Goal: Information Seeking & Learning: Understand process/instructions

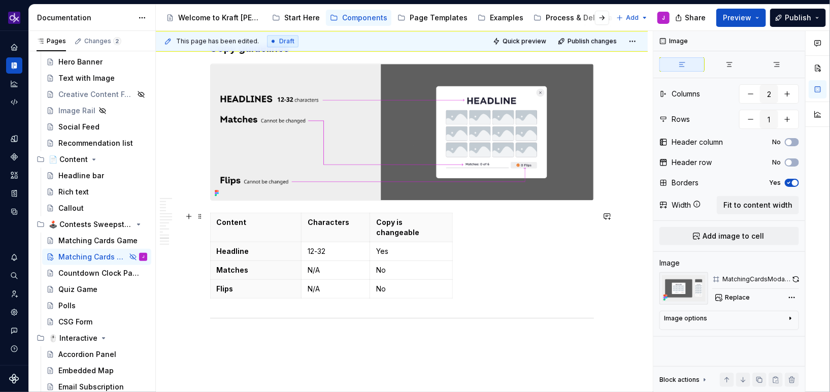
scroll to position [3178, 0]
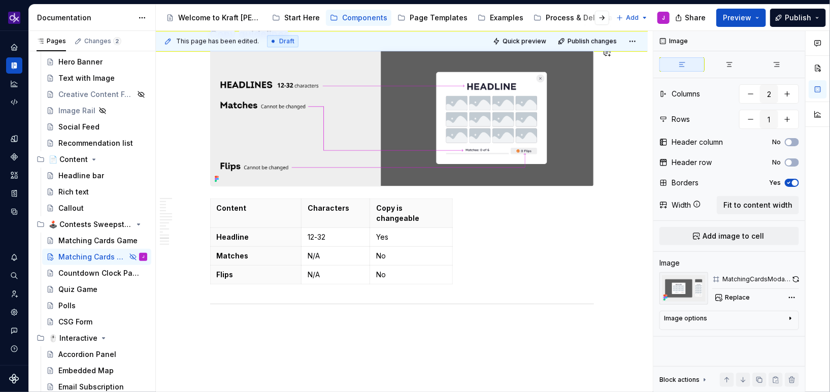
type textarea "*"
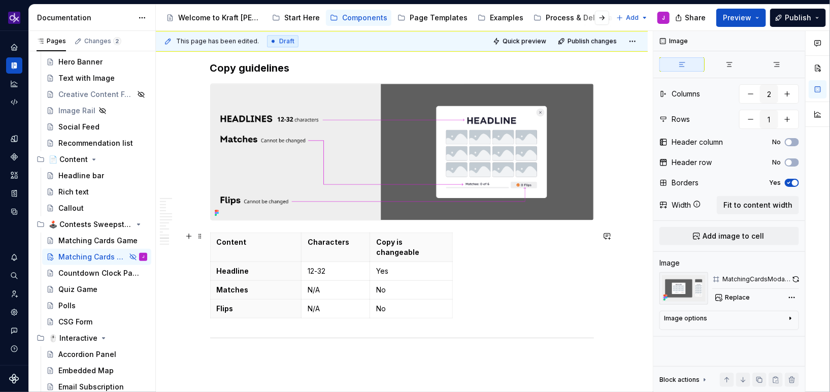
scroll to position [3163, 0]
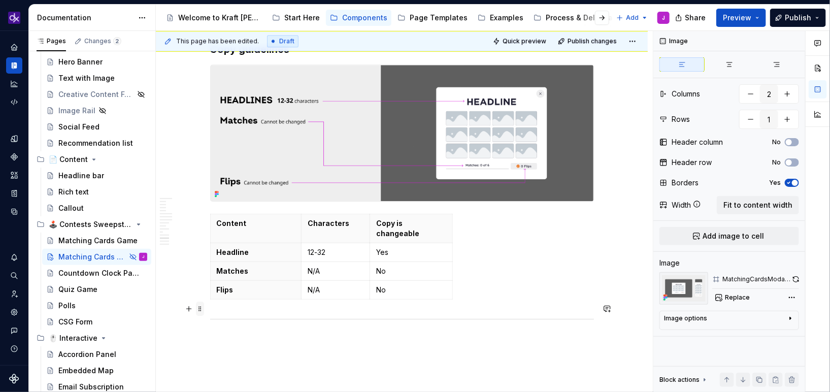
click at [199, 308] on span at bounding box center [200, 309] width 8 height 14
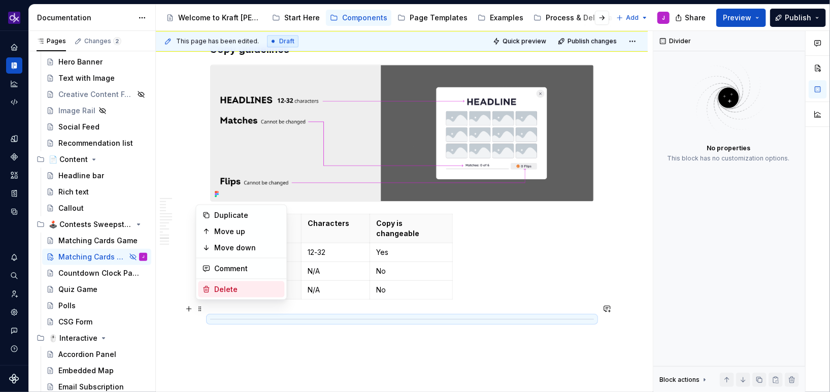
click at [250, 290] on div "Delete" at bounding box center [247, 289] width 66 height 10
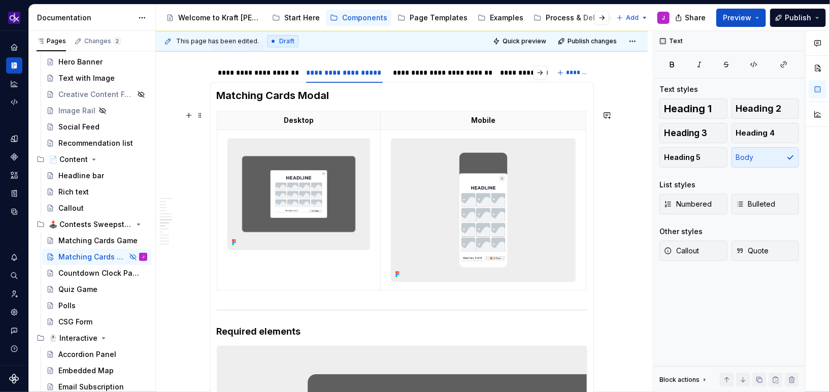
scroll to position [1345, 0]
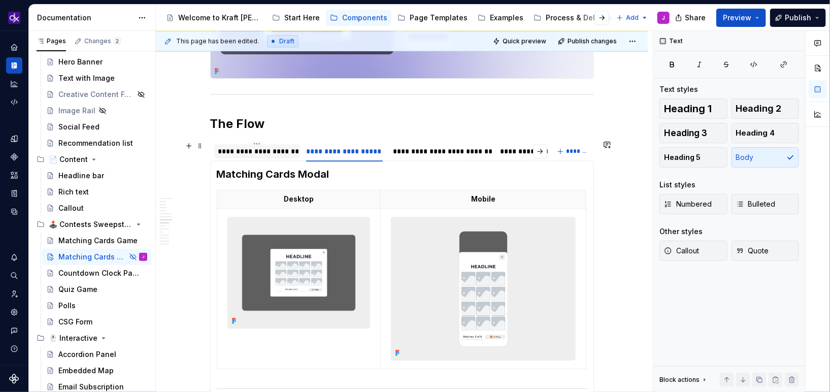
click at [271, 149] on div "**********" at bounding box center [257, 151] width 78 height 10
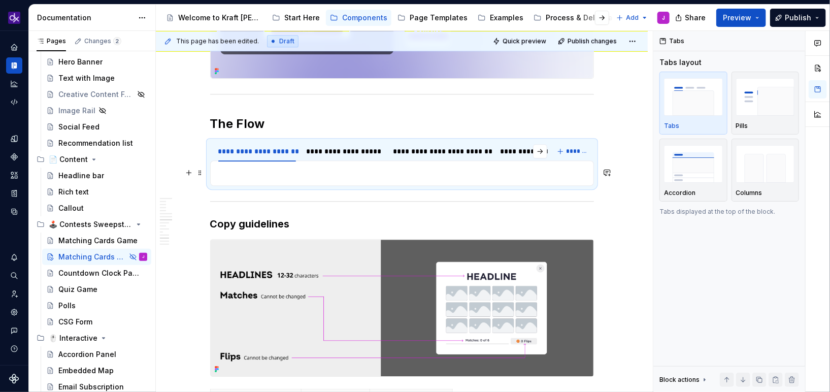
click at [277, 176] on p at bounding box center [402, 173] width 371 height 12
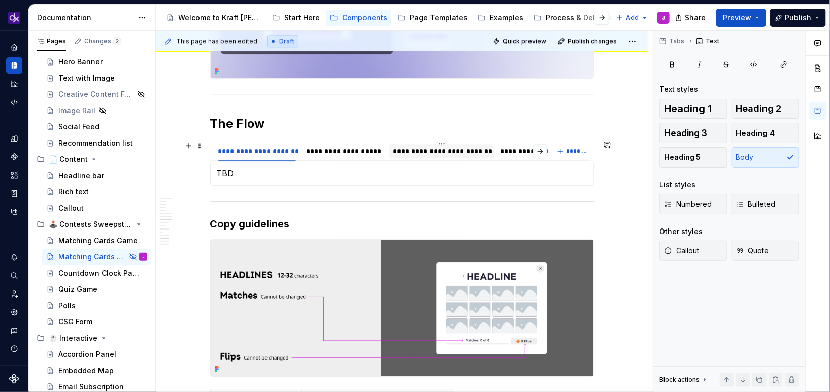
click at [414, 150] on div "**********" at bounding box center [441, 151] width 97 height 10
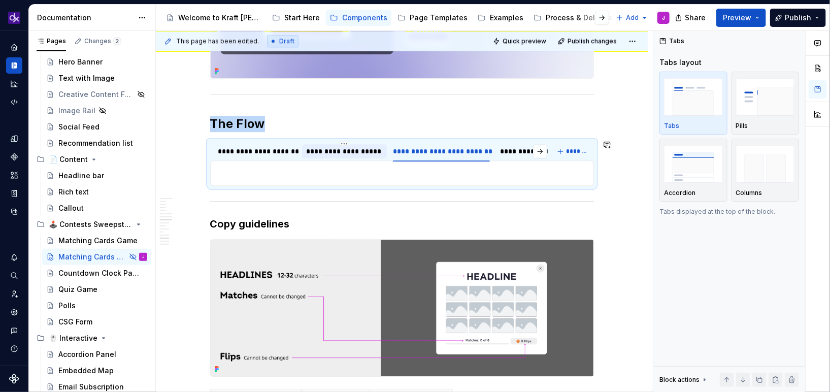
click at [339, 157] on div "**********" at bounding box center [344, 151] width 85 height 14
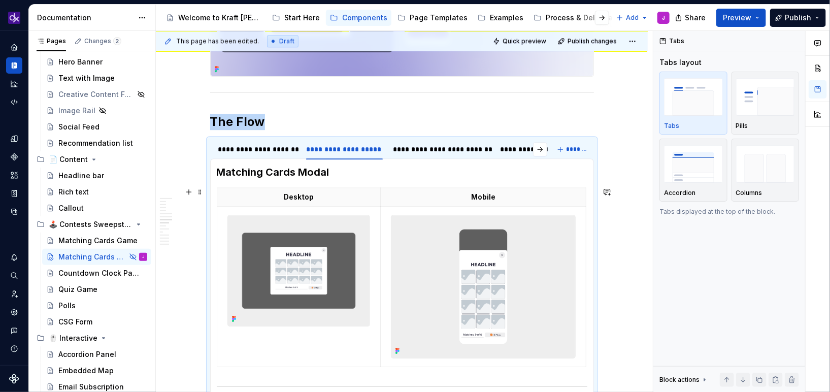
scroll to position [1353, 0]
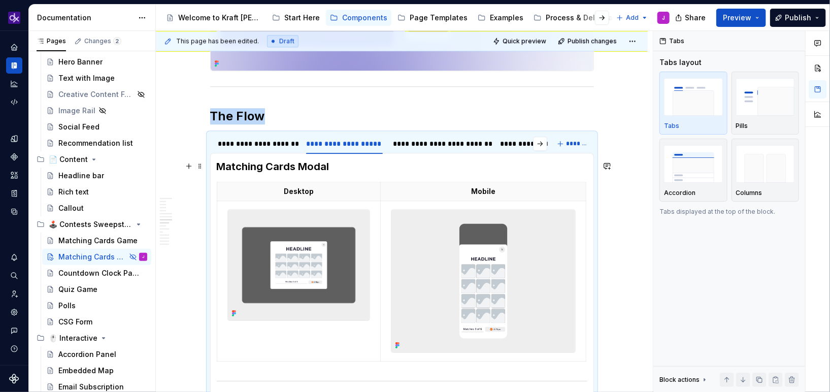
click at [311, 160] on h3 "Matching Cards Modal" at bounding box center [402, 166] width 371 height 14
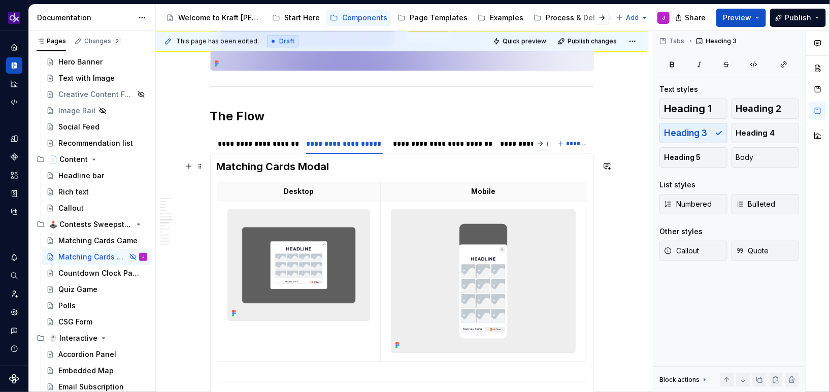
click at [311, 160] on h3 "Matching Cards Modal" at bounding box center [402, 166] width 371 height 14
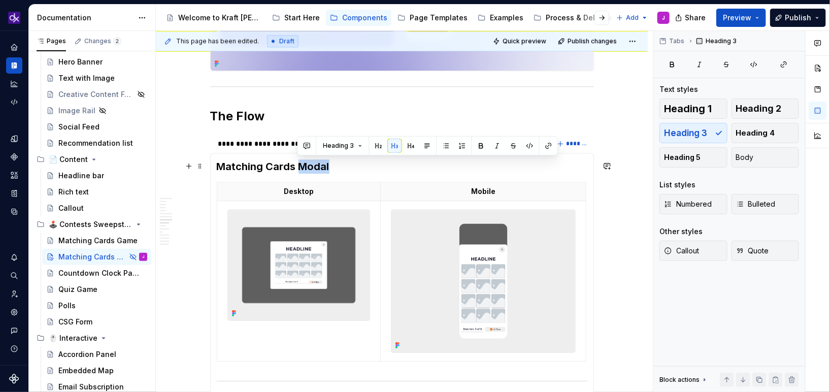
click at [311, 160] on h3 "Matching Cards Modal" at bounding box center [402, 166] width 371 height 14
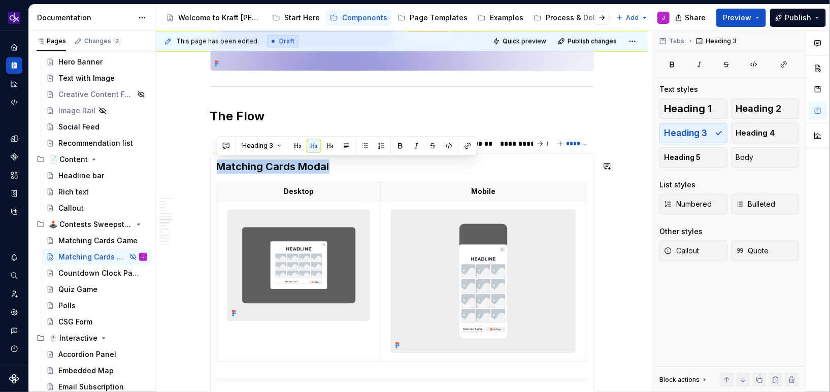
copy h3 "Matching Cards Modal"
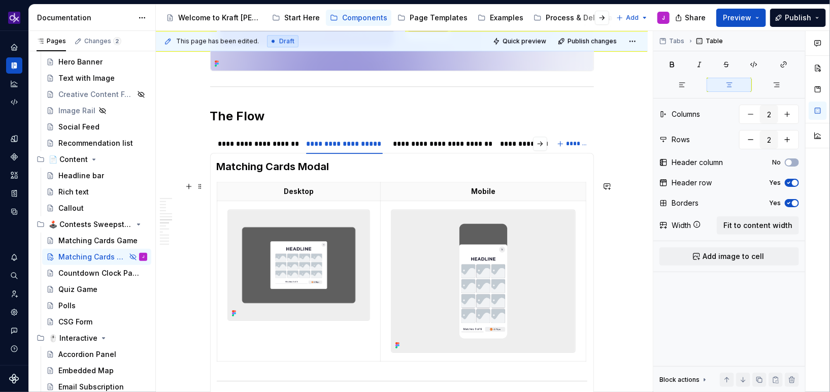
click at [419, 145] on div "**********" at bounding box center [441, 144] width 97 height 10
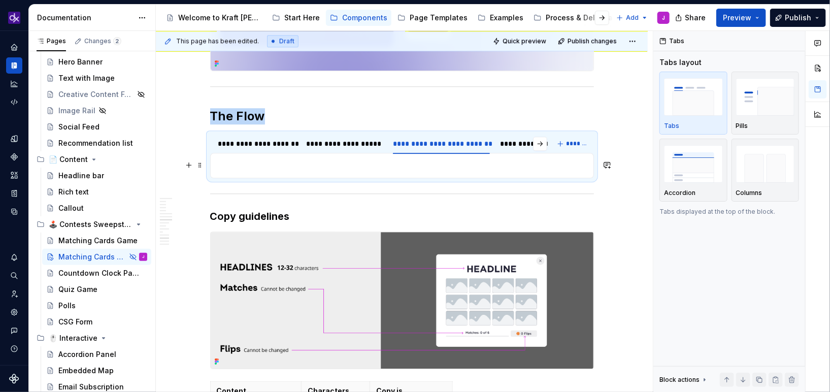
click at [317, 168] on p at bounding box center [402, 165] width 371 height 12
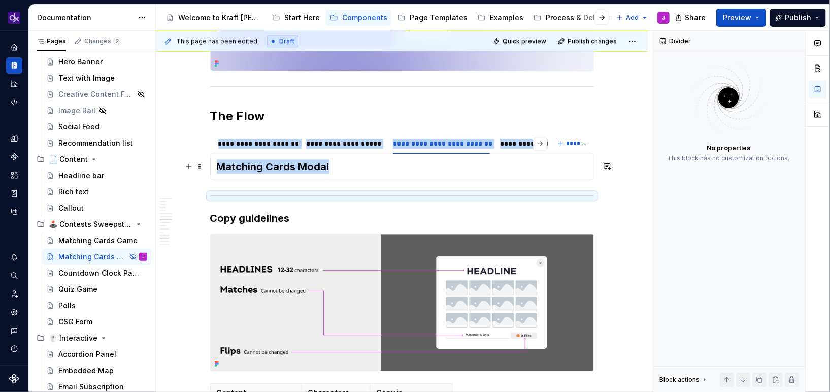
click at [330, 165] on h3 "Matching Cards Modal" at bounding box center [402, 166] width 371 height 14
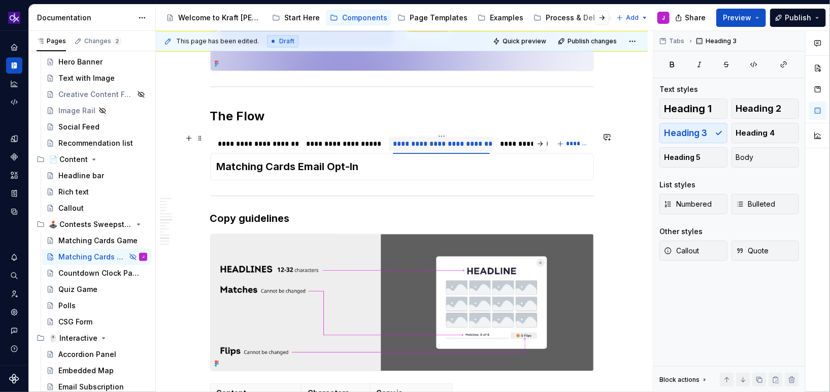
click at [476, 139] on div "**********" at bounding box center [441, 144] width 97 height 10
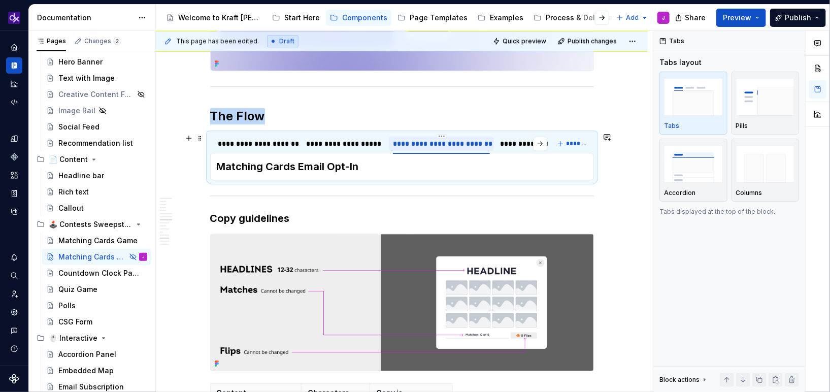
click at [481, 143] on div "**********" at bounding box center [441, 144] width 97 height 10
click at [487, 143] on input "**********" at bounding box center [441, 143] width 105 height 18
type input "**********"
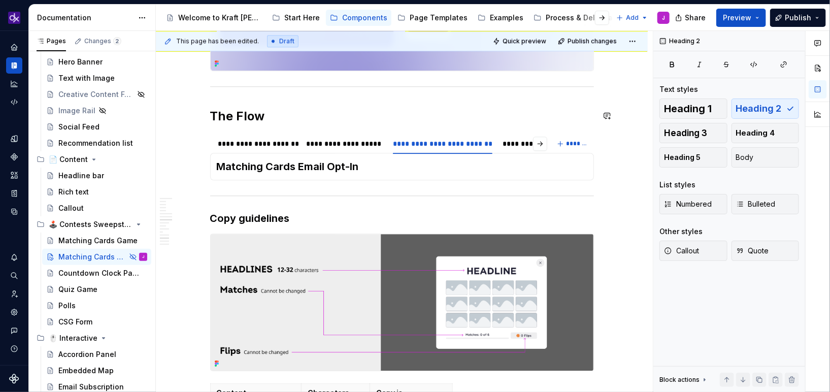
click at [497, 95] on div "**********" at bounding box center [402, 55] width 384 height 2395
click at [363, 169] on h3 "Matching Cards Email Opt-In" at bounding box center [402, 166] width 371 height 14
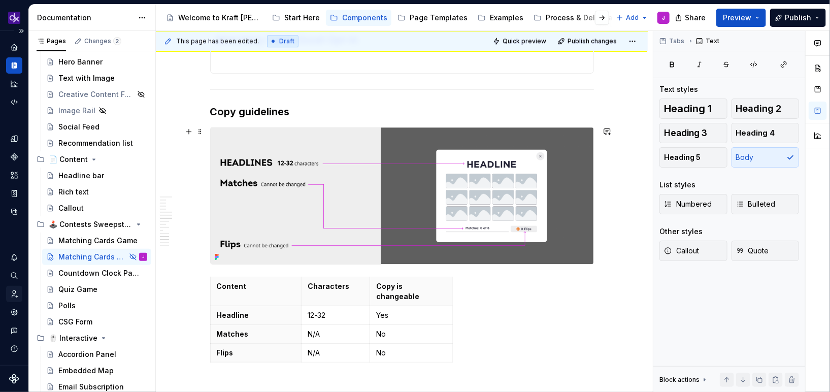
scroll to position [1379, 0]
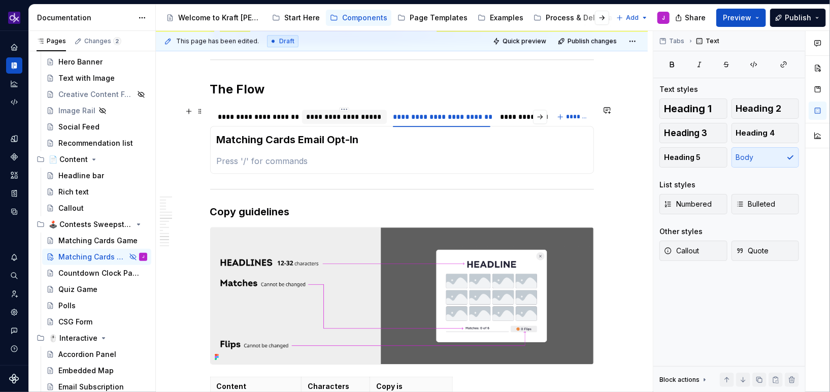
click at [344, 116] on div "**********" at bounding box center [344, 117] width 77 height 10
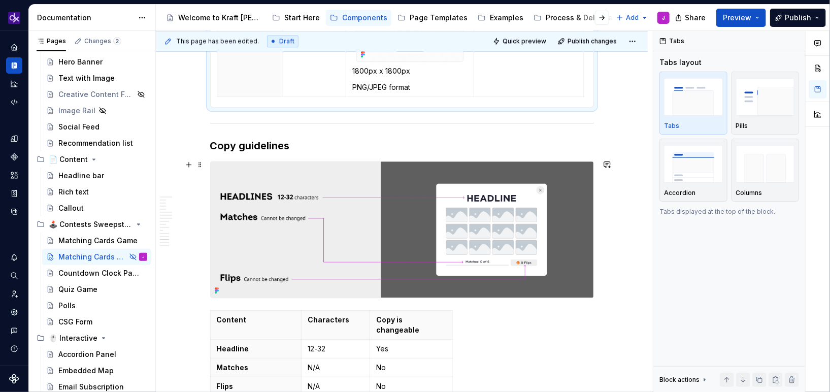
scroll to position [2962, 0]
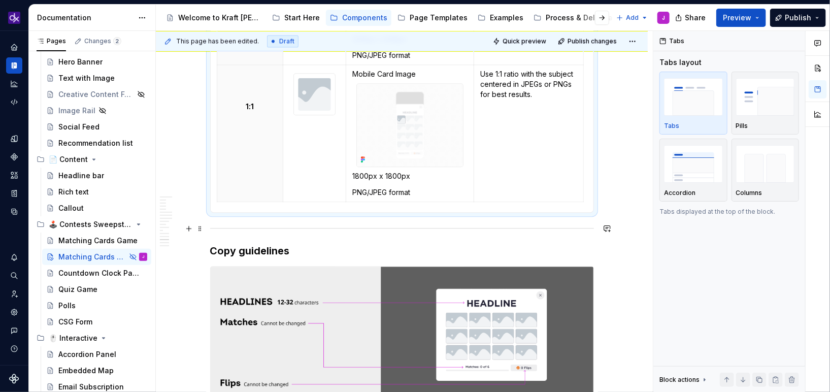
click at [210, 228] on hr at bounding box center [402, 228] width 384 height 1
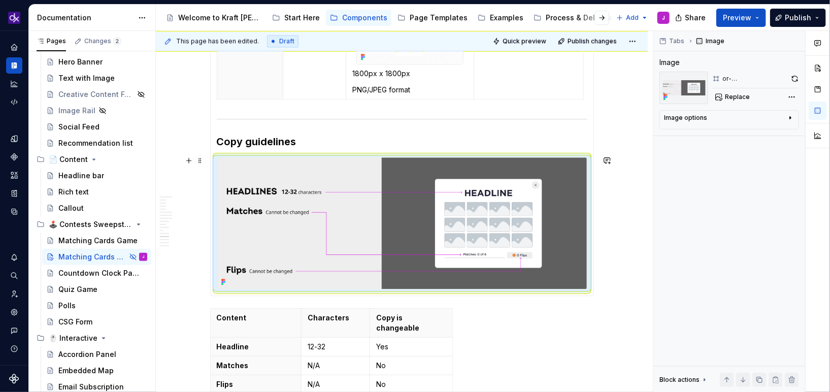
scroll to position [3065, 0]
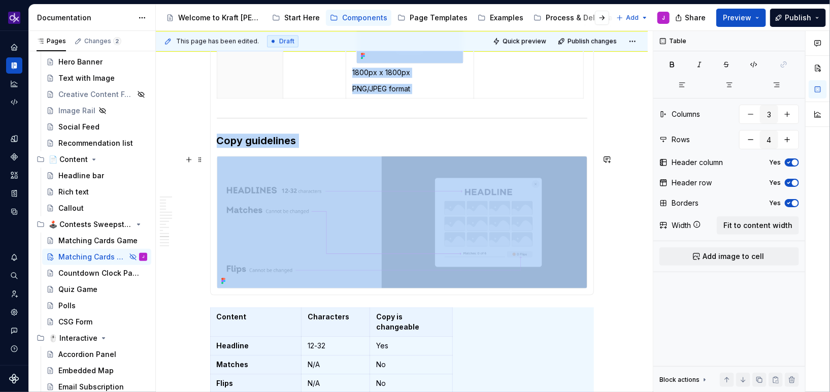
click at [302, 208] on img at bounding box center [402, 222] width 370 height 132
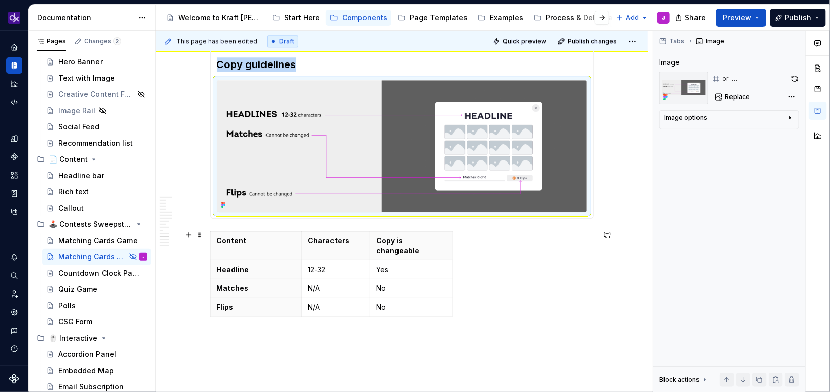
scroll to position [3149, 0]
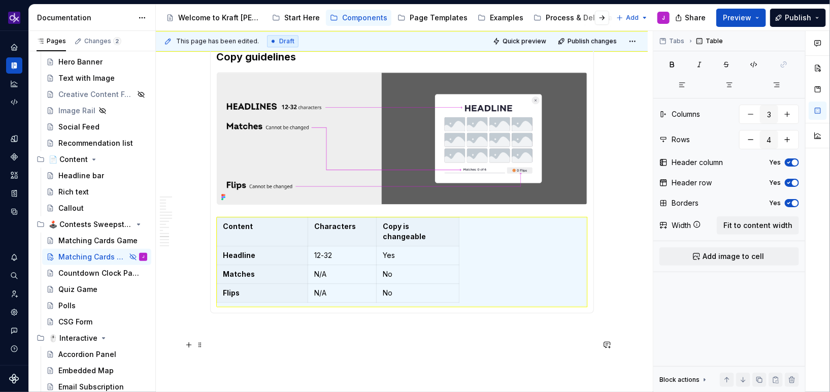
click at [214, 347] on p at bounding box center [402, 350] width 384 height 12
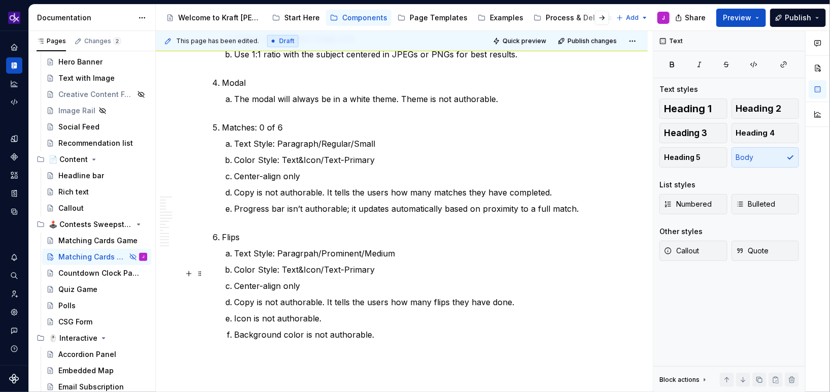
scroll to position [3904, 0]
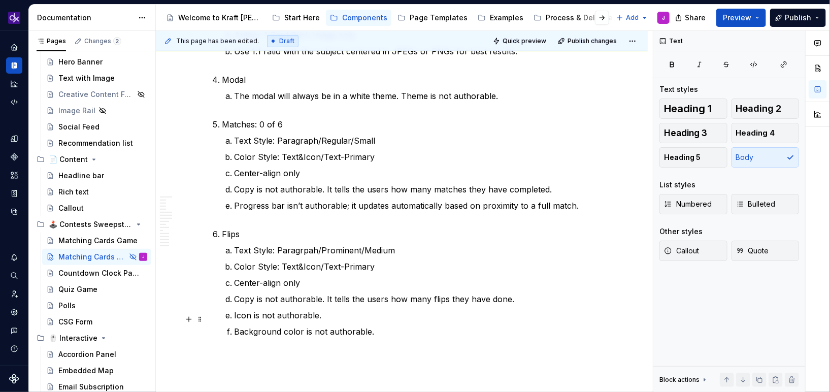
click at [360, 325] on p "Background color is not authorable." at bounding box center [414, 331] width 359 height 12
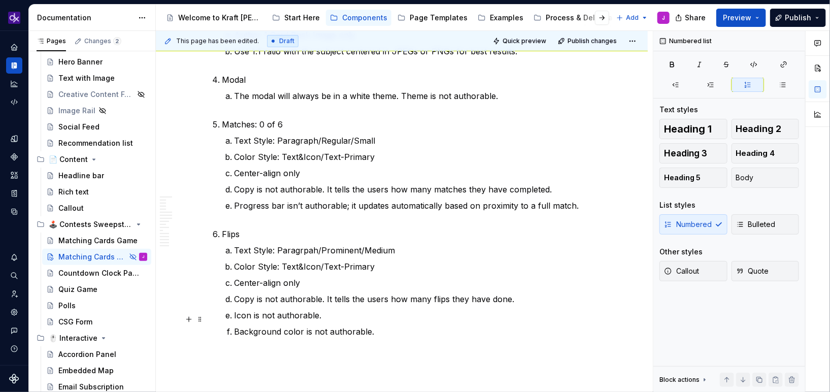
click at [387, 325] on p "Background color is not authorable." at bounding box center [414, 331] width 359 height 12
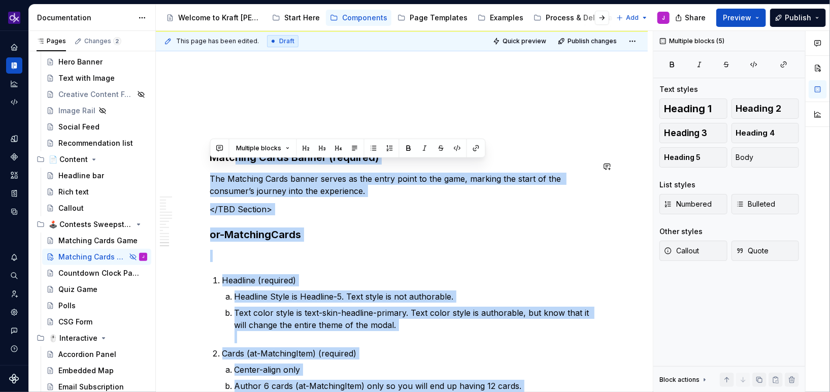
scroll to position [3474, 0]
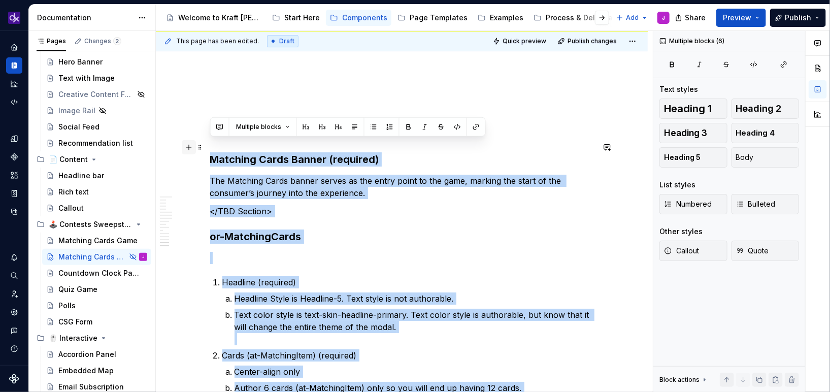
drag, startPoint x: 387, startPoint y: 319, endPoint x: 192, endPoint y: 150, distance: 258.1
click at [350, 176] on p "The Matching Cards banner serves as the entry point to the game, marking the st…" at bounding box center [402, 187] width 384 height 24
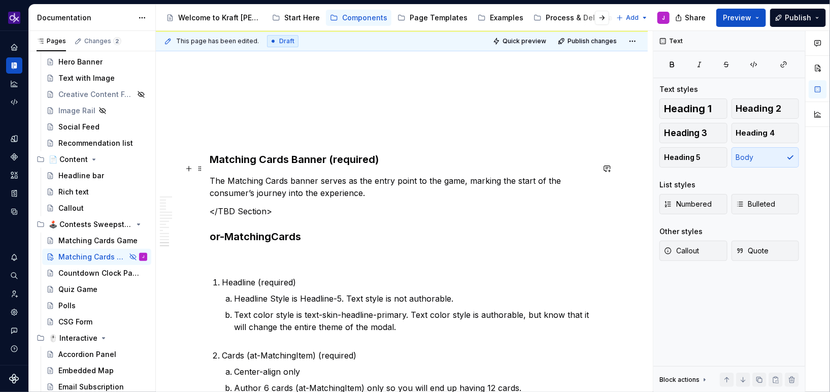
click at [350, 176] on p "The Matching Cards banner serves as the entry point to the game, marking the st…" at bounding box center [402, 187] width 384 height 24
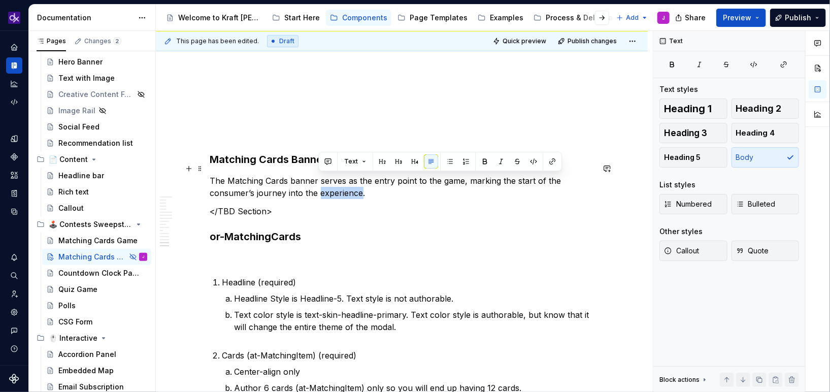
click at [350, 176] on p "The Matching Cards banner serves as the entry point to the game, marking the st…" at bounding box center [402, 187] width 384 height 24
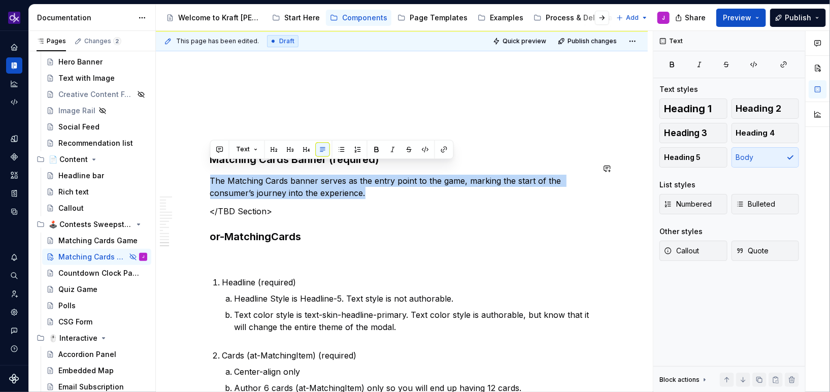
copy p "The Matching Cards banner serves as the entry point to the game, marking the st…"
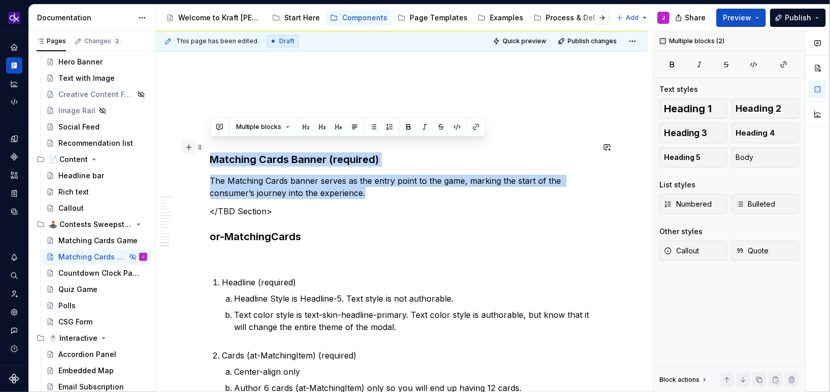
drag, startPoint x: 375, startPoint y: 178, endPoint x: 188, endPoint y: 141, distance: 190.0
copy div "Matching Cards Banner (required) The Matching Cards banner serves as the entry …"
click at [405, 91] on p at bounding box center [402, 97] width 384 height 12
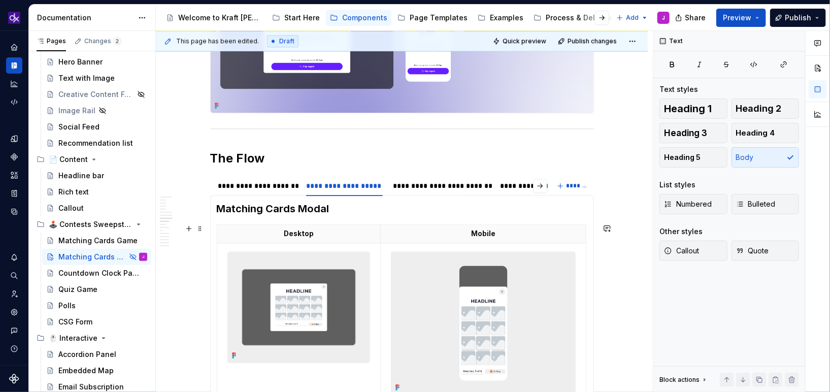
scroll to position [1342, 0]
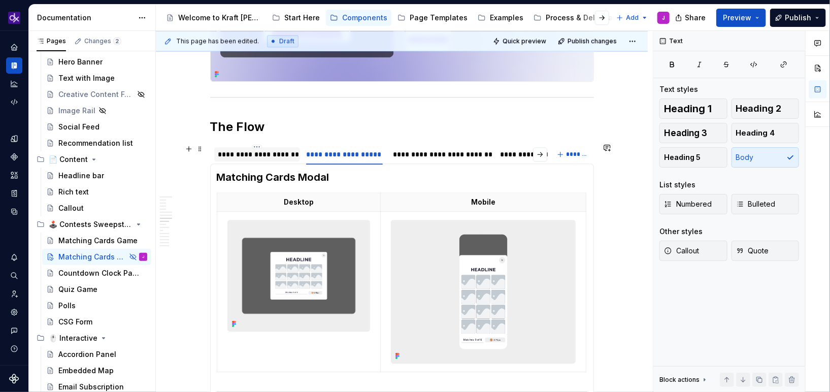
click at [271, 151] on div "**********" at bounding box center [257, 154] width 78 height 10
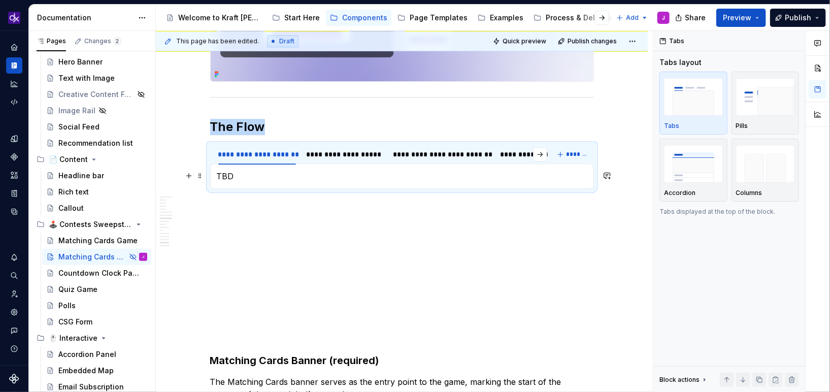
click at [248, 171] on p "TBD" at bounding box center [402, 176] width 371 height 12
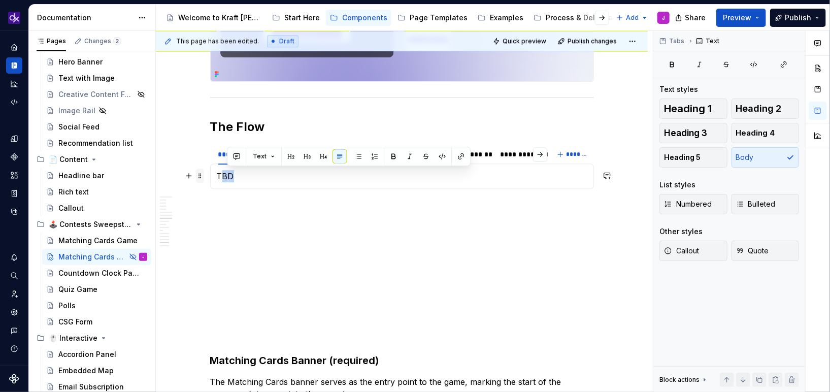
drag, startPoint x: 252, startPoint y: 177, endPoint x: 198, endPoint y: 177, distance: 54.3
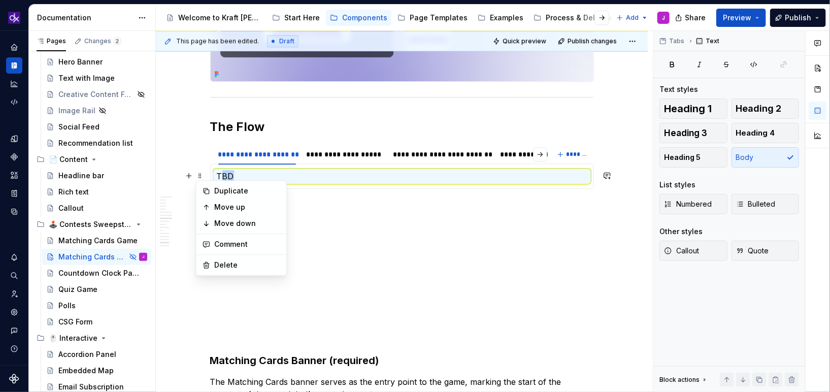
click at [248, 175] on p "TBD" at bounding box center [402, 176] width 371 height 12
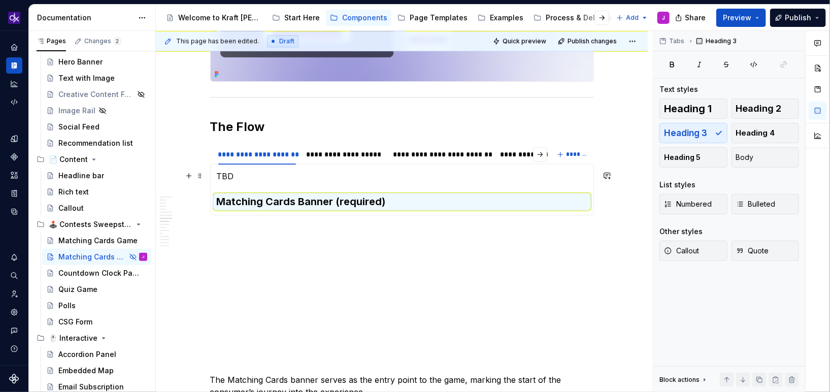
click at [239, 176] on p "TBD" at bounding box center [402, 176] width 371 height 12
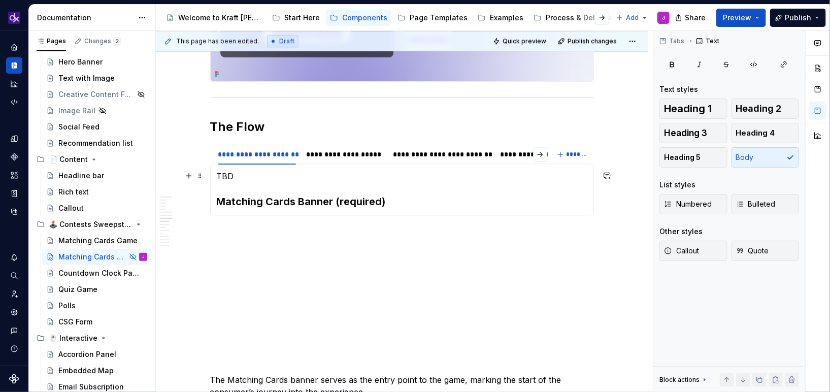
click at [266, 175] on p "TBD" at bounding box center [402, 176] width 371 height 12
click at [217, 173] on p "TBD" at bounding box center [402, 176] width 371 height 12
click at [270, 173] on p "<TBD" at bounding box center [402, 176] width 371 height 12
click at [426, 191] on section-item-column "<TBD> Matching Cards Banner (required)" at bounding box center [402, 189] width 371 height 39
click at [302, 179] on p "<TBD>" at bounding box center [402, 176] width 371 height 12
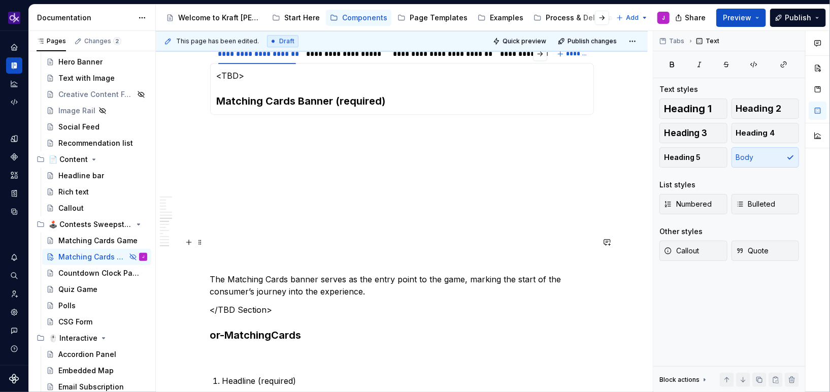
scroll to position [1432, 0]
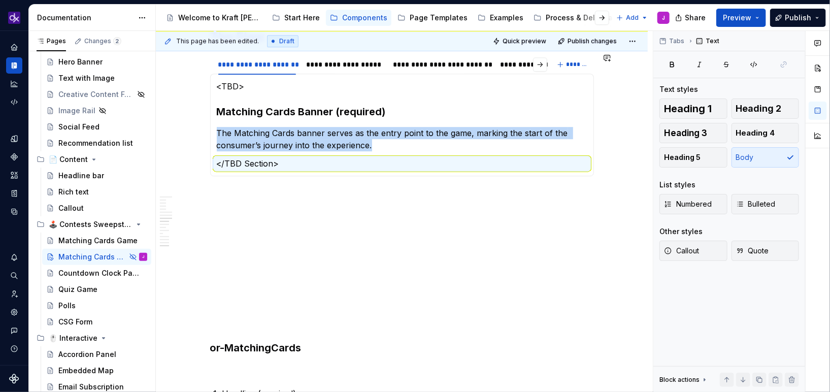
click at [268, 213] on p at bounding box center [402, 213] width 384 height 12
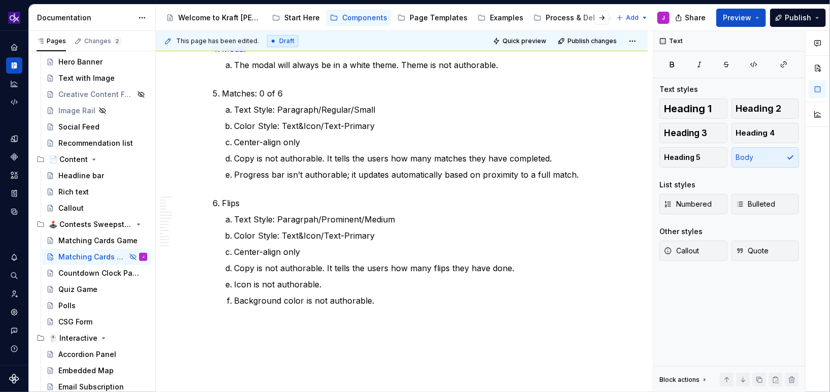
scroll to position [2010, 0]
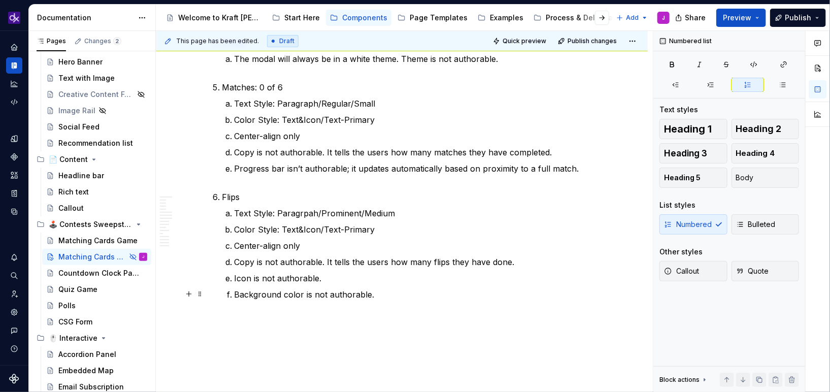
click at [387, 296] on p "Background color is not authorable." at bounding box center [414, 294] width 359 height 12
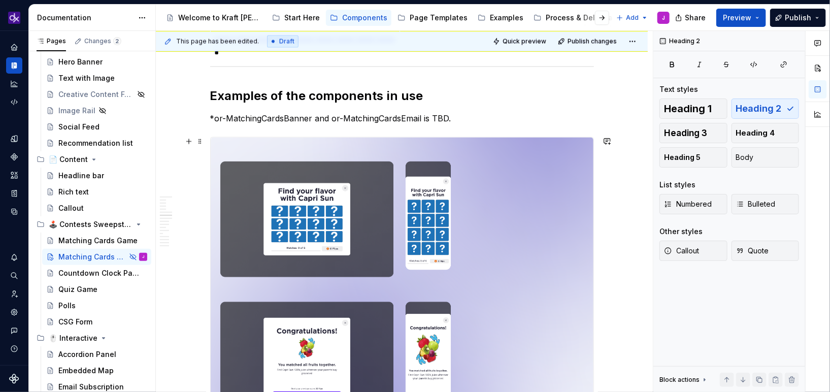
scroll to position [2047, 0]
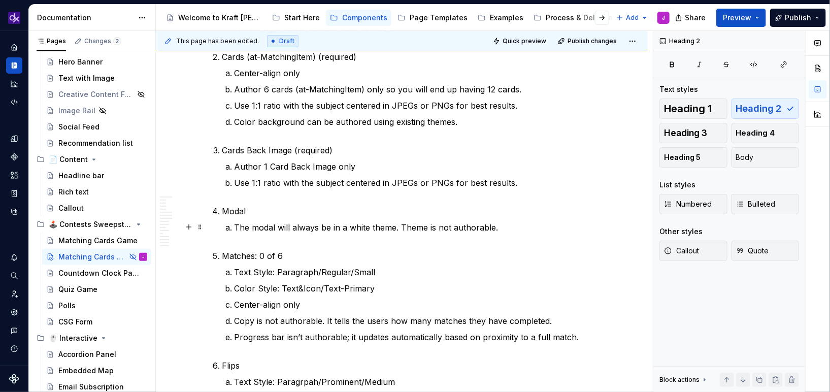
drag, startPoint x: 387, startPoint y: 296, endPoint x: 243, endPoint y: 182, distance: 183.6
click at [270, 240] on ol "Headline (required) Headline Style is Headline-5. Text style is not authorable.…" at bounding box center [408, 223] width 372 height 491
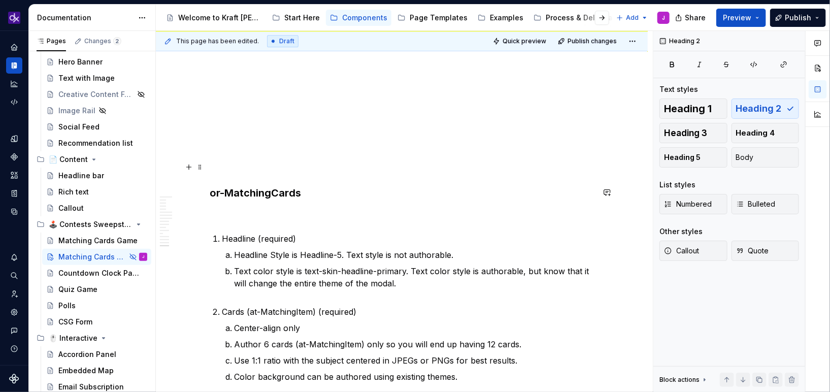
scroll to position [1575, 0]
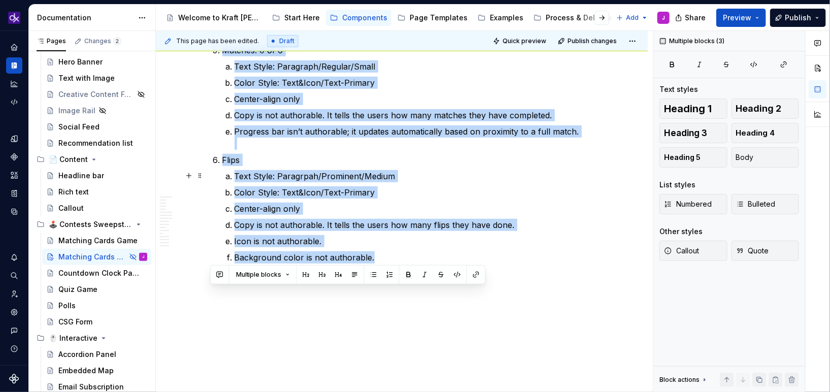
drag, startPoint x: 210, startPoint y: 200, endPoint x: 427, endPoint y: 359, distance: 269.1
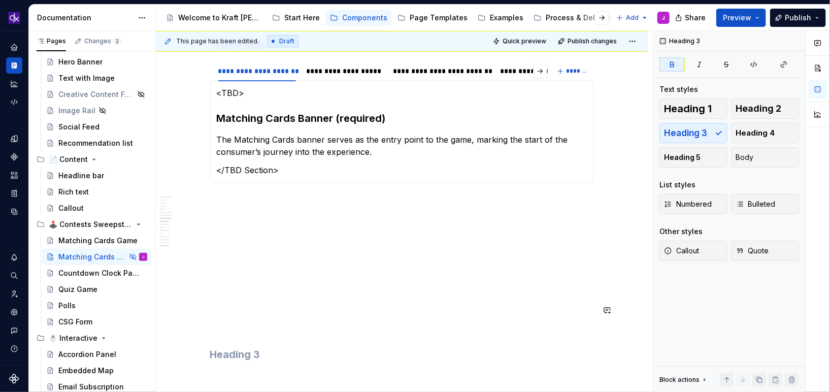
scroll to position [1422, 0]
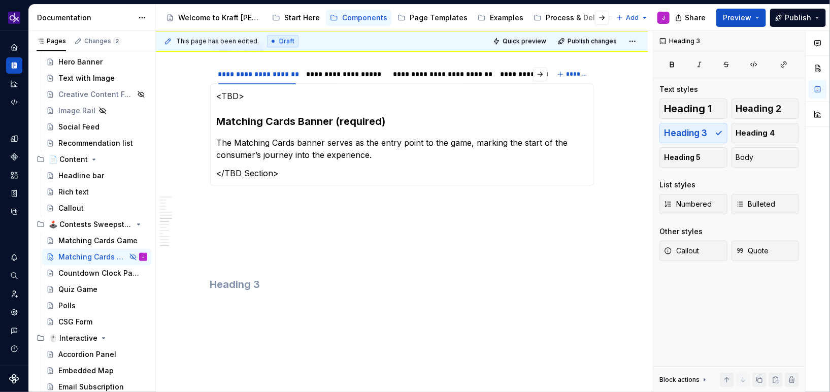
click at [297, 235] on p at bounding box center [402, 241] width 384 height 12
click at [280, 283] on h3 at bounding box center [402, 284] width 384 height 14
click at [280, 283] on p at bounding box center [402, 287] width 384 height 12
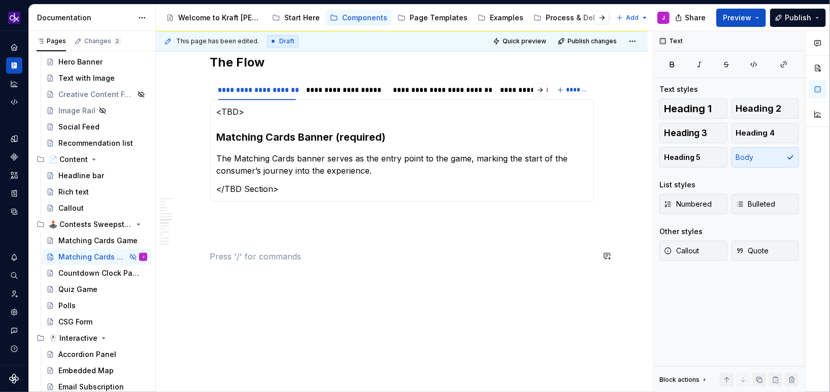
scroll to position [1405, 0]
click at [302, 251] on p at bounding box center [402, 257] width 384 height 12
click at [335, 86] on div "**********" at bounding box center [344, 91] width 77 height 10
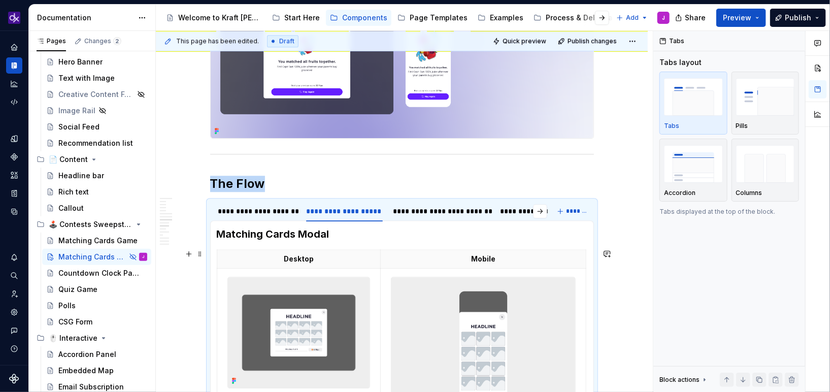
scroll to position [1278, 0]
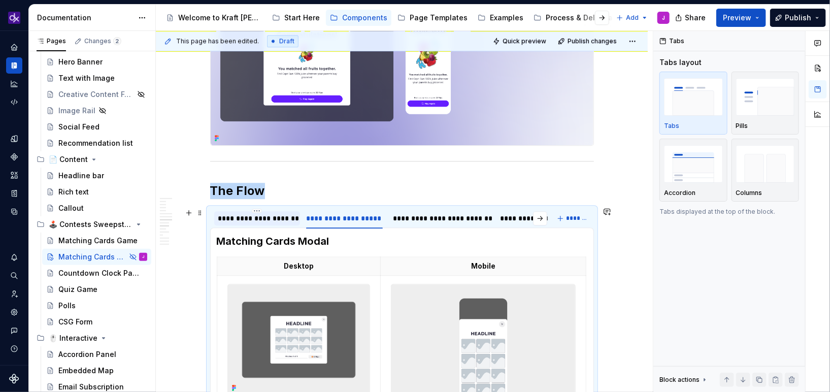
click at [271, 216] on div "**********" at bounding box center [257, 218] width 78 height 10
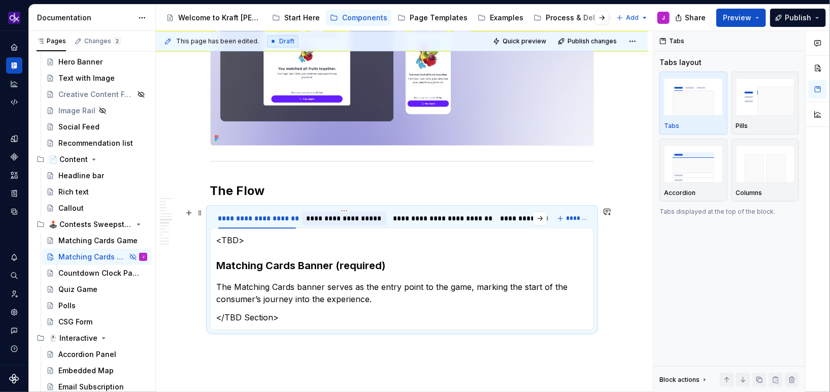
click at [320, 216] on div "**********" at bounding box center [344, 218] width 77 height 10
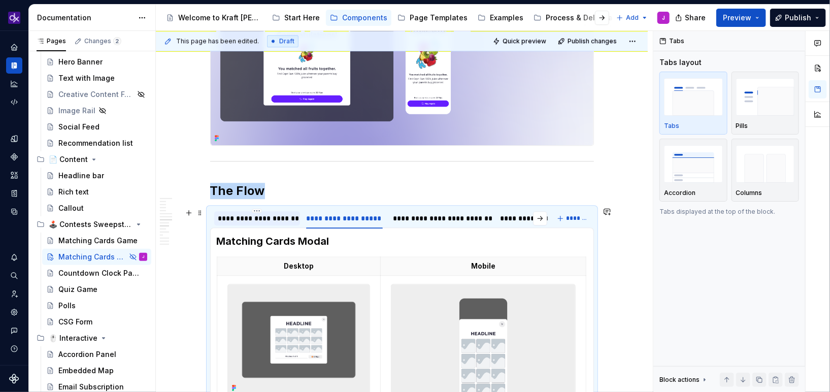
click at [259, 221] on div "**********" at bounding box center [257, 218] width 78 height 10
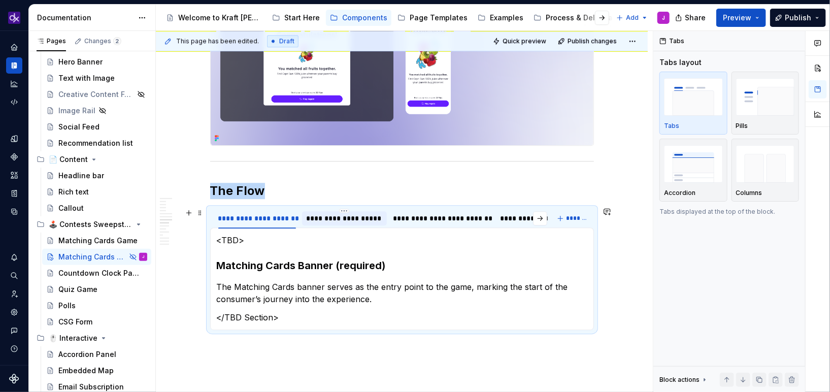
click at [367, 216] on div "**********" at bounding box center [344, 218] width 77 height 10
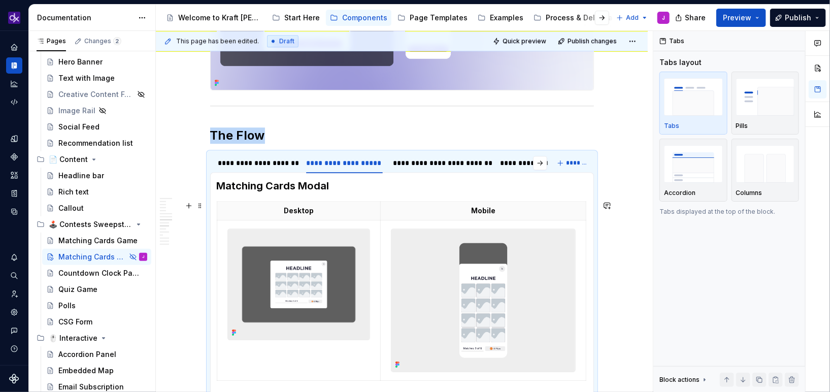
scroll to position [1341, 0]
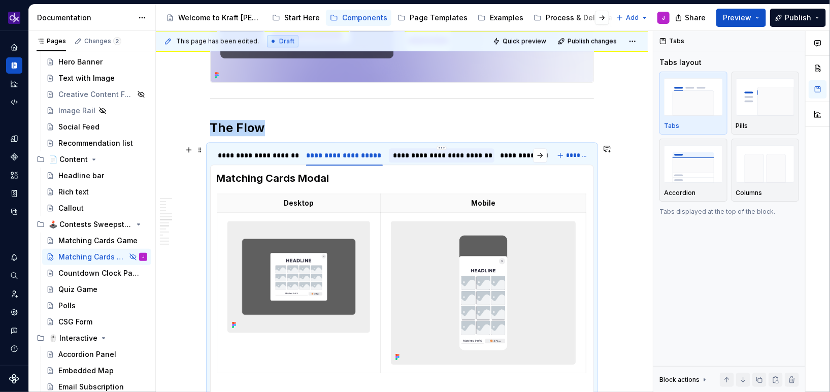
click at [448, 157] on div "**********" at bounding box center [441, 155] width 97 height 10
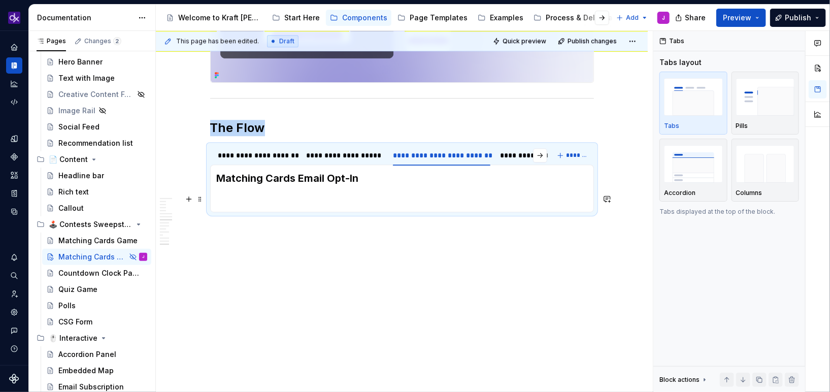
click at [317, 195] on p at bounding box center [402, 199] width 371 height 12
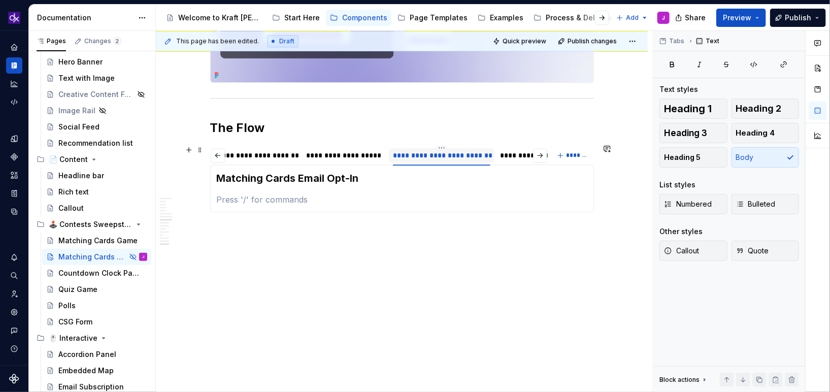
scroll to position [0, 41]
click at [327, 196] on p at bounding box center [402, 199] width 371 height 12
click at [239, 157] on div "**********" at bounding box center [217, 155] width 78 height 10
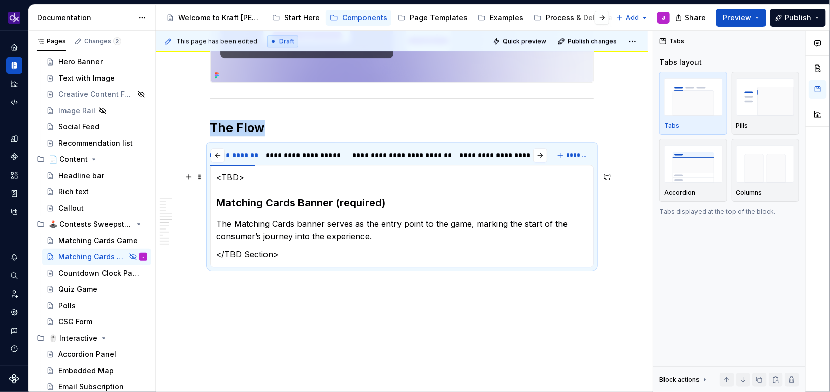
click at [237, 174] on p "<TBD>" at bounding box center [402, 177] width 371 height 12
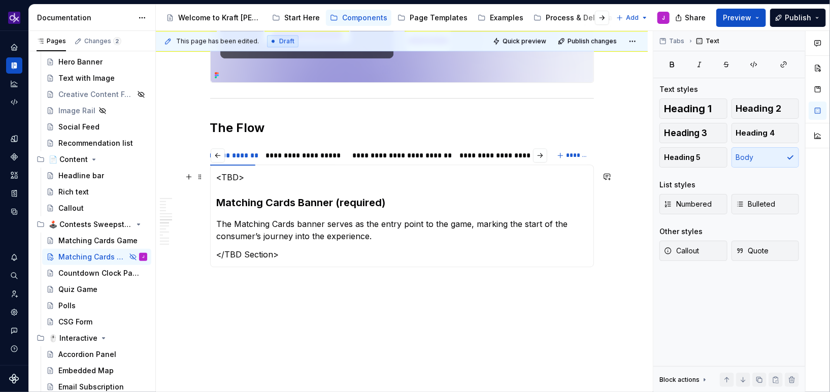
click at [237, 174] on p "<TBD>" at bounding box center [402, 177] width 371 height 12
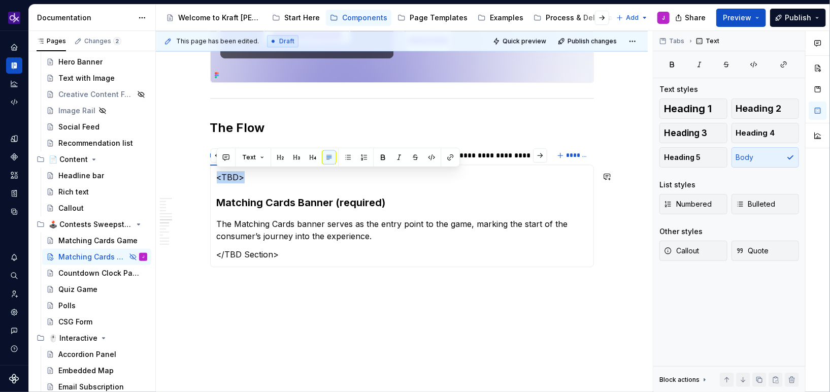
copy p "<TBD>"
click at [496, 153] on div "**********" at bounding box center [500, 155] width 80 height 10
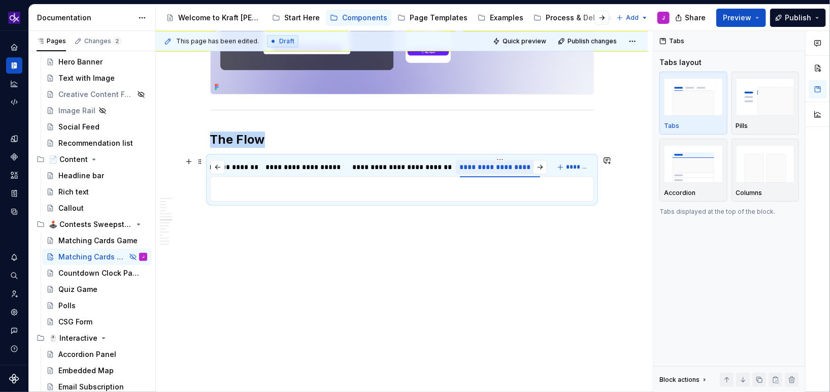
scroll to position [1328, 0]
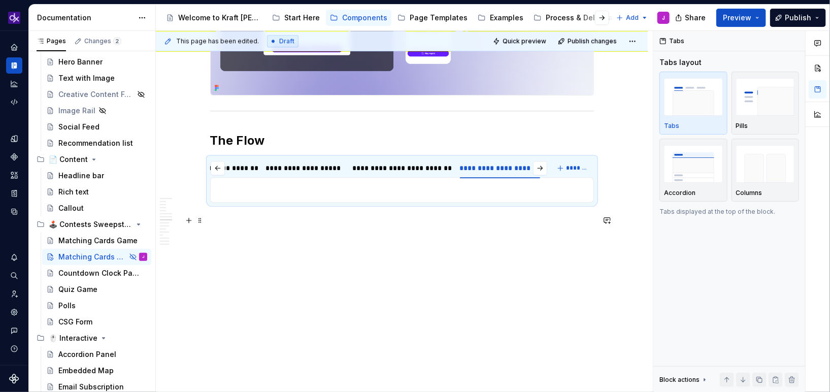
click at [261, 194] on p at bounding box center [402, 190] width 371 height 12
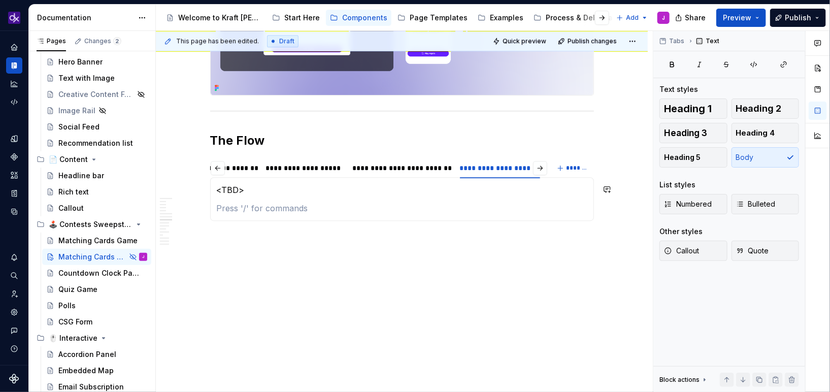
scroll to position [1341, 0]
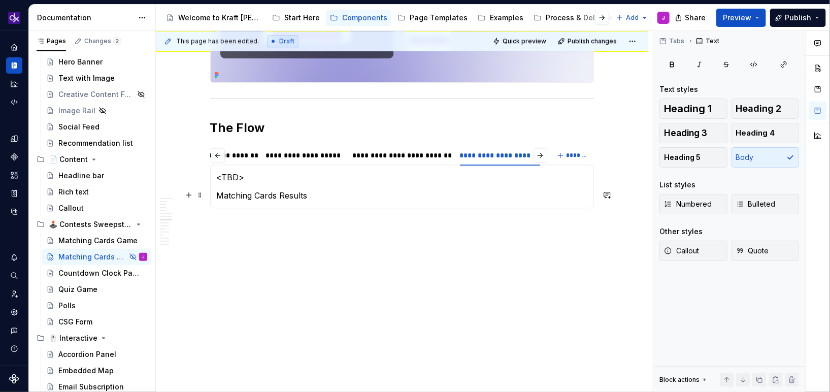
click at [270, 192] on p "Matching Cards Results" at bounding box center [402, 195] width 371 height 12
click at [258, 195] on p "Matching Cards Results" at bounding box center [402, 195] width 371 height 12
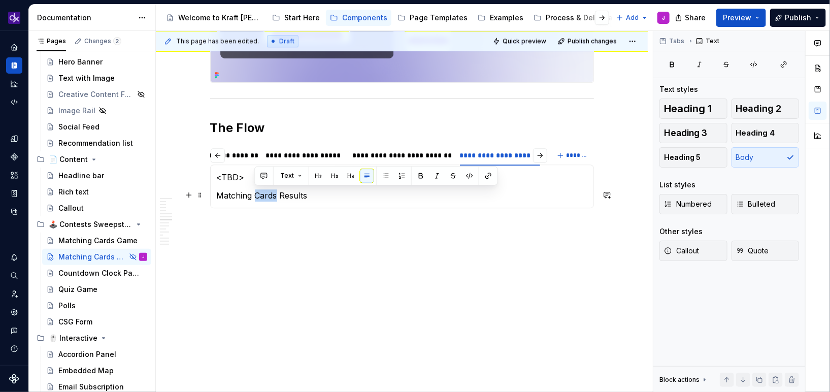
click at [258, 195] on p "Matching Cards Results" at bounding box center [402, 195] width 371 height 12
click at [291, 176] on button "button" at bounding box center [296, 176] width 14 height 14
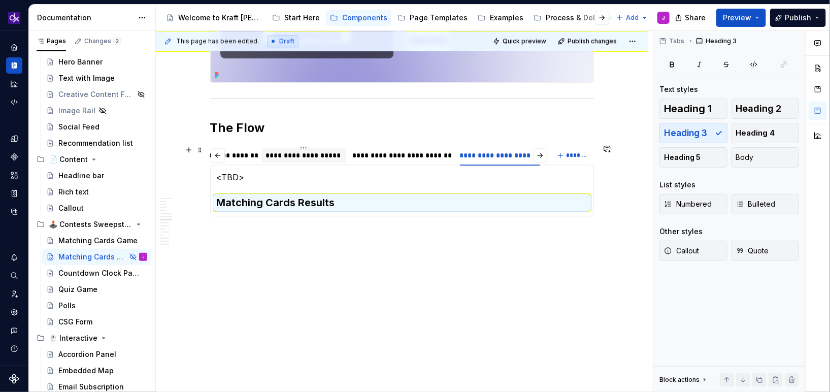
click at [307, 153] on div "**********" at bounding box center [304, 155] width 77 height 10
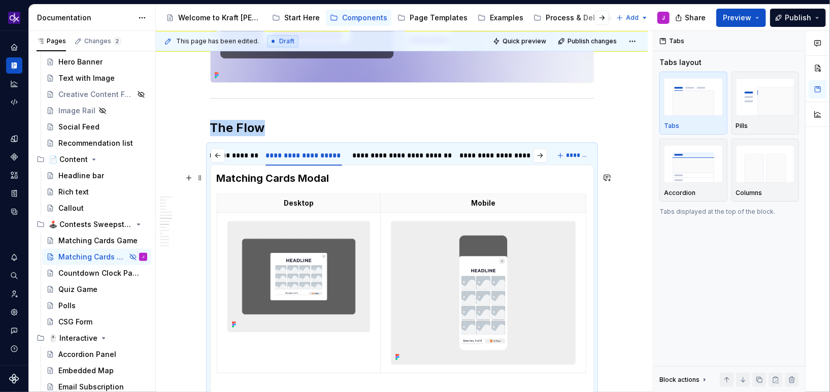
click at [305, 176] on h3 "Matching Cards Modal" at bounding box center [402, 178] width 371 height 14
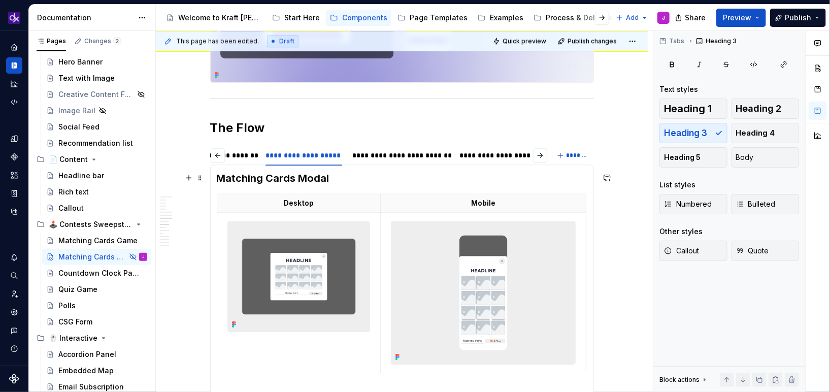
click at [305, 176] on h3 "Matching Cards Modal" at bounding box center [402, 178] width 371 height 14
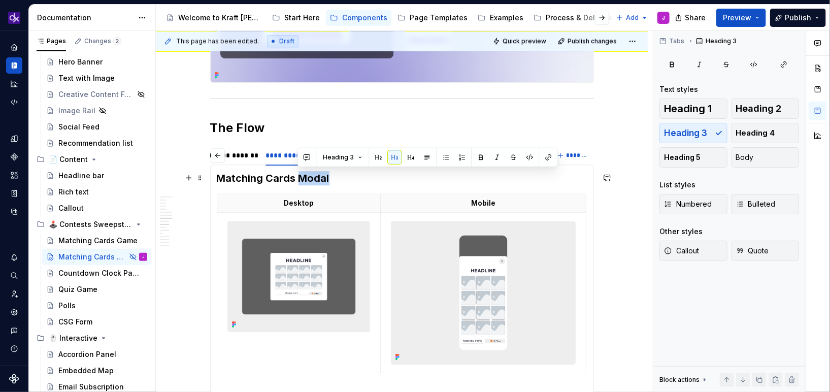
click at [305, 176] on h3 "Matching Cards Modal" at bounding box center [402, 178] width 371 height 14
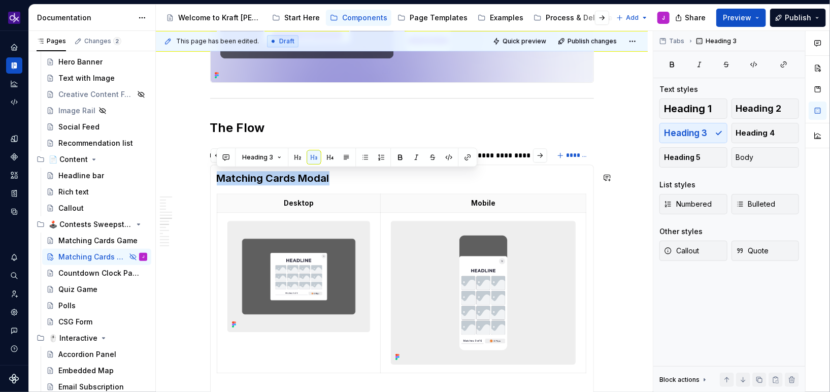
click at [505, 176] on h3 "Matching Cards Modal" at bounding box center [402, 178] width 371 height 14
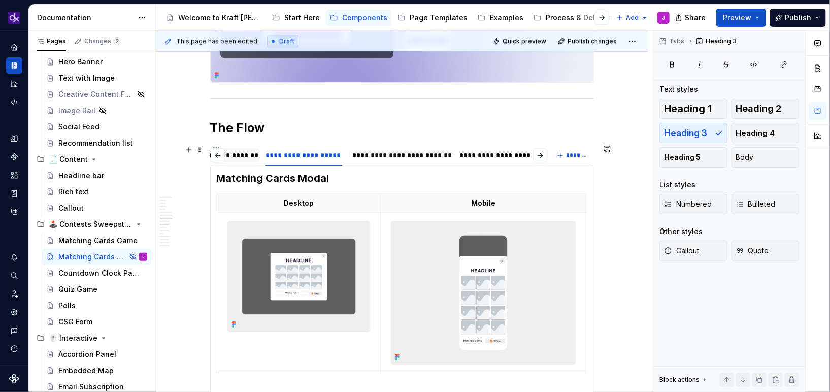
click at [236, 155] on div "**********" at bounding box center [217, 155] width 78 height 10
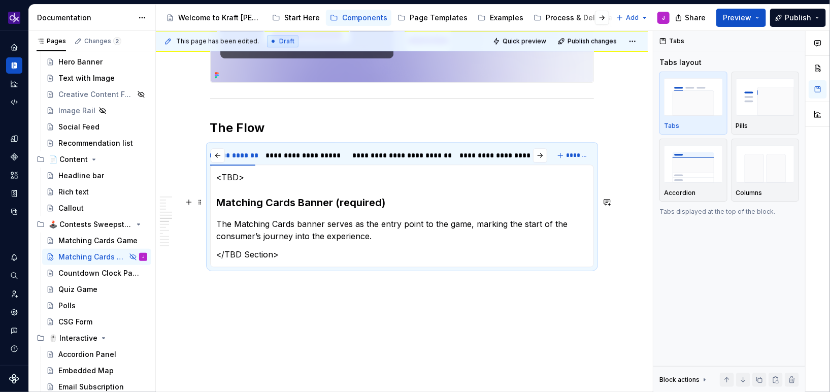
click at [304, 202] on h3 "Matching Cards Banner (required)" at bounding box center [402, 202] width 371 height 14
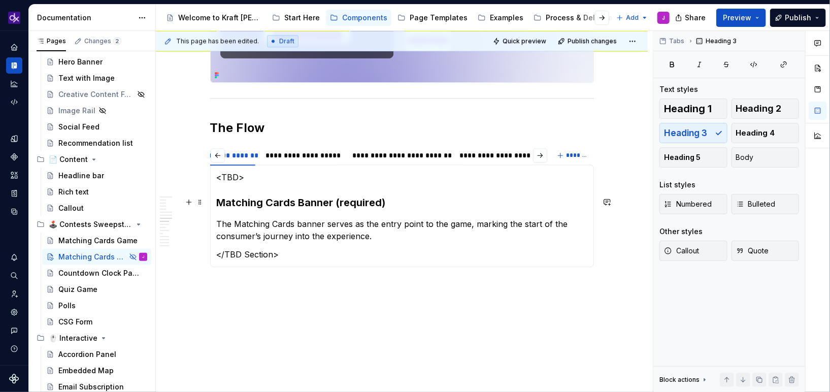
click at [304, 202] on h3 "Matching Cards Banner (required)" at bounding box center [402, 202] width 371 height 14
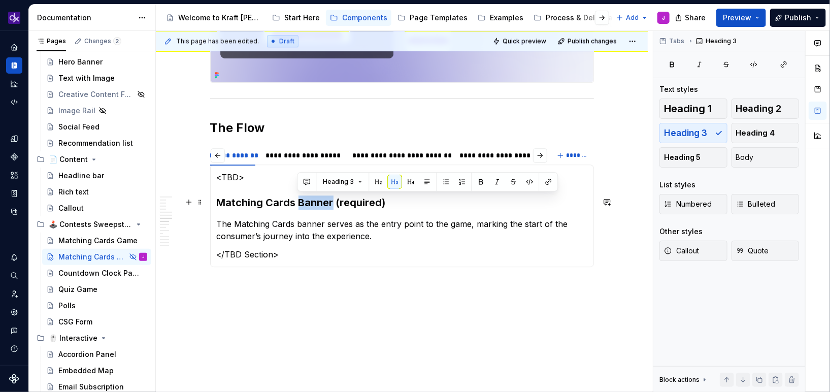
click at [304, 202] on h3 "Matching Cards Banner (required)" at bounding box center [402, 202] width 371 height 14
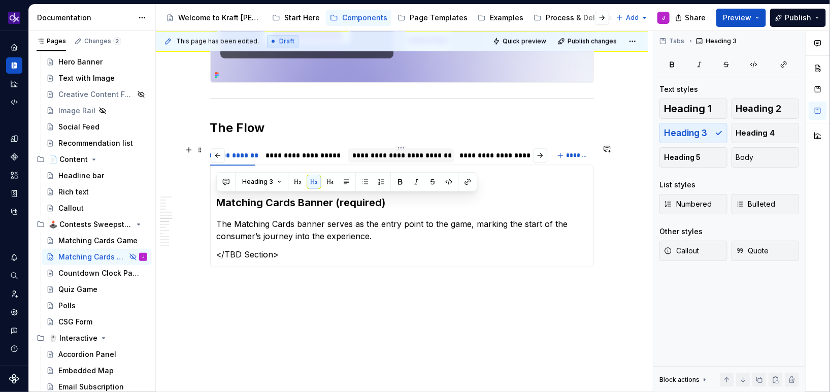
click at [382, 153] on div "**********" at bounding box center [400, 155] width 97 height 10
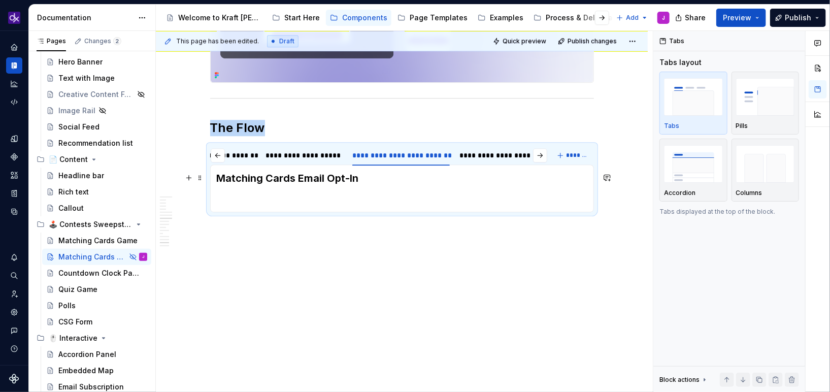
click at [330, 175] on h3 "Matching Cards Email Opt-In" at bounding box center [402, 178] width 371 height 14
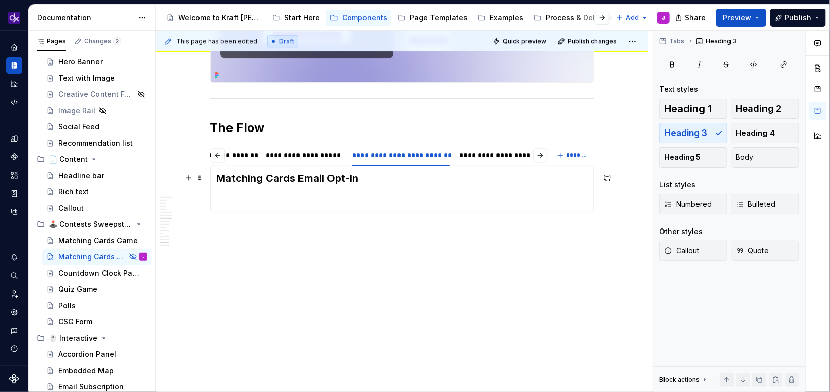
click at [330, 175] on h3 "Matching Cards Email Opt-In" at bounding box center [402, 178] width 371 height 14
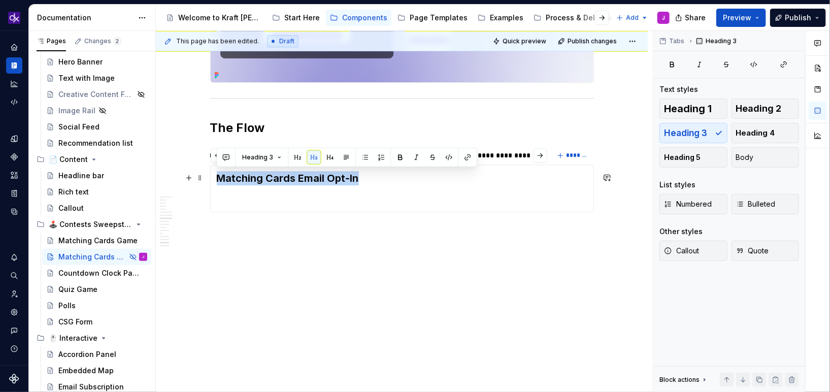
click at [463, 180] on h3 "Matching Cards Email Opt-In" at bounding box center [402, 178] width 371 height 14
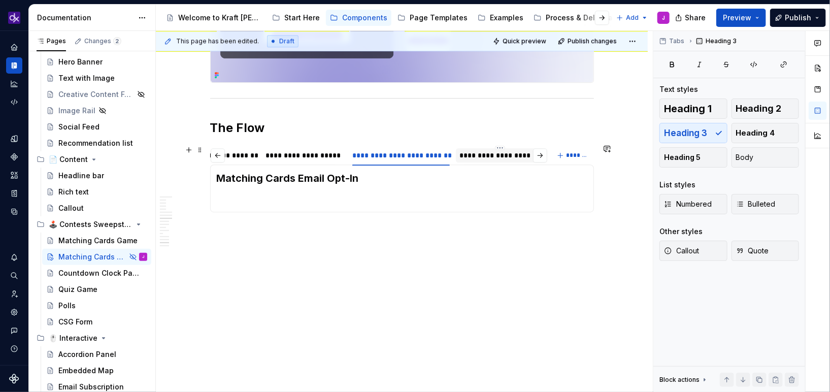
click at [487, 159] on div "**********" at bounding box center [500, 155] width 88 height 14
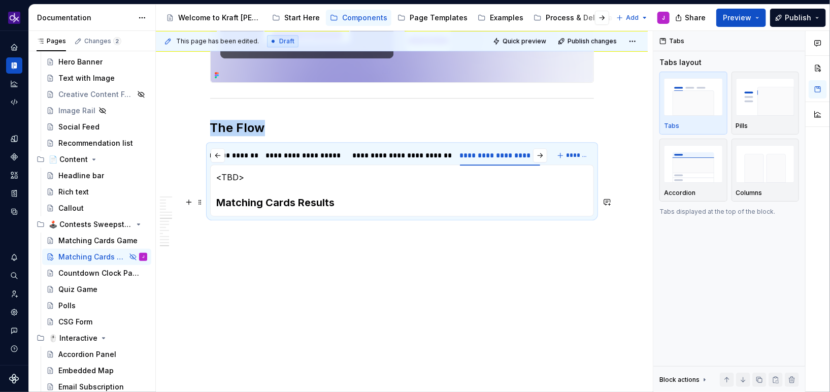
click at [295, 198] on h3 "Matching Cards Results" at bounding box center [402, 202] width 371 height 14
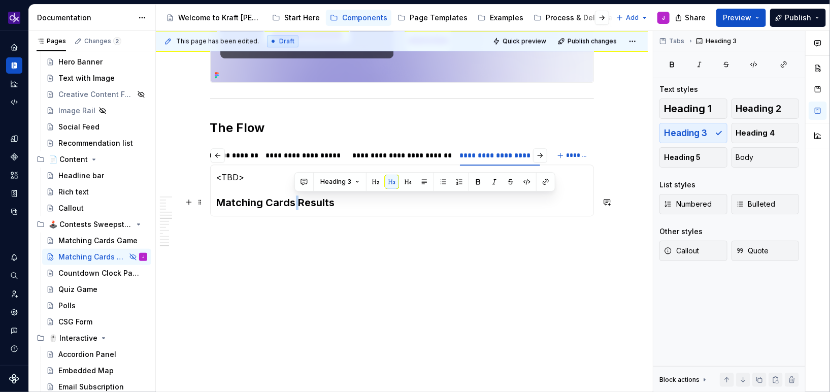
click at [295, 198] on h3 "Matching Cards Results" at bounding box center [402, 202] width 371 height 14
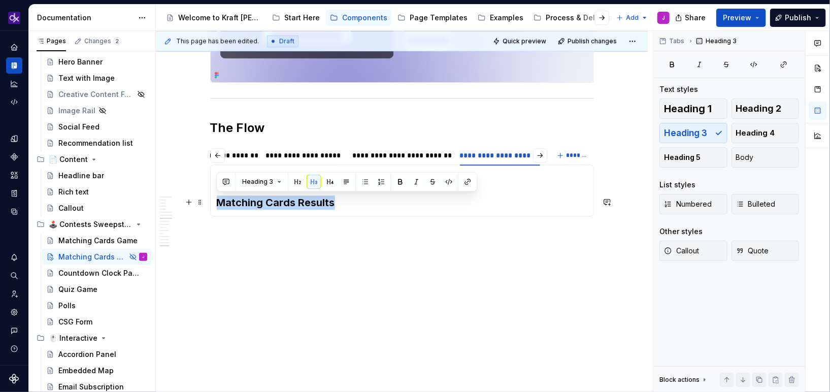
click at [428, 198] on h3 "Matching Cards Results" at bounding box center [402, 202] width 371 height 14
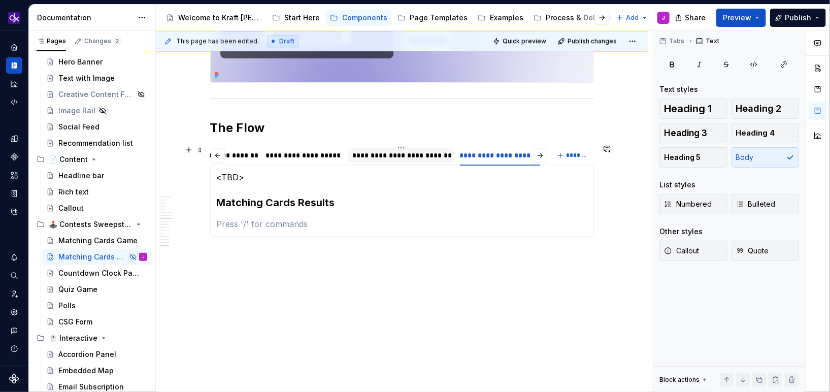
click at [412, 154] on div "**********" at bounding box center [400, 155] width 97 height 10
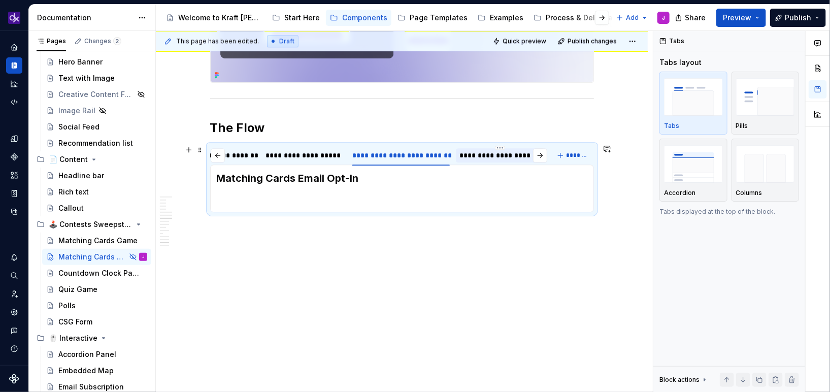
click at [495, 153] on div "**********" at bounding box center [500, 155] width 80 height 10
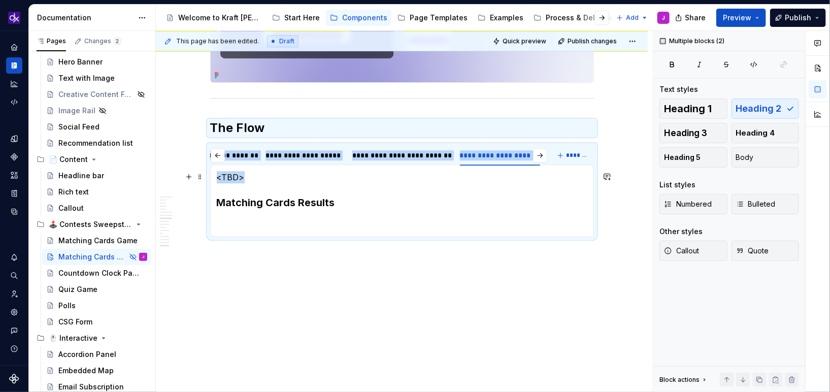
drag, startPoint x: 250, startPoint y: 171, endPoint x: 208, endPoint y: 171, distance: 41.6
click at [210, 171] on section "**********" at bounding box center [402, 190] width 384 height 92
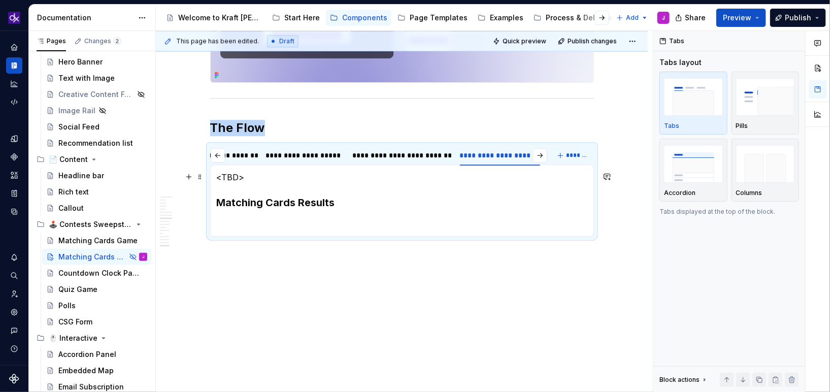
click at [236, 179] on p "<TBD>" at bounding box center [402, 177] width 371 height 12
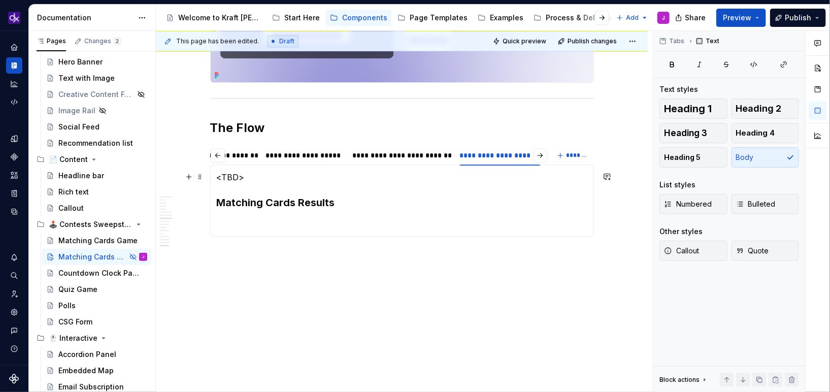
click at [236, 179] on p "<TBD>" at bounding box center [402, 177] width 371 height 12
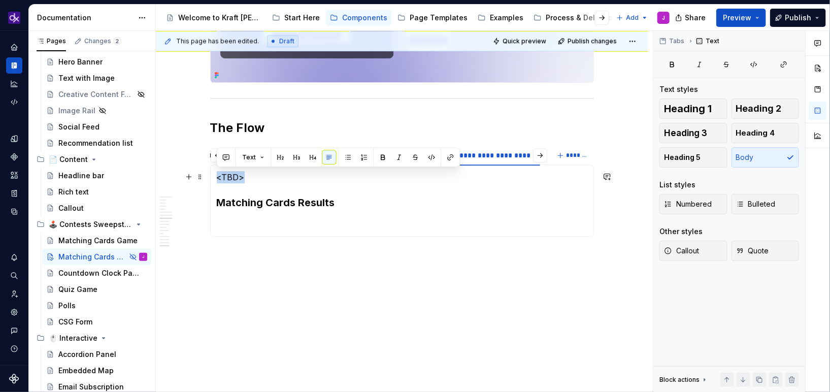
click at [236, 179] on p "<TBD>" at bounding box center [402, 177] width 371 height 12
copy p "<TBD>"
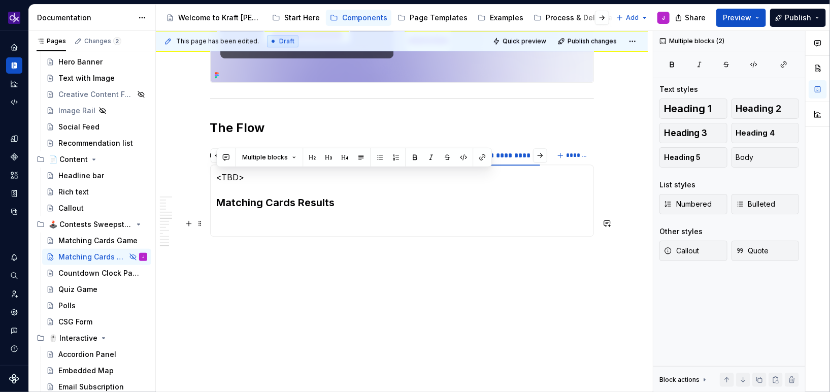
click at [439, 219] on p at bounding box center [402, 224] width 371 height 12
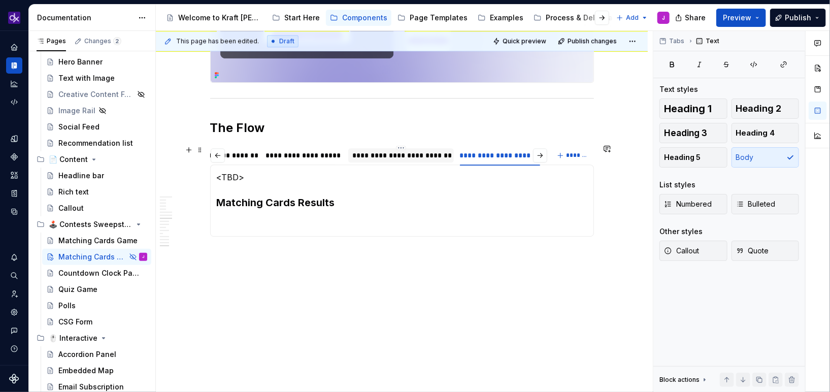
click at [413, 158] on div "**********" at bounding box center [400, 155] width 97 height 10
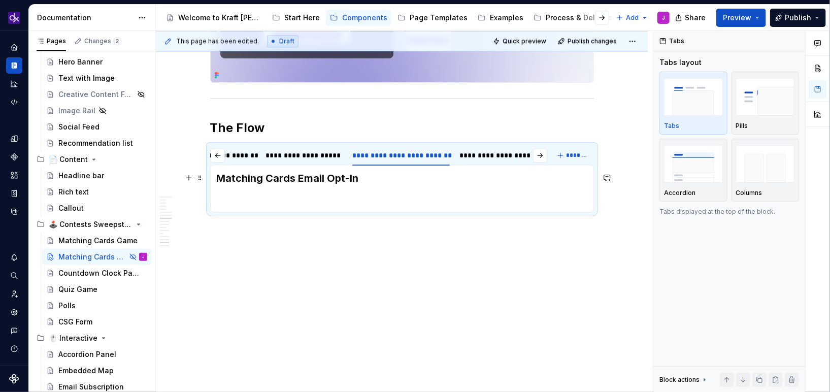
click at [217, 174] on h3 "Matching Cards Email Opt-In" at bounding box center [402, 178] width 371 height 14
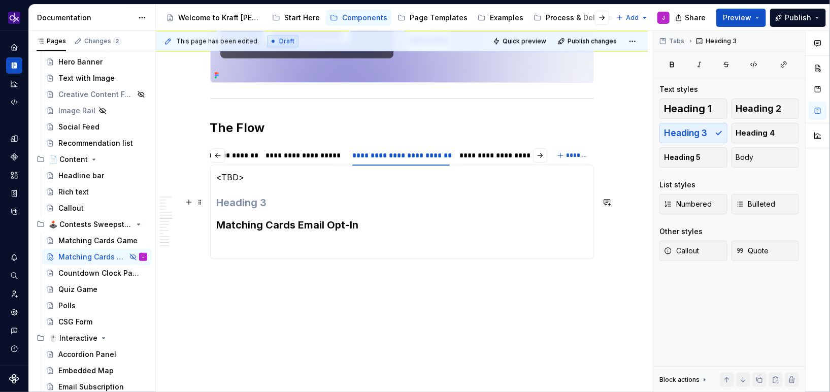
click at [245, 195] on h3 at bounding box center [402, 202] width 371 height 14
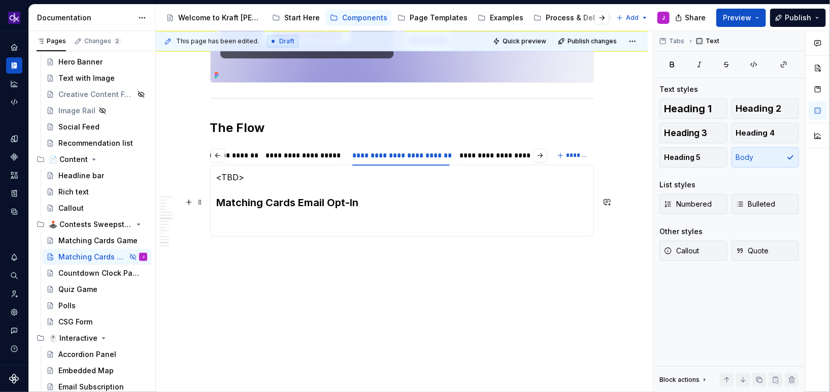
click at [407, 203] on h3 "Matching Cards Email Opt-In" at bounding box center [402, 202] width 371 height 14
click at [408, 204] on h3 "Matching Cards Email Opt-In" at bounding box center [402, 202] width 371 height 14
click at [350, 333] on p at bounding box center [402, 328] width 384 height 12
click at [481, 153] on div "**********" at bounding box center [500, 155] width 80 height 10
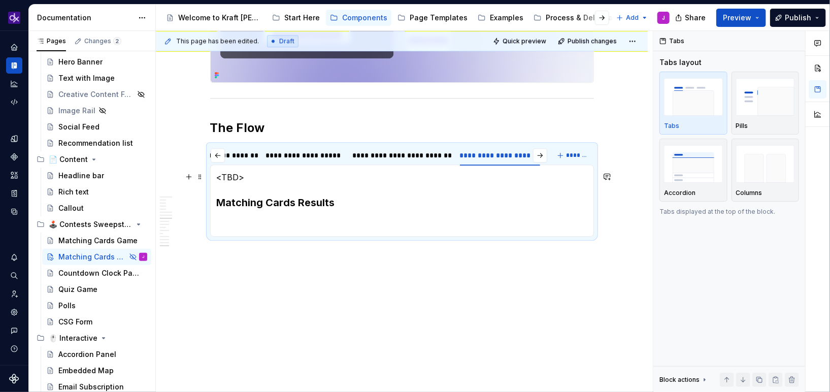
click at [255, 175] on p "<TBD>" at bounding box center [402, 177] width 371 height 12
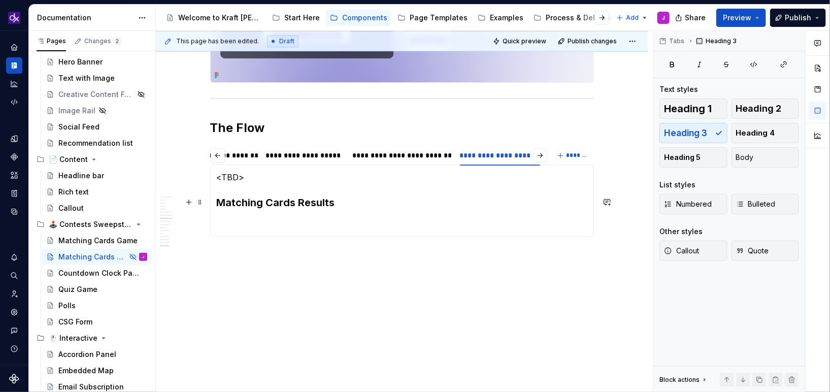
click at [220, 195] on h3 "Matching Cards Results" at bounding box center [402, 202] width 371 height 14
click at [255, 178] on p "<TBD>" at bounding box center [402, 177] width 371 height 12
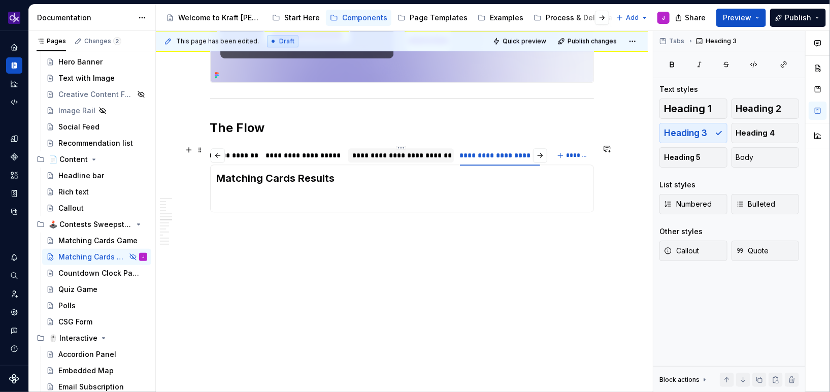
click at [404, 156] on div "**********" at bounding box center [400, 155] width 97 height 10
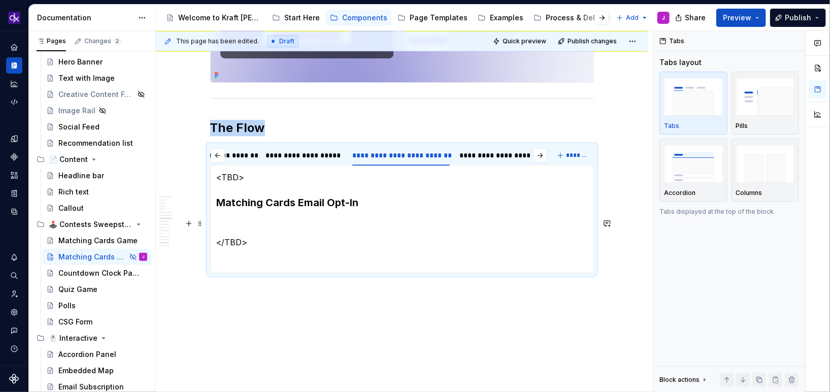
click at [272, 212] on section-item-column "<TBD> Matching Cards Email Opt-In </TBD>" at bounding box center [402, 218] width 371 height 95
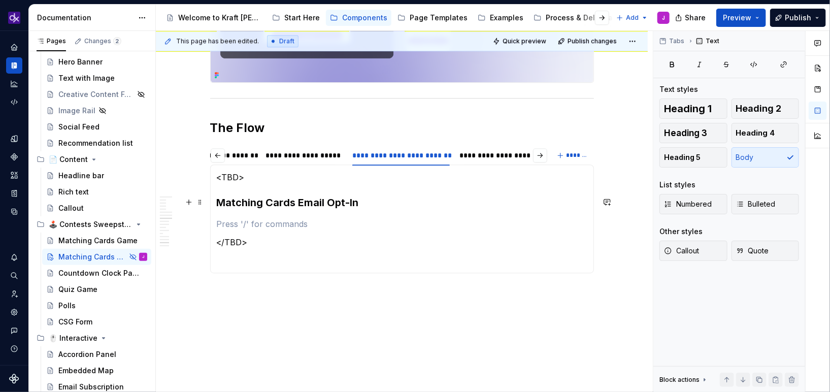
click at [274, 195] on h3 "Matching Cards Email Opt-In" at bounding box center [402, 202] width 371 height 14
click at [253, 221] on p at bounding box center [402, 224] width 371 height 12
click at [308, 153] on div "**********" at bounding box center [304, 155] width 77 height 10
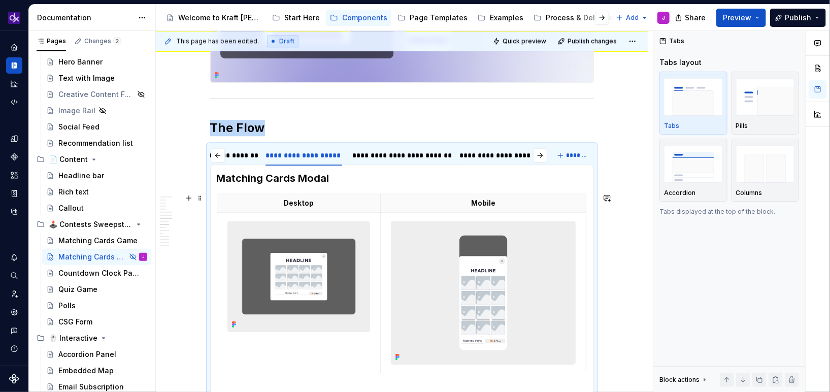
scroll to position [1295, 0]
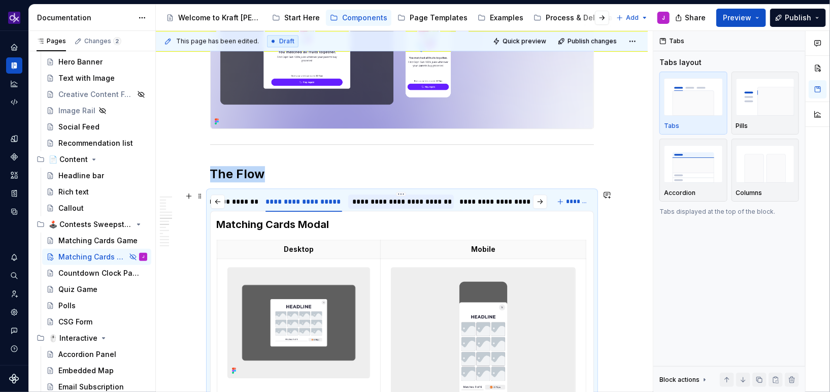
click at [415, 197] on div "**********" at bounding box center [400, 201] width 97 height 10
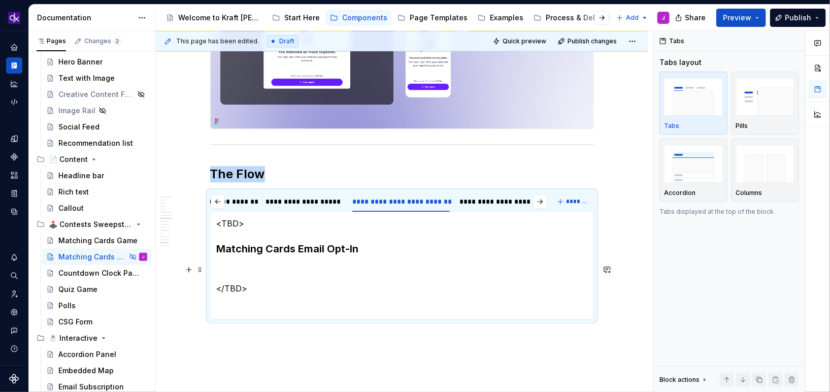
click at [300, 259] on section-item-column "<TBD> Matching Cards Email Opt-In </TBD>" at bounding box center [402, 264] width 371 height 95
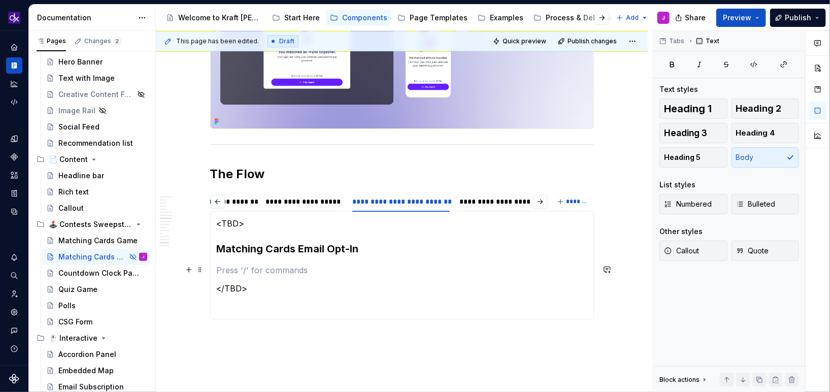
click at [316, 267] on p at bounding box center [402, 270] width 371 height 12
click at [504, 202] on div "**********" at bounding box center [500, 201] width 80 height 10
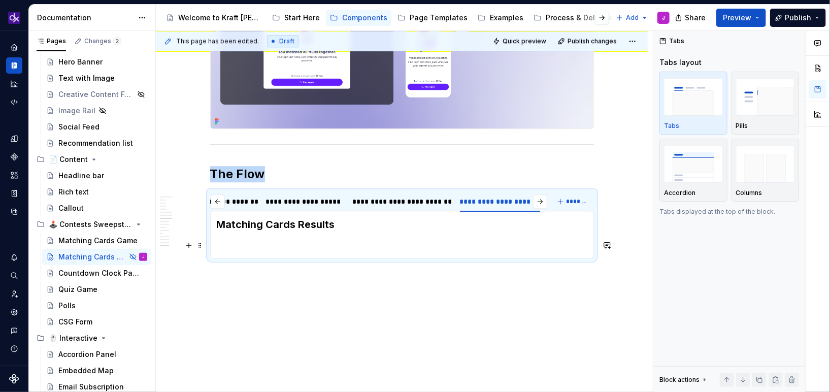
click at [323, 244] on p at bounding box center [402, 246] width 371 height 12
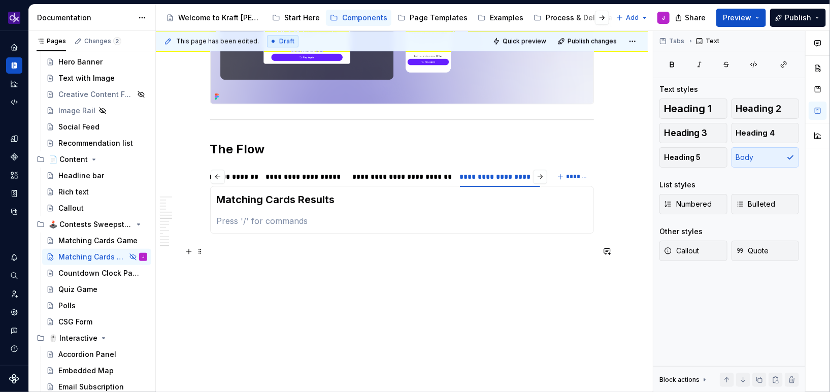
scroll to position [1351, 0]
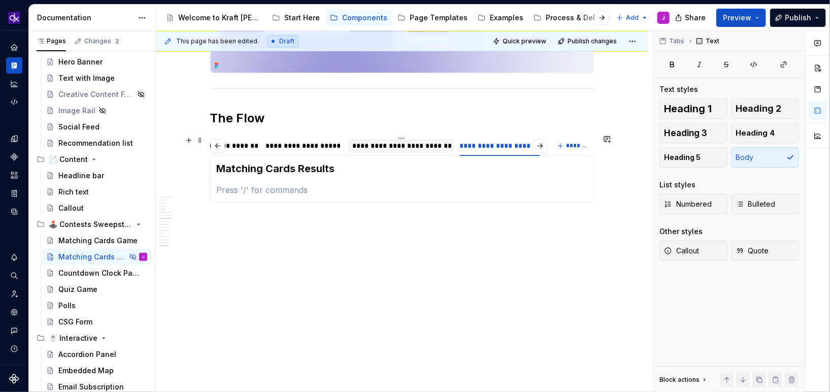
click at [369, 147] on div "**********" at bounding box center [400, 146] width 97 height 10
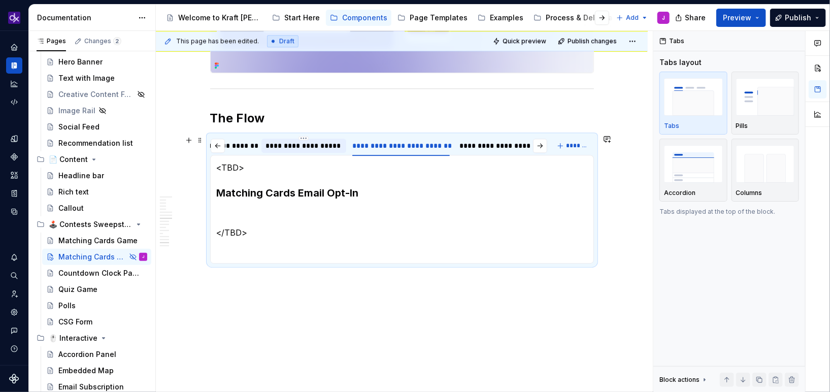
click at [320, 149] on div "**********" at bounding box center [304, 146] width 77 height 10
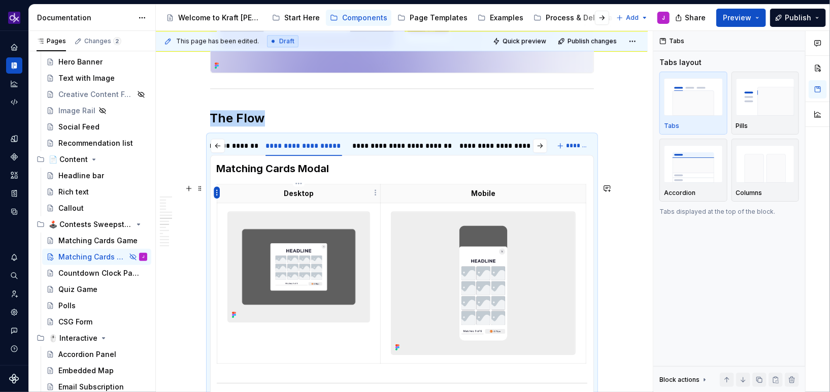
click at [216, 193] on html "KH DXP J Design system data Documentation Accessibility guide for tree Page tre…" at bounding box center [415, 196] width 830 height 392
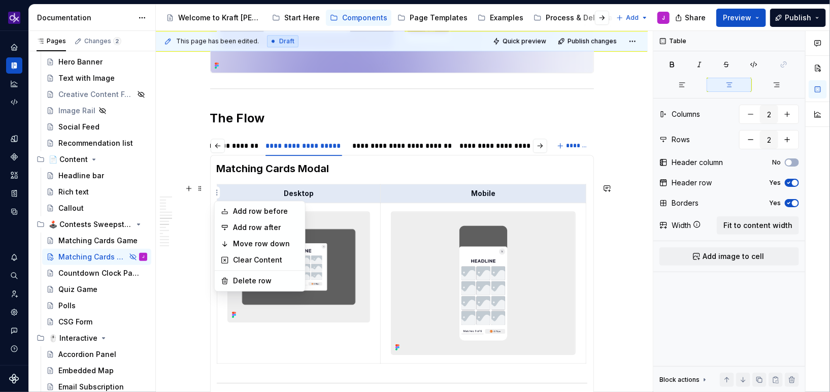
click at [323, 193] on html "KH DXP J Design system data Documentation Accessibility guide for tree Page tre…" at bounding box center [415, 196] width 830 height 392
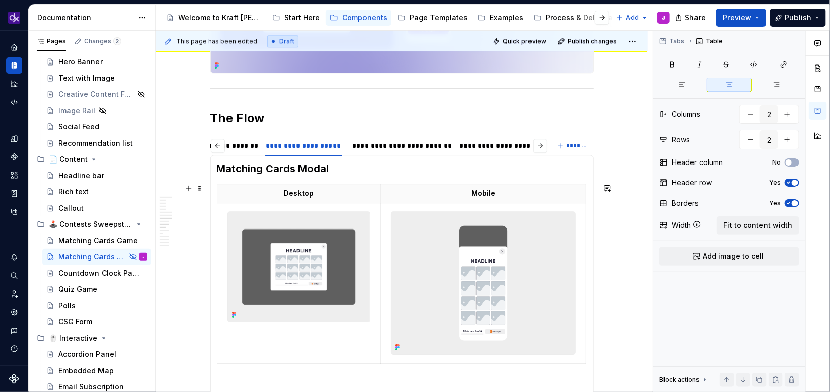
scroll to position [1385, 0]
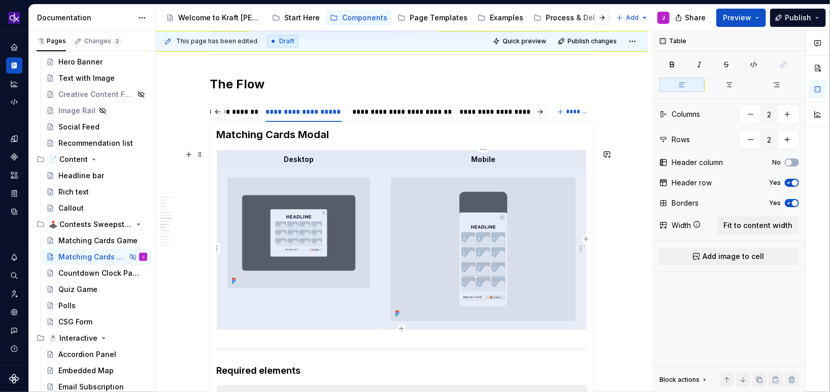
drag, startPoint x: 279, startPoint y: 160, endPoint x: 543, endPoint y: 270, distance: 286.4
click at [543, 270] on tbody "Desktop Mobile" at bounding box center [401, 239] width 369 height 179
click at [498, 108] on div "**********" at bounding box center [500, 112] width 80 height 10
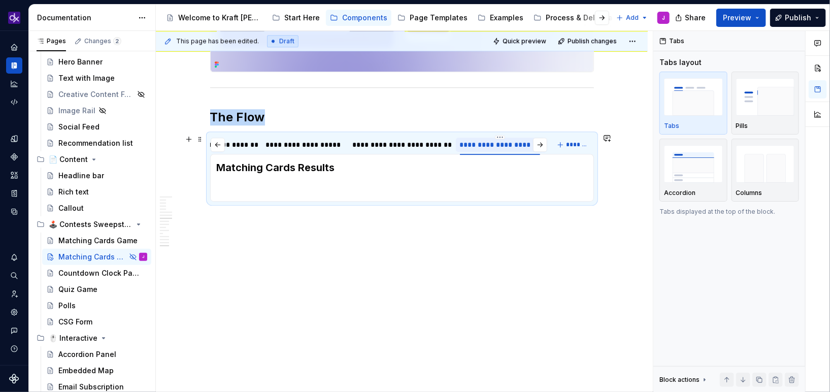
scroll to position [1351, 0]
click at [342, 184] on p at bounding box center [402, 190] width 371 height 12
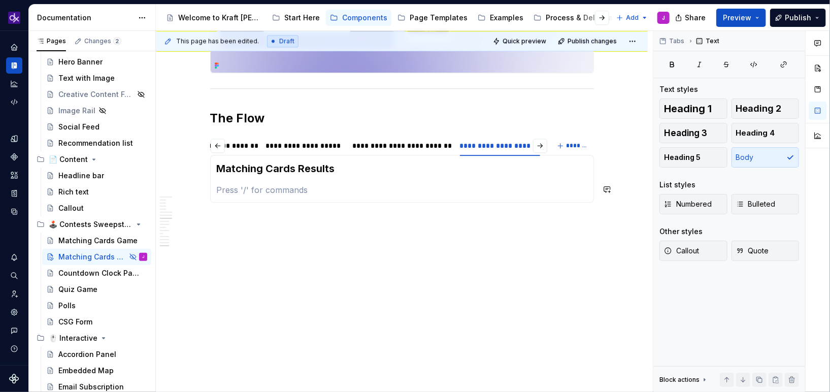
scroll to position [1385, 0]
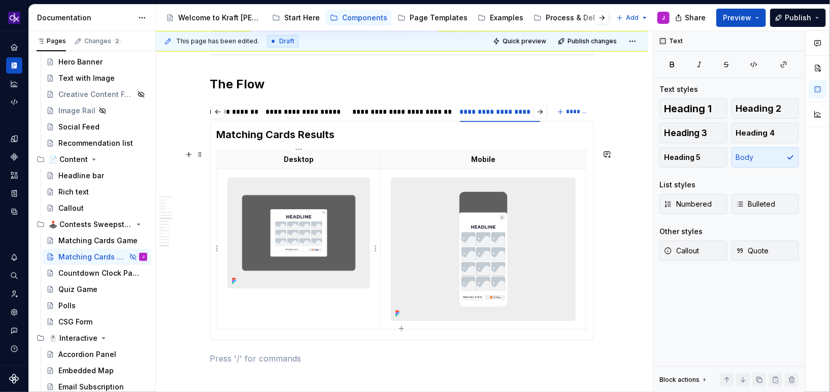
click at [312, 215] on img at bounding box center [299, 233] width 142 height 110
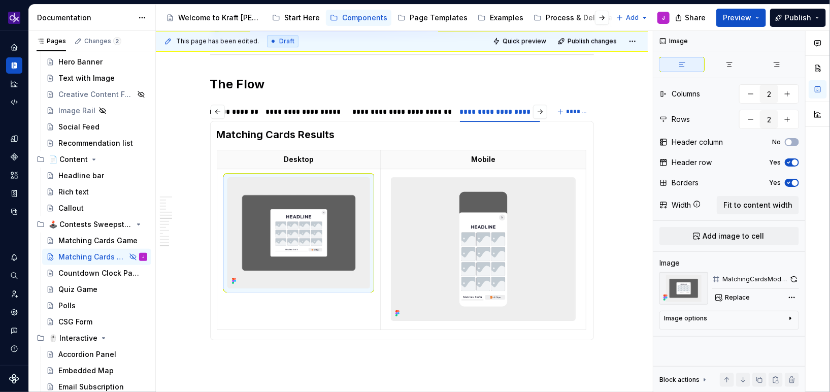
click at [284, 317] on td at bounding box center [299, 249] width 164 height 160
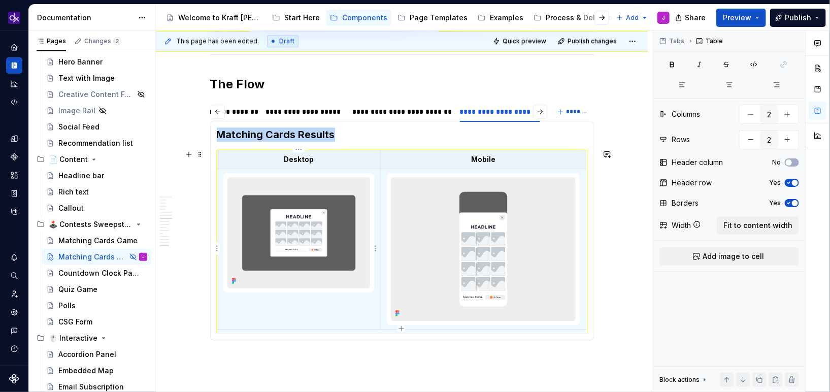
click at [284, 317] on td at bounding box center [299, 249] width 164 height 160
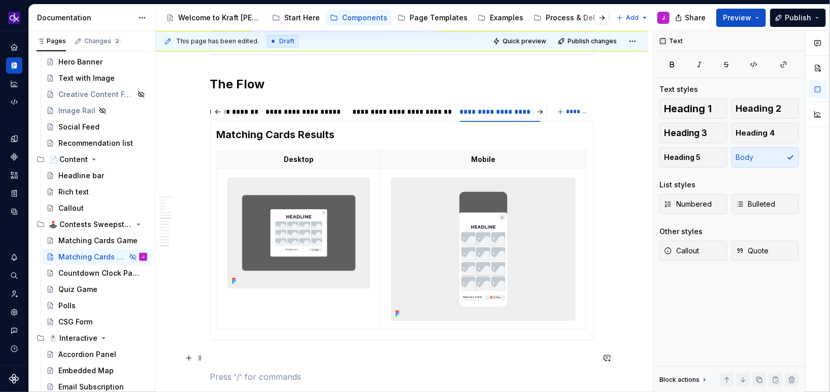
click at [248, 356] on p at bounding box center [402, 358] width 384 height 12
click at [330, 221] on img at bounding box center [299, 233] width 142 height 110
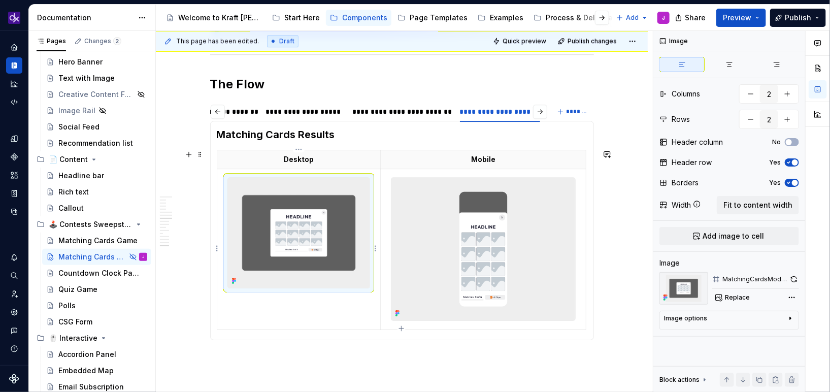
click at [330, 221] on img at bounding box center [299, 233] width 142 height 110
click at [351, 156] on p "Desktop" at bounding box center [298, 159] width 151 height 10
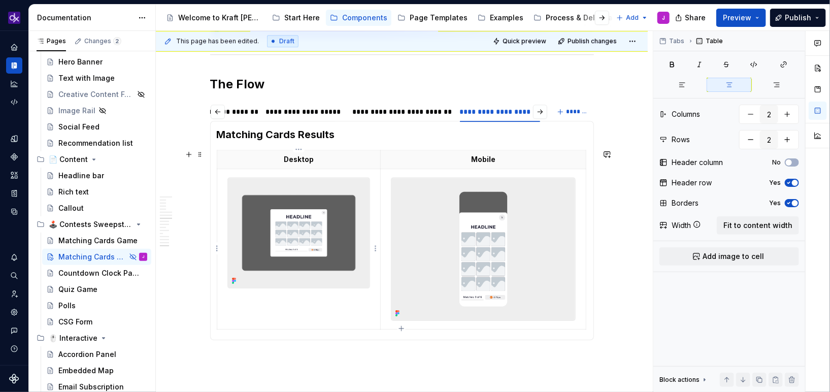
click at [323, 216] on img at bounding box center [299, 233] width 142 height 110
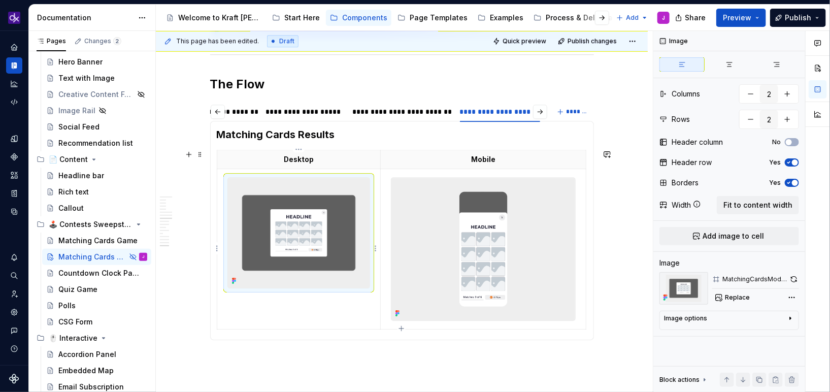
click at [323, 216] on img at bounding box center [299, 233] width 142 height 110
click at [748, 281] on div "MatchingCardsModal - Desktop" at bounding box center [754, 279] width 64 height 8
click at [739, 300] on span "Replace" at bounding box center [737, 297] width 25 height 8
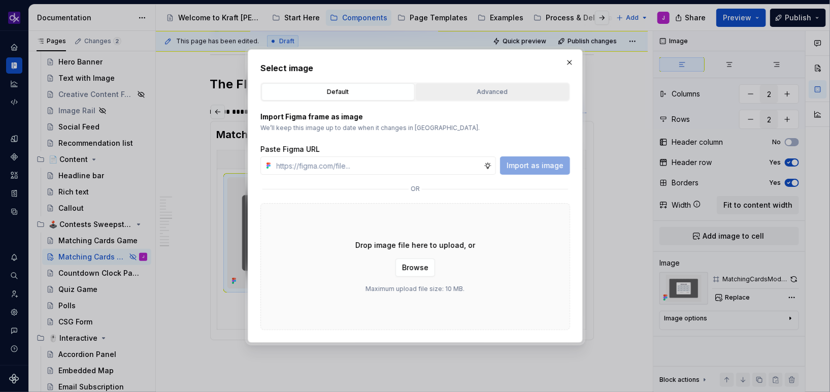
click at [459, 89] on div "Advanced" at bounding box center [492, 92] width 146 height 10
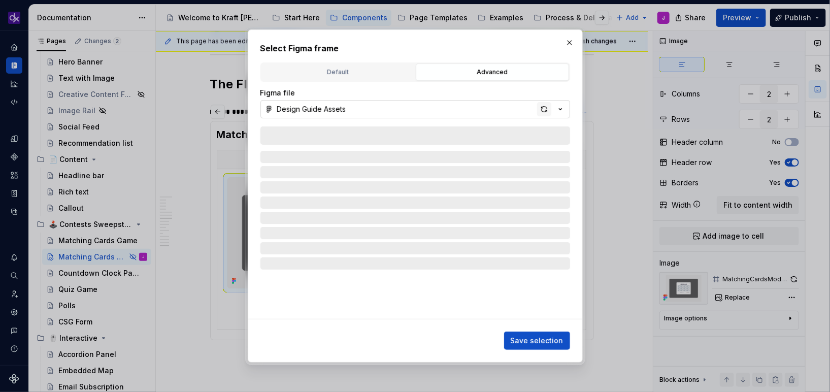
click at [544, 111] on div "button" at bounding box center [544, 109] width 14 height 14
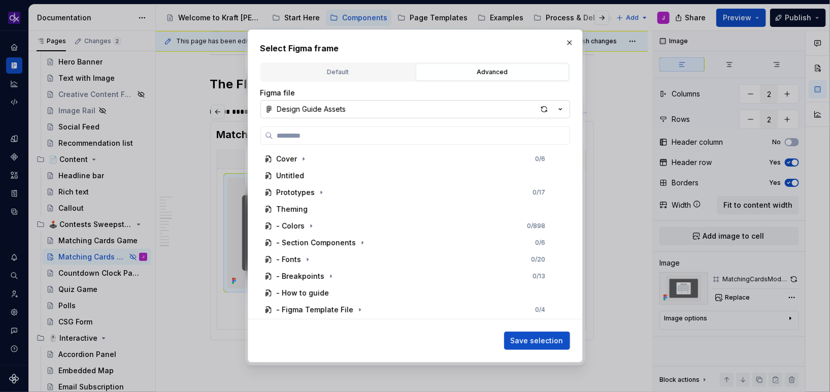
type textarea "*"
click at [422, 140] on input "search" at bounding box center [421, 135] width 297 height 10
paste input "**********"
type input "**********"
click at [543, 108] on div "button" at bounding box center [544, 109] width 14 height 14
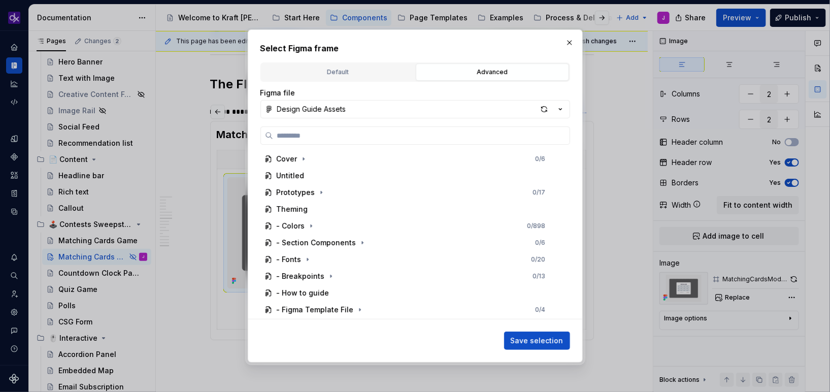
type textarea "*"
click at [516, 135] on input "search" at bounding box center [421, 135] width 297 height 10
paste input "**********"
type input "**********"
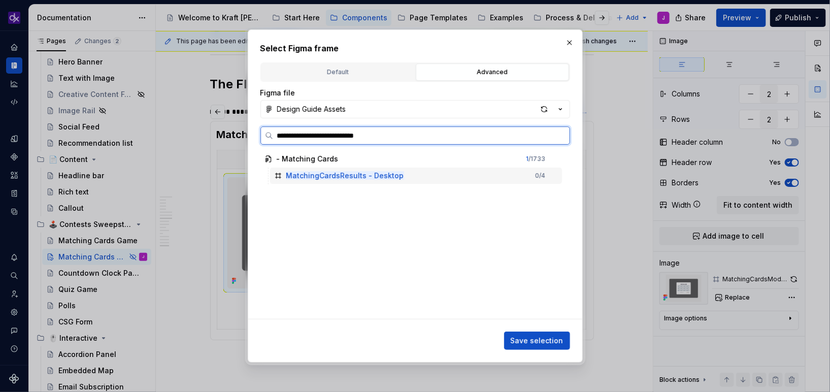
click at [444, 177] on div "MatchingCardsResults - Desktop 0 / 4" at bounding box center [416, 176] width 292 height 16
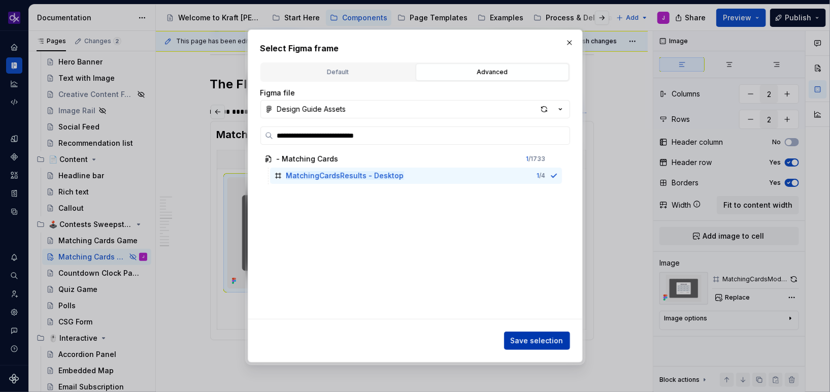
click at [537, 340] on span "Save selection" at bounding box center [537, 341] width 53 height 10
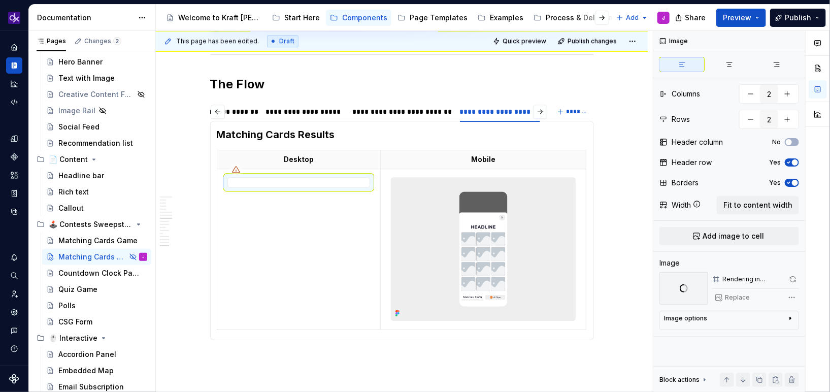
click at [440, 221] on img at bounding box center [482, 249] width 183 height 143
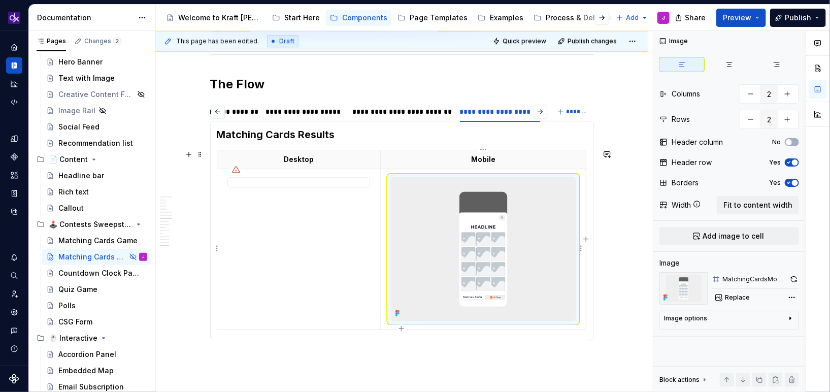
click at [440, 221] on img at bounding box center [482, 249] width 183 height 143
click at [730, 294] on span "Replace" at bounding box center [737, 297] width 25 height 8
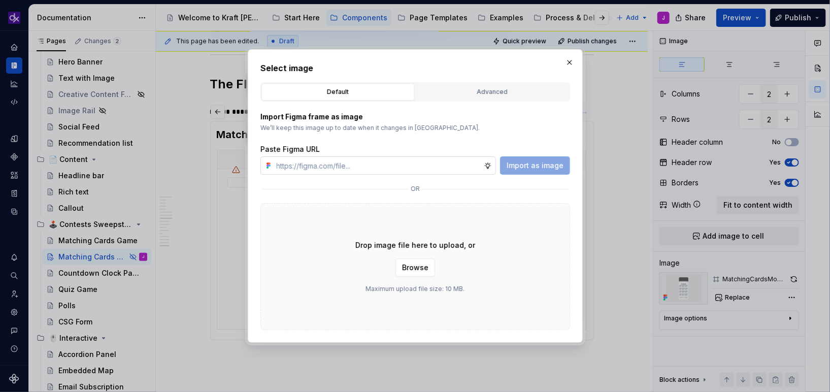
type textarea "*"
click at [485, 87] on div "Advanced" at bounding box center [492, 92] width 146 height 10
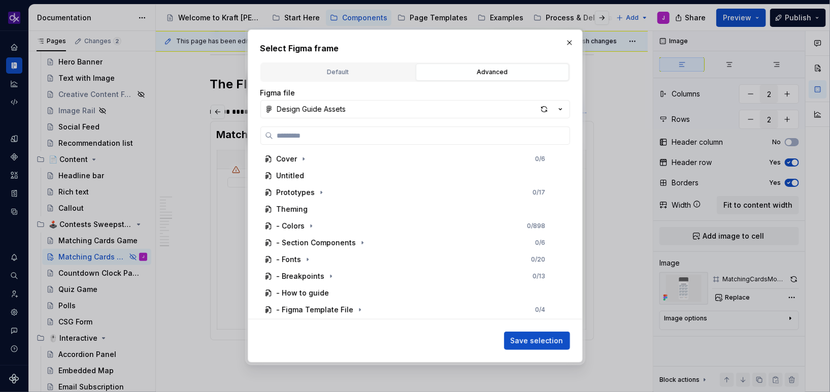
click at [408, 145] on div "Cover 0 / 6 Untitled Prototypes 0 / 17 Theming - Colors 0 / 898 - Section Compo…" at bounding box center [415, 222] width 310 height 193
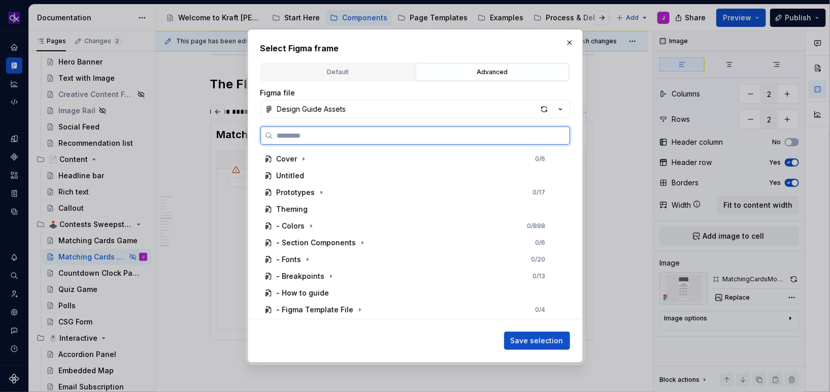
click at [415, 140] on input "search" at bounding box center [421, 135] width 297 height 10
paste input "**********"
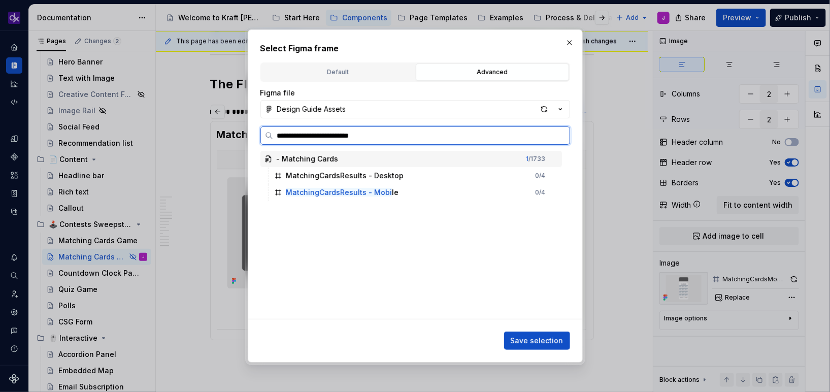
type input "**********"
click at [419, 172] on div "MatchingCardsResults - Mobile 0 / 4" at bounding box center [416, 176] width 292 height 16
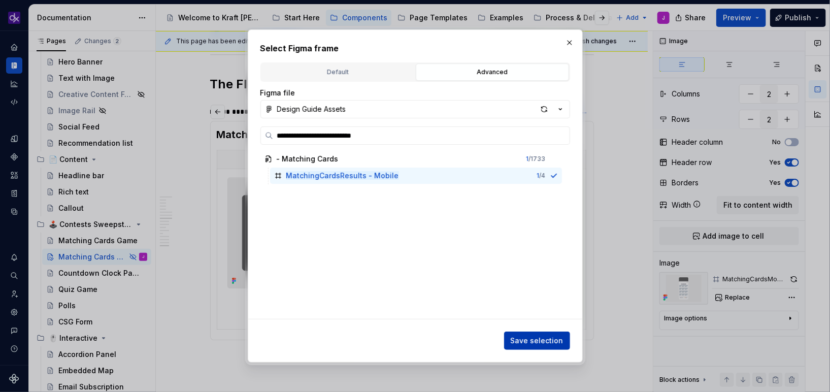
click at [551, 343] on span "Save selection" at bounding box center [537, 341] width 53 height 10
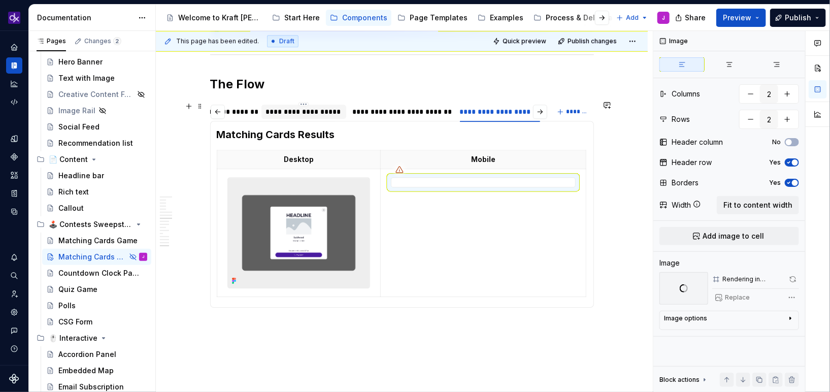
click at [304, 111] on div "**********" at bounding box center [304, 112] width 77 height 10
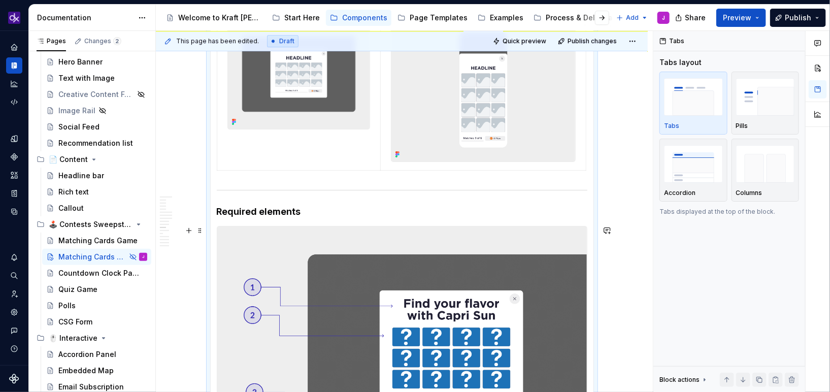
scroll to position [1543, 0]
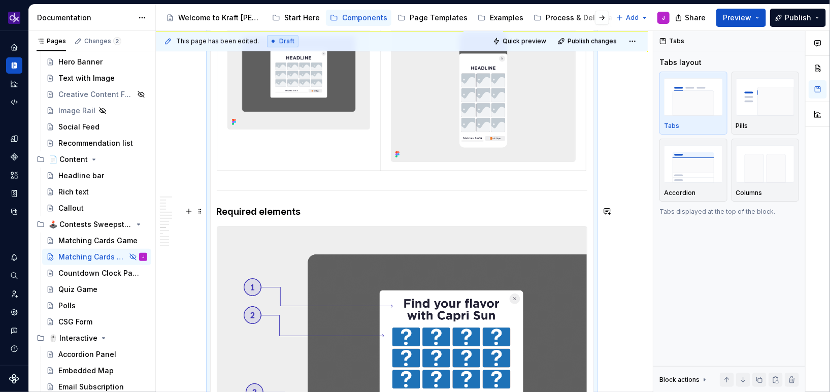
click at [287, 212] on h4 "Required elements" at bounding box center [402, 212] width 371 height 12
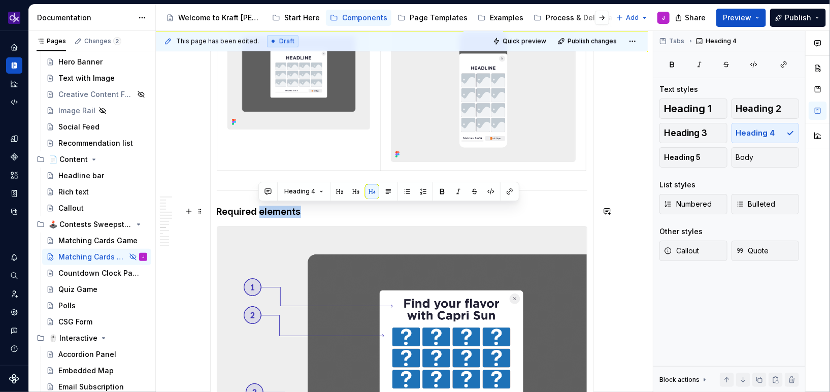
click at [287, 212] on h4 "Required elements" at bounding box center [402, 212] width 371 height 12
copy h4 "Required elements"
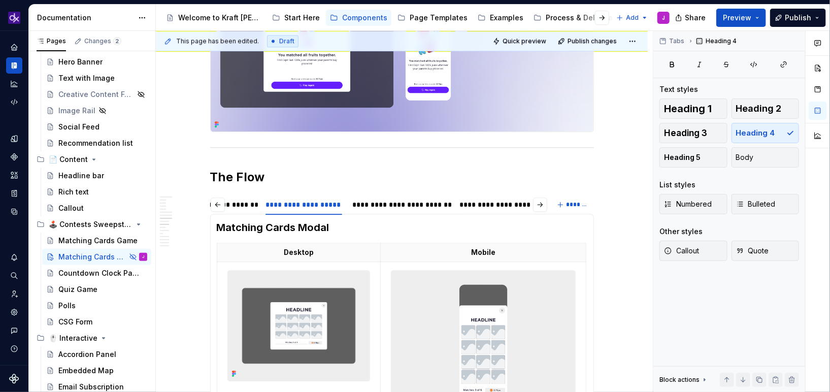
scroll to position [1278, 0]
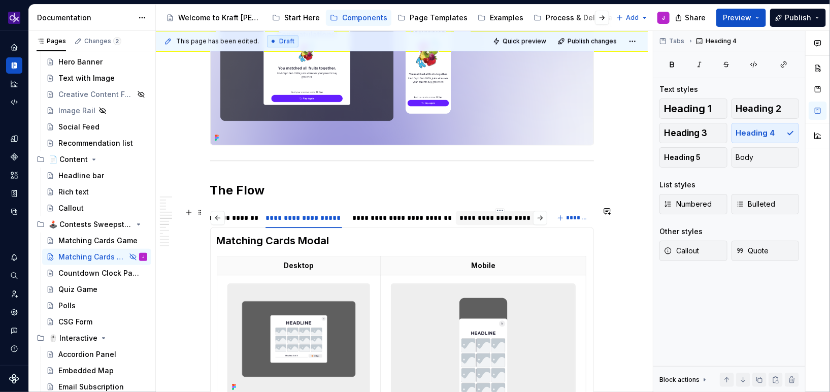
click at [500, 221] on div "**********" at bounding box center [500, 218] width 80 height 10
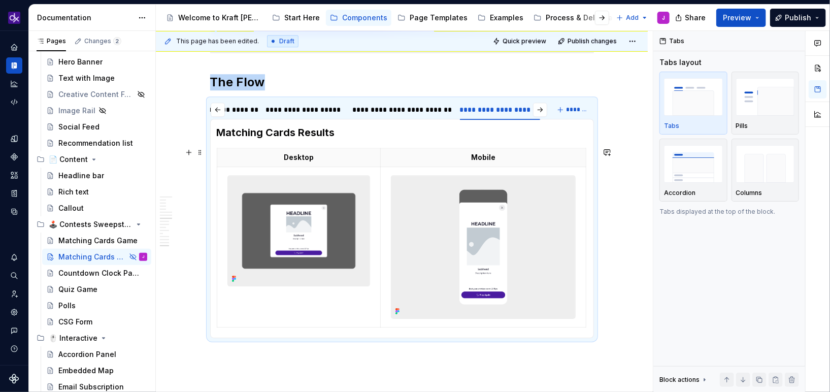
scroll to position [1386, 0]
click at [585, 333] on div "<TBD> Matching Cards Banner (required) The Matching Cards banner serves as the …" at bounding box center [402, 228] width 384 height 219
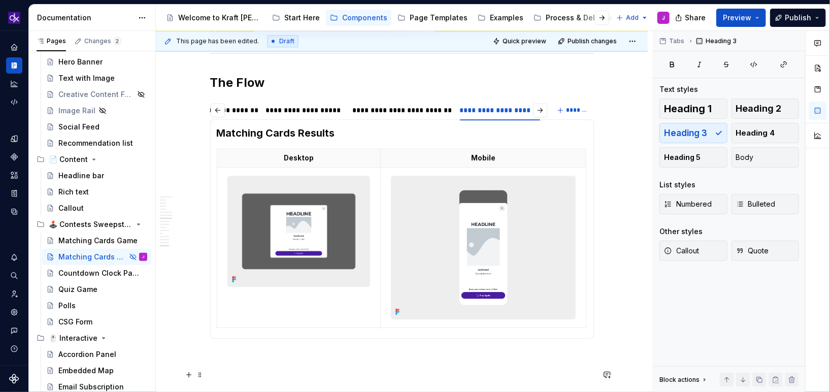
click at [431, 372] on p at bounding box center [402, 375] width 384 height 12
click at [423, 356] on p at bounding box center [402, 357] width 384 height 12
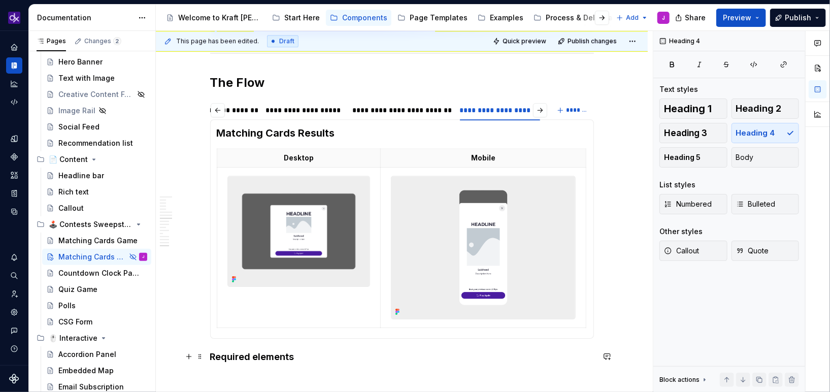
click at [213, 354] on h4 "Required elements" at bounding box center [402, 357] width 384 height 12
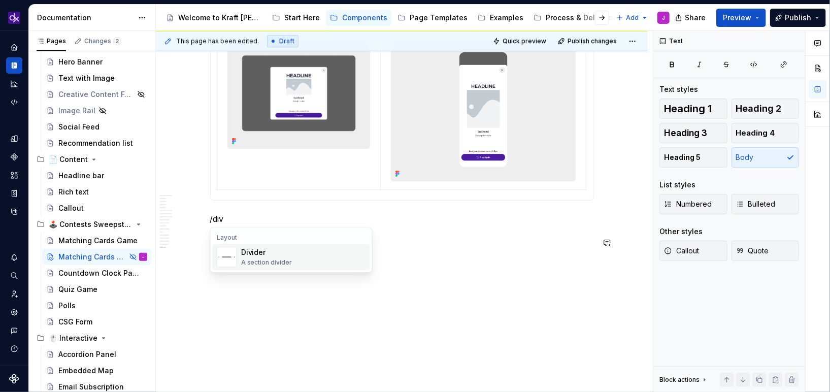
click at [301, 258] on div "Divider A section divider" at bounding box center [303, 257] width 125 height 20
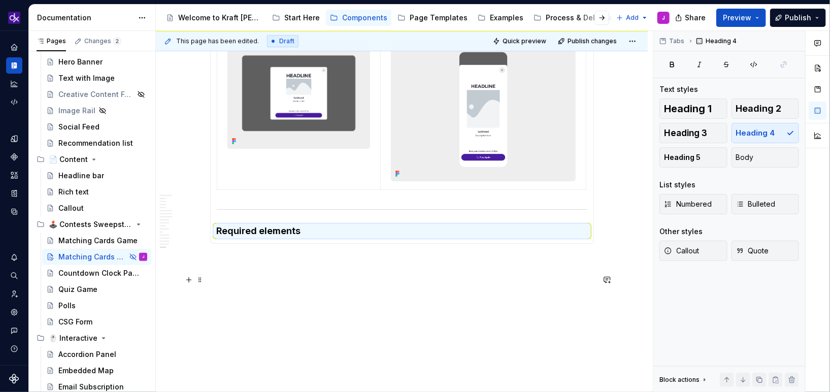
click at [292, 275] on p at bounding box center [402, 280] width 384 height 12
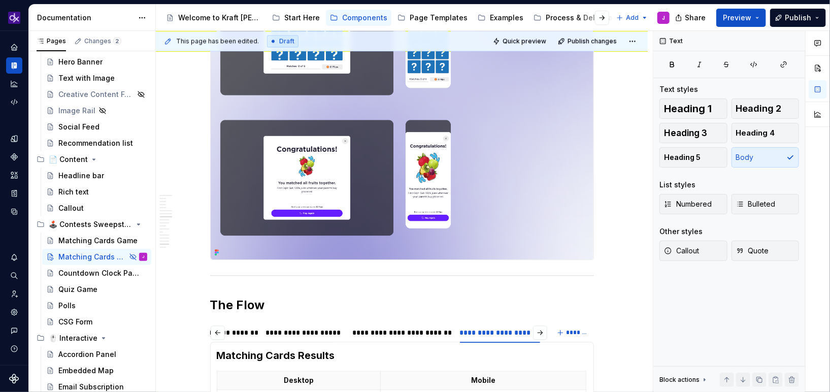
scroll to position [1230, 0]
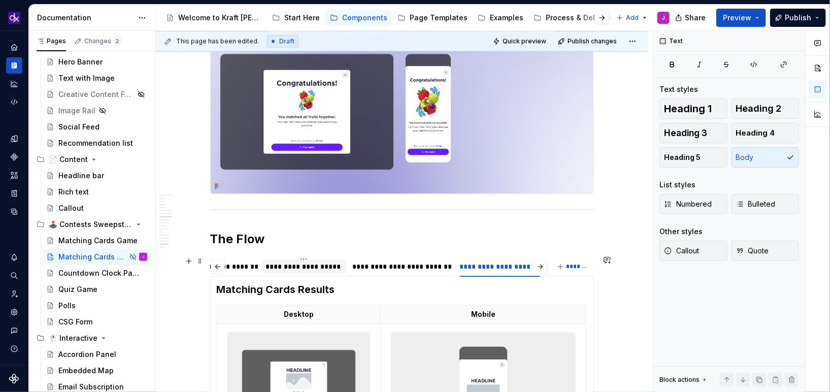
click at [319, 264] on div "**********" at bounding box center [304, 266] width 77 height 10
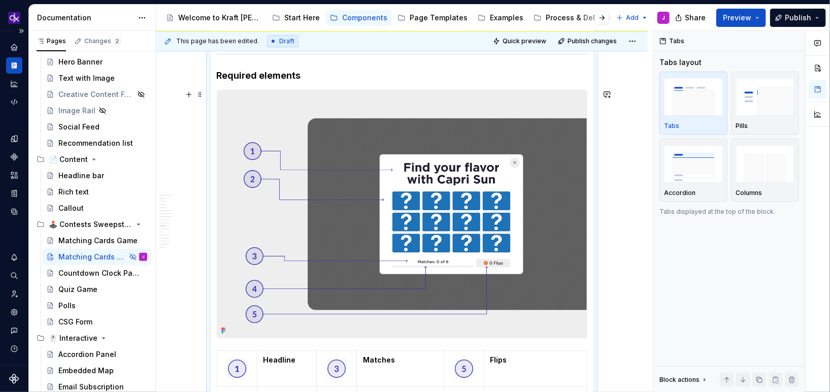
scroll to position [1681, 0]
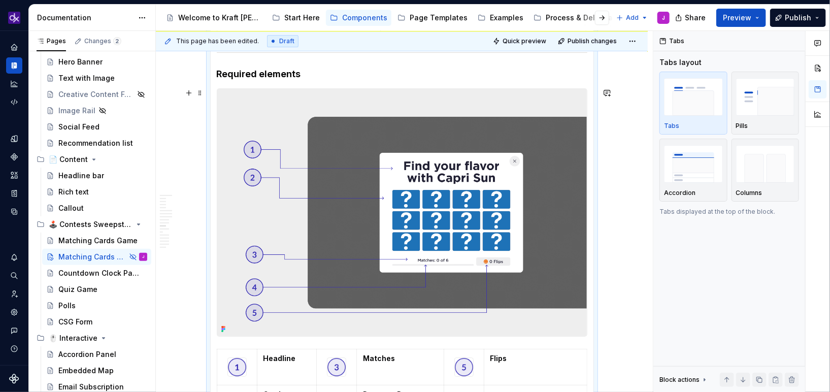
click at [382, 142] on img at bounding box center [402, 212] width 370 height 247
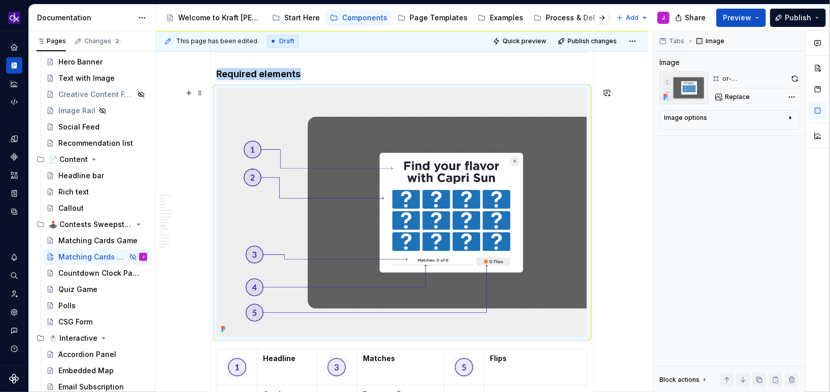
click at [382, 142] on img at bounding box center [402, 212] width 370 height 247
click at [750, 98] on button "Replace" at bounding box center [733, 97] width 42 height 14
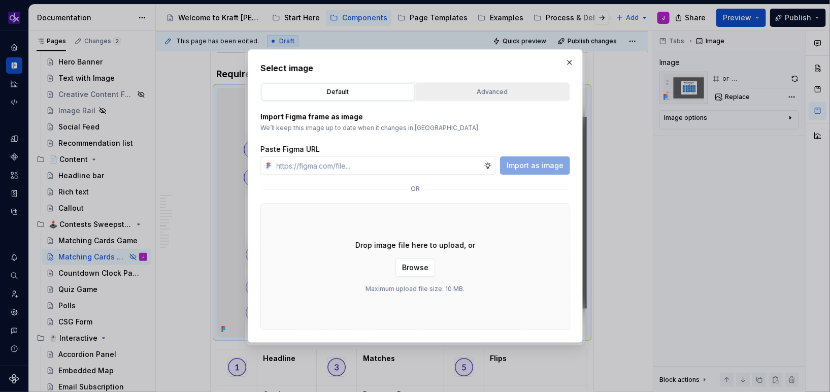
click at [480, 90] on div "Advanced" at bounding box center [492, 92] width 146 height 10
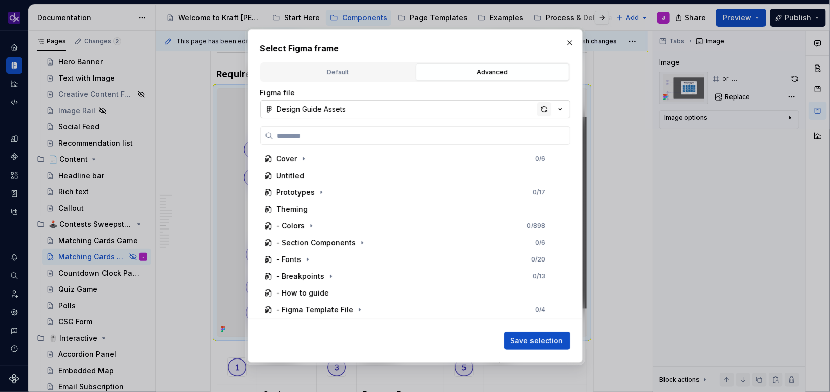
click at [538, 110] on div "button" at bounding box center [544, 109] width 14 height 14
type textarea "*"
type input "**********"
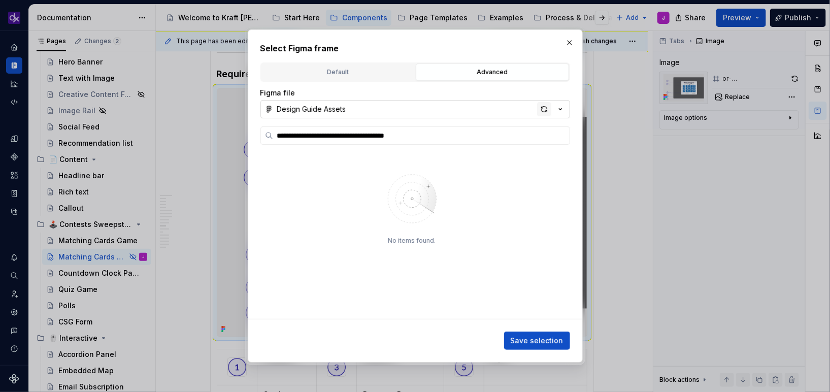
click at [546, 109] on div "button" at bounding box center [544, 109] width 14 height 14
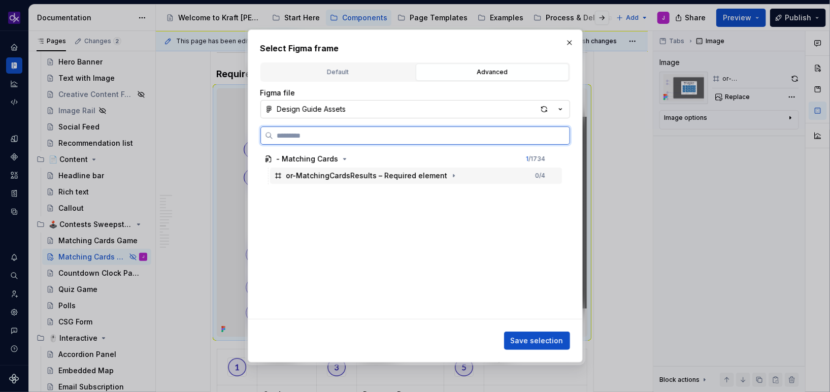
click at [482, 178] on div "or-MatchingCardsResults – Required element 0 / 4" at bounding box center [416, 176] width 292 height 16
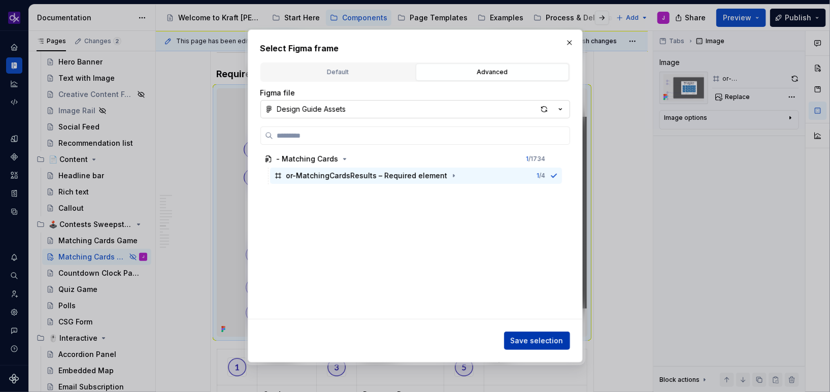
click at [529, 340] on span "Save selection" at bounding box center [537, 341] width 53 height 10
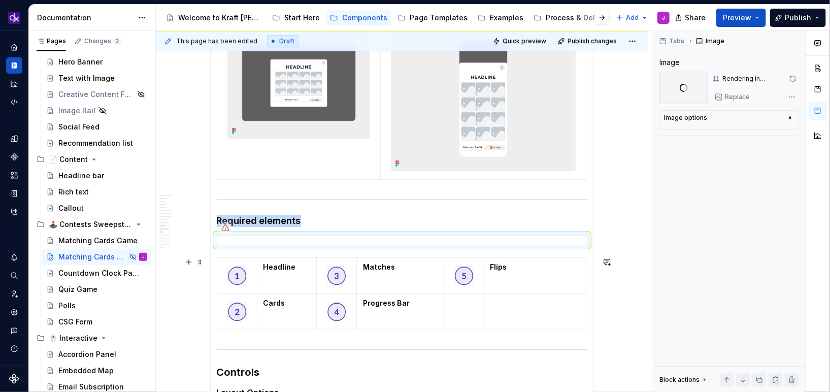
scroll to position [1534, 0]
click at [281, 305] on strong "Cards" at bounding box center [275, 303] width 22 height 9
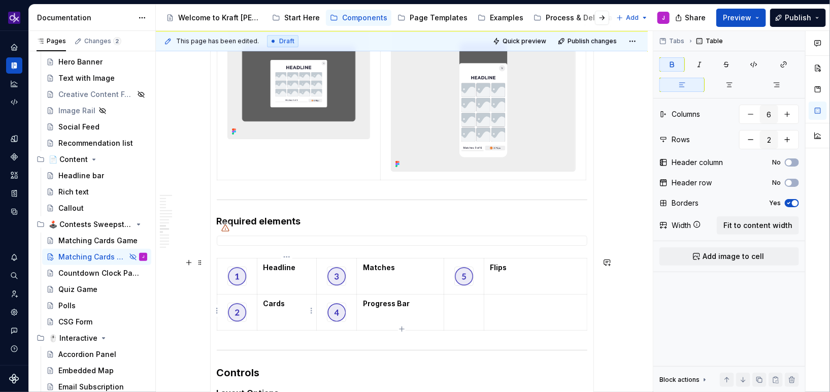
click at [281, 305] on strong "Cards" at bounding box center [275, 303] width 22 height 9
click at [286, 299] on p "Cards" at bounding box center [287, 304] width 47 height 10
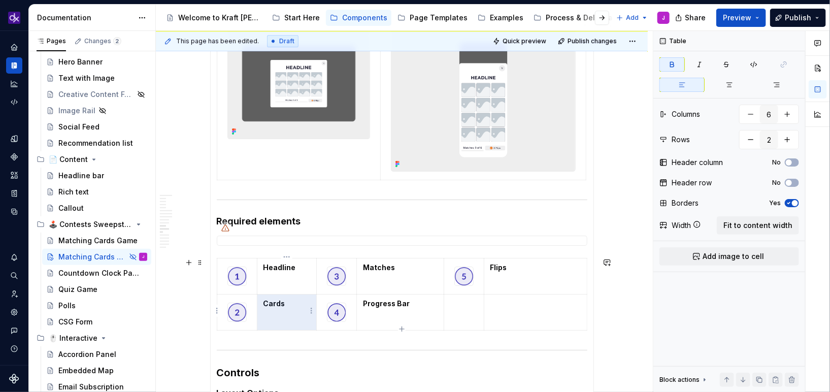
click at [278, 299] on strong "Cards" at bounding box center [275, 303] width 22 height 9
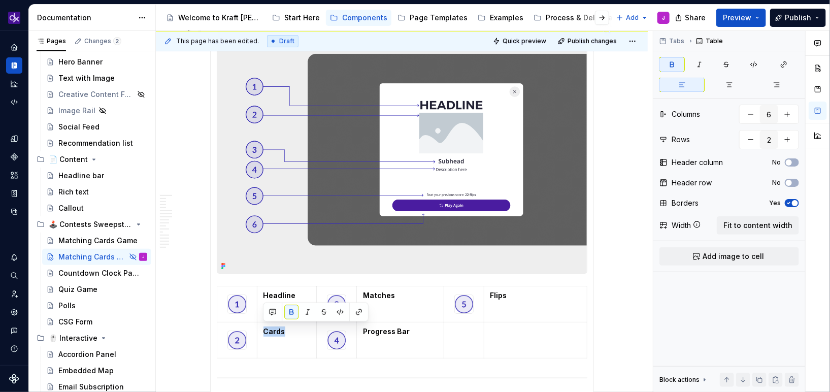
scroll to position [1790, 0]
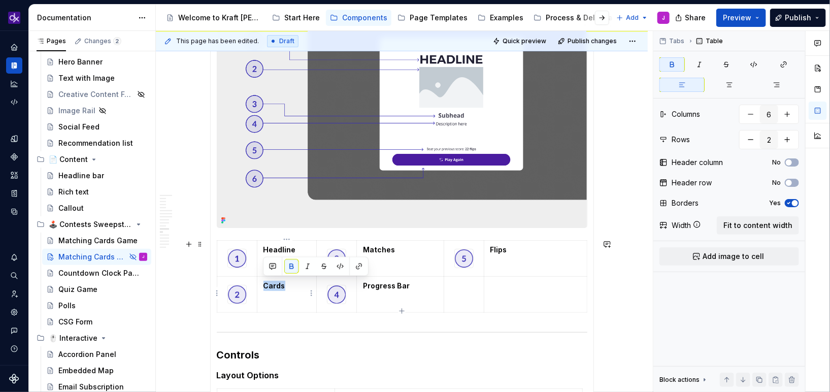
click at [282, 286] on strong "Cards" at bounding box center [275, 285] width 22 height 9
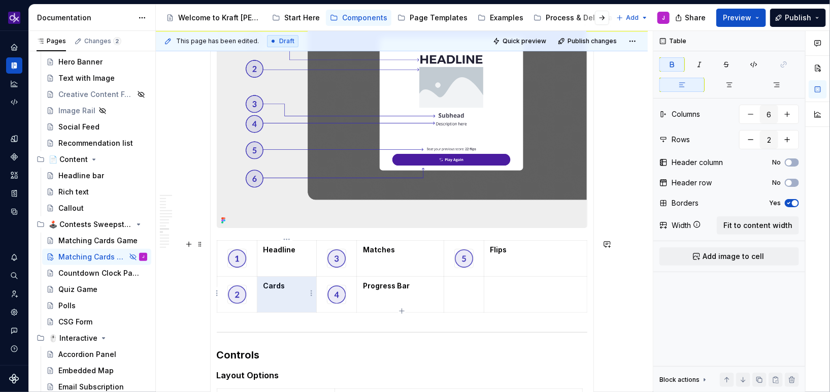
click at [286, 284] on p "Cards" at bounding box center [287, 286] width 47 height 10
click at [270, 282] on strong "Cards" at bounding box center [275, 285] width 22 height 9
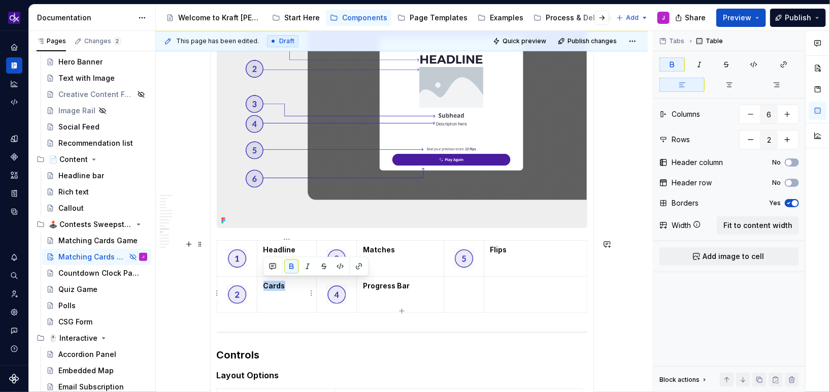
click at [270, 282] on strong "Cards" at bounding box center [275, 285] width 22 height 9
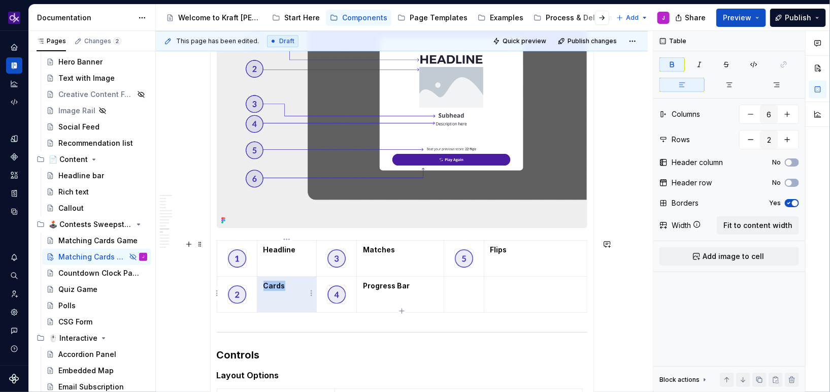
click at [270, 282] on strong "Cards" at bounding box center [275, 285] width 22 height 9
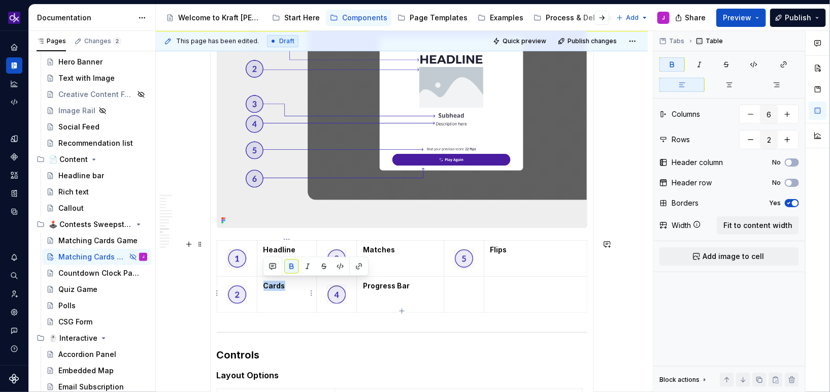
click at [275, 284] on strong "Cards" at bounding box center [275, 285] width 22 height 9
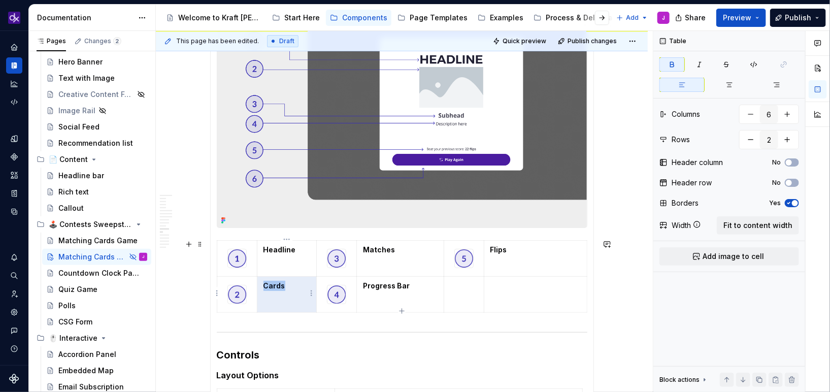
click at [275, 284] on strong "Cards" at bounding box center [275, 285] width 22 height 9
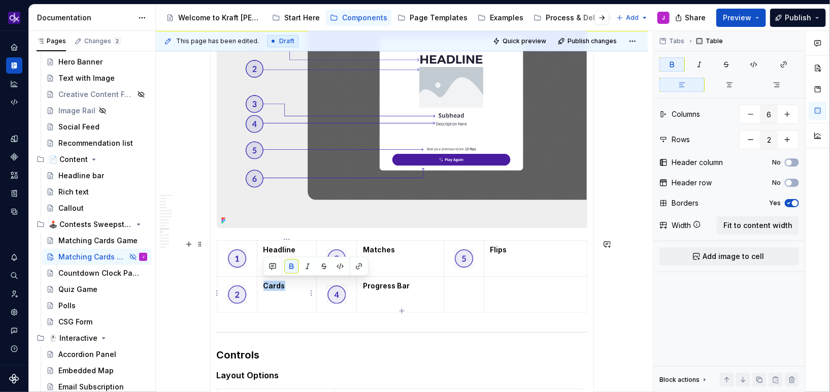
click at [275, 284] on strong "Cards" at bounding box center [275, 285] width 22 height 9
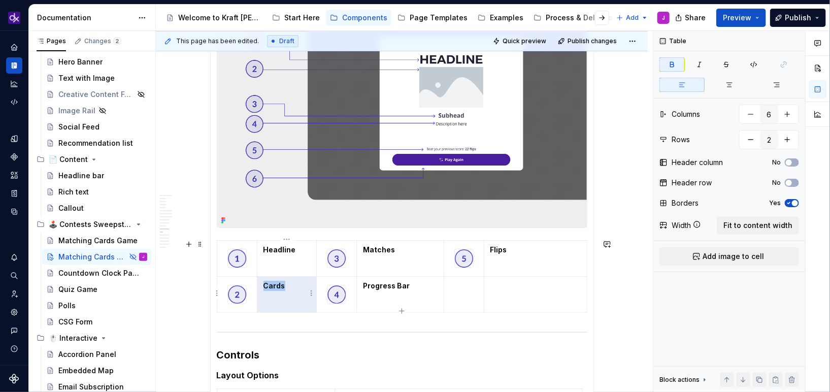
click at [275, 284] on strong "Cards" at bounding box center [275, 285] width 22 height 9
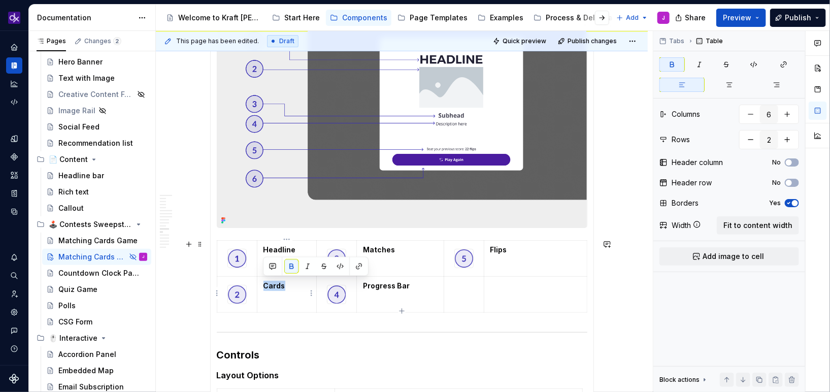
click at [275, 284] on strong "Cards" at bounding box center [275, 285] width 22 height 9
click at [292, 284] on p "Cards" at bounding box center [287, 286] width 47 height 10
click at [284, 285] on p "Cards" at bounding box center [287, 286] width 47 height 10
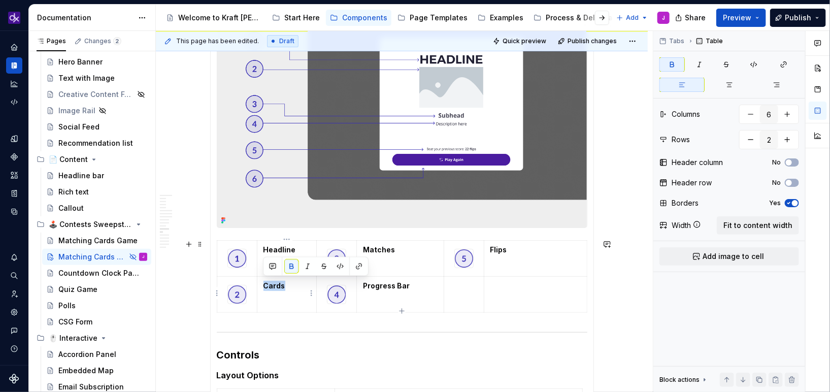
drag, startPoint x: 287, startPoint y: 285, endPoint x: 264, endPoint y: 285, distance: 22.8
click at [264, 285] on p "Cards" at bounding box center [287, 286] width 47 height 10
click at [391, 253] on p "Matches" at bounding box center [400, 250] width 75 height 10
click at [386, 252] on strong "Matches" at bounding box center [379, 249] width 32 height 9
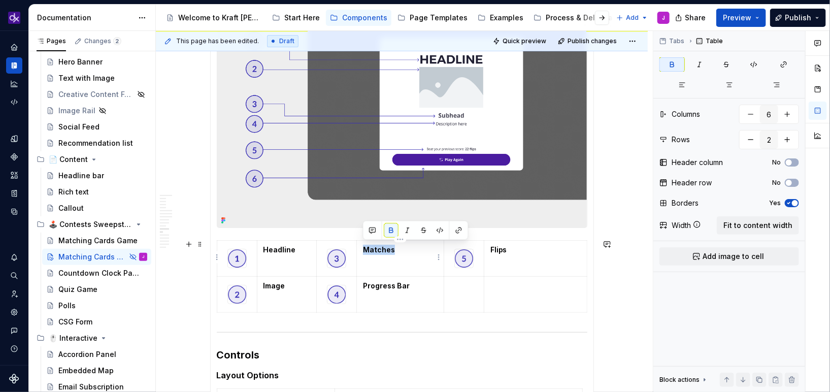
click at [386, 252] on strong "Matches" at bounding box center [379, 249] width 32 height 9
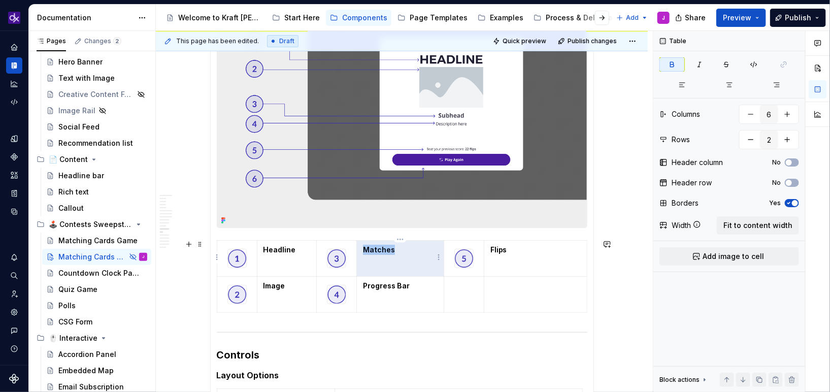
click at [386, 252] on strong "Matches" at bounding box center [379, 249] width 32 height 9
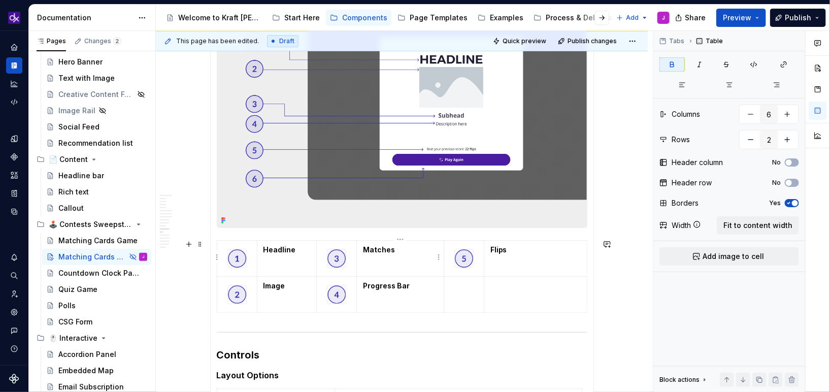
click at [386, 252] on strong "Matches" at bounding box center [379, 249] width 32 height 9
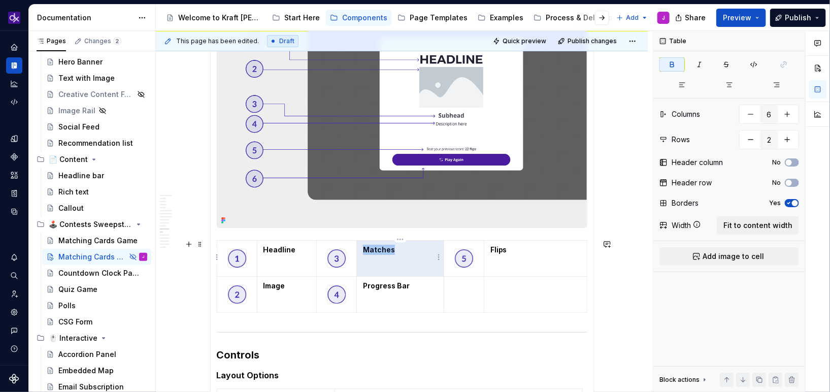
click at [386, 252] on strong "Matches" at bounding box center [379, 249] width 32 height 9
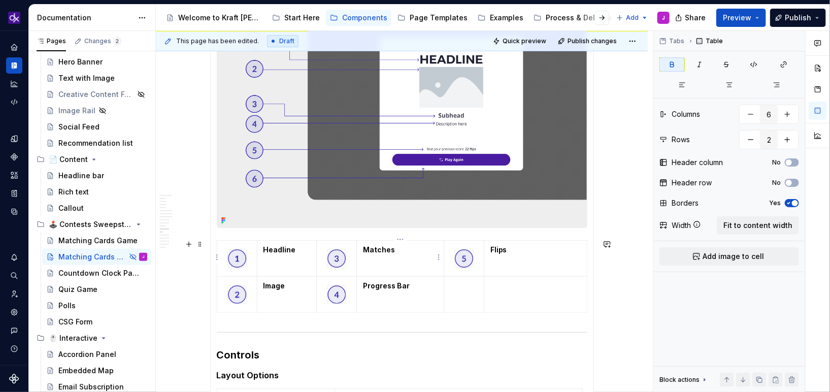
click at [386, 252] on strong "Matches" at bounding box center [379, 249] width 32 height 9
click at [392, 286] on strong "Progress Bar" at bounding box center [386, 285] width 47 height 9
click at [396, 286] on strong "Progress Bar" at bounding box center [386, 285] width 47 height 9
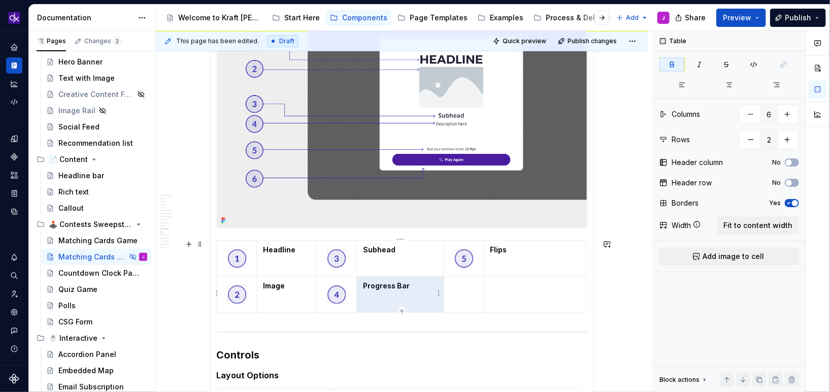
click at [396, 286] on strong "Progress Bar" at bounding box center [386, 285] width 47 height 9
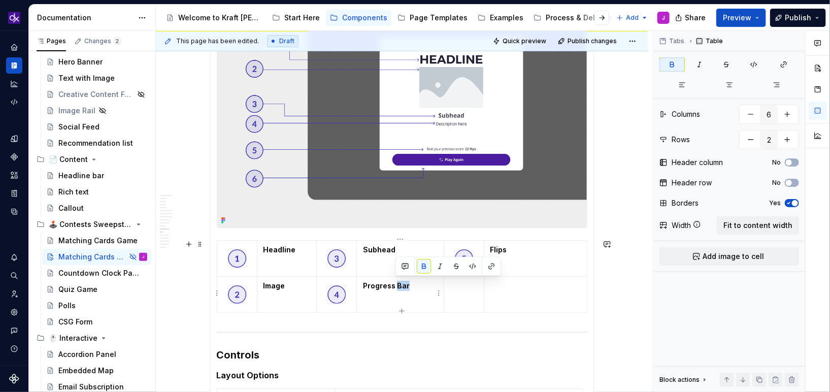
click at [396, 286] on strong "Progress Bar" at bounding box center [386, 285] width 47 height 9
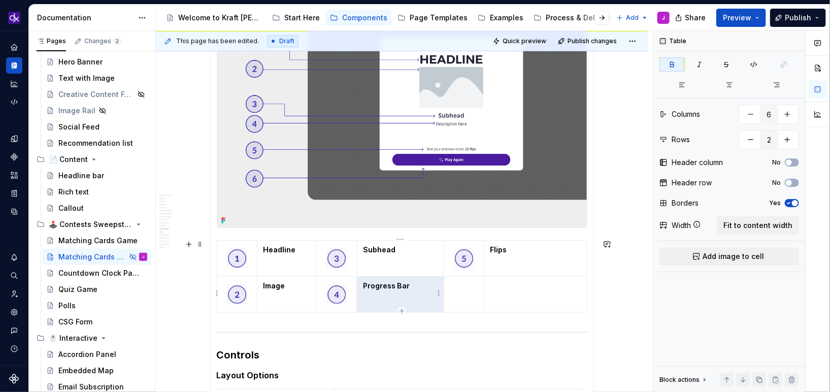
click at [410, 285] on p "Progress Bar" at bounding box center [400, 286] width 75 height 10
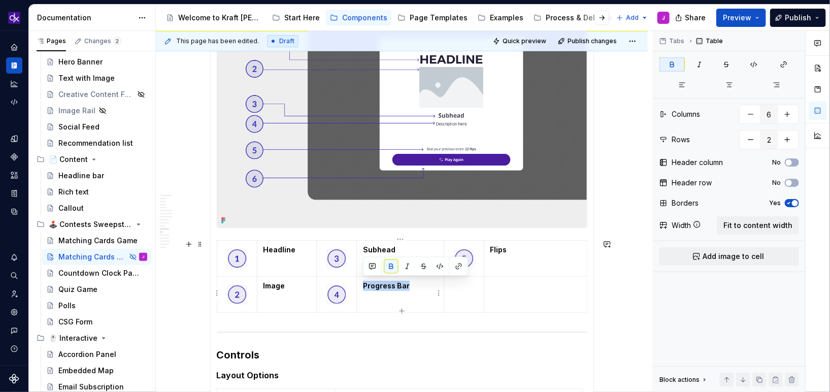
drag, startPoint x: 415, startPoint y: 285, endPoint x: 358, endPoint y: 285, distance: 57.4
click at [358, 285] on td "Progress Bar" at bounding box center [399, 294] width 87 height 36
click at [507, 249] on p "Flips" at bounding box center [535, 250] width 90 height 10
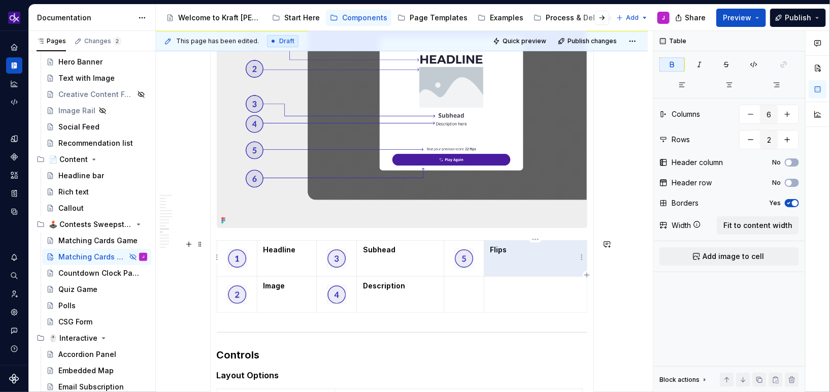
click at [501, 249] on strong "Flips" at bounding box center [498, 249] width 17 height 9
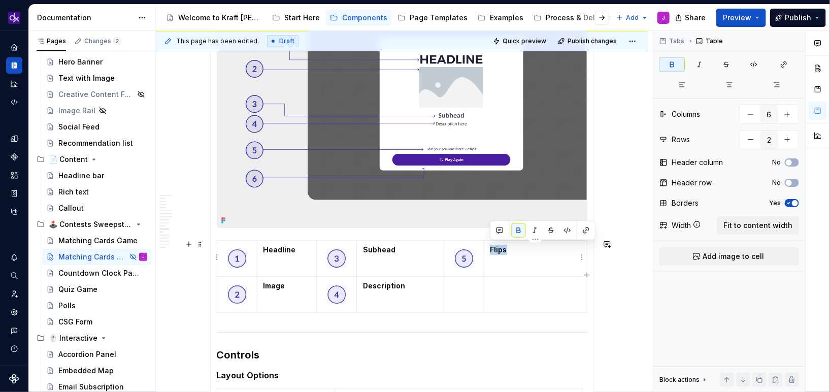
drag, startPoint x: 489, startPoint y: 248, endPoint x: 511, endPoint y: 250, distance: 21.4
click at [511, 250] on td "Flips" at bounding box center [535, 258] width 103 height 36
click at [470, 260] on img at bounding box center [464, 258] width 18 height 18
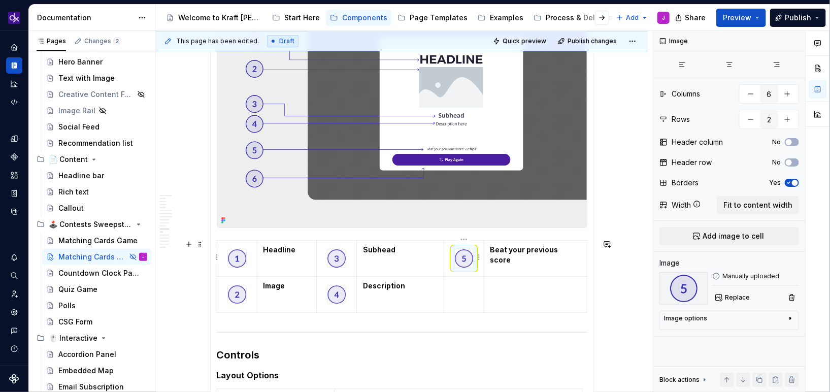
click at [470, 260] on img at bounding box center [464, 258] width 18 height 18
click at [464, 286] on p at bounding box center [463, 286] width 27 height 10
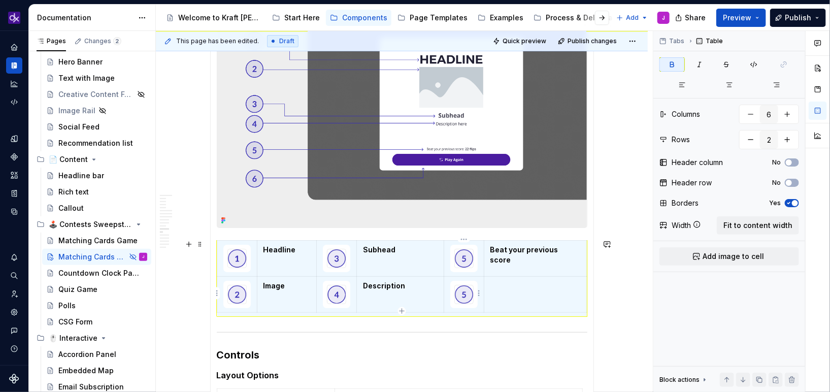
click at [466, 296] on img at bounding box center [464, 294] width 18 height 18
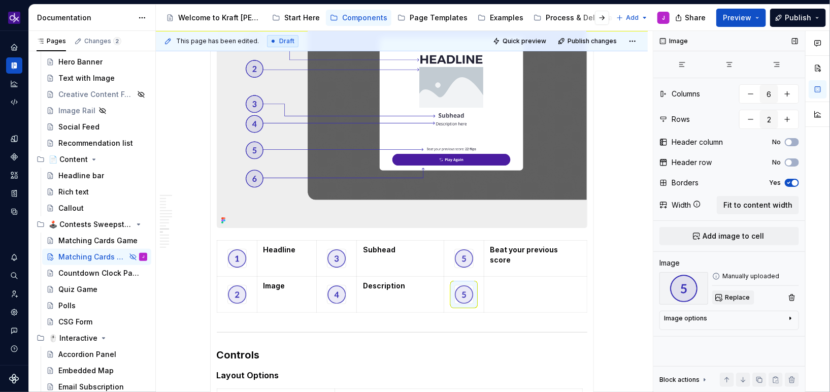
click at [733, 301] on span "Replace" at bounding box center [737, 297] width 25 height 8
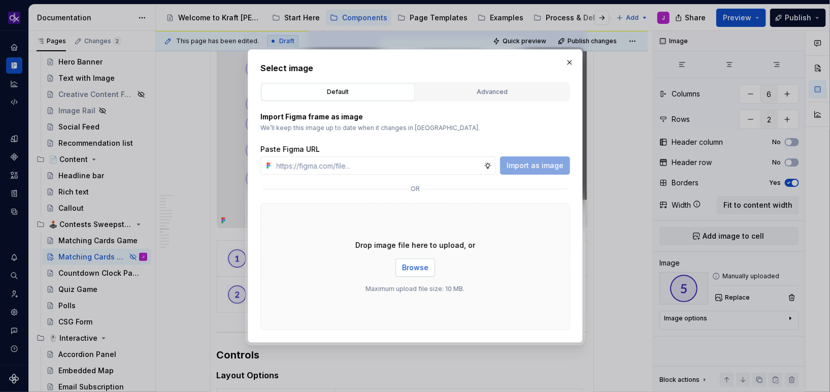
click at [421, 271] on span "Browse" at bounding box center [415, 267] width 26 height 10
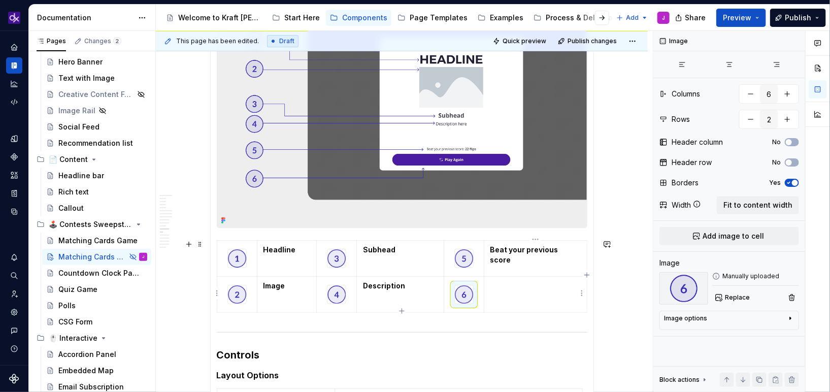
click at [505, 288] on p at bounding box center [535, 286] width 90 height 10
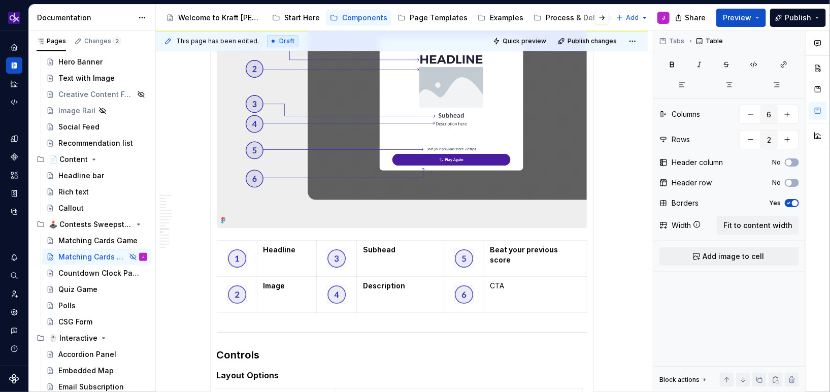
type textarea "*"
click at [509, 285] on p "CTA" at bounding box center [535, 286] width 90 height 10
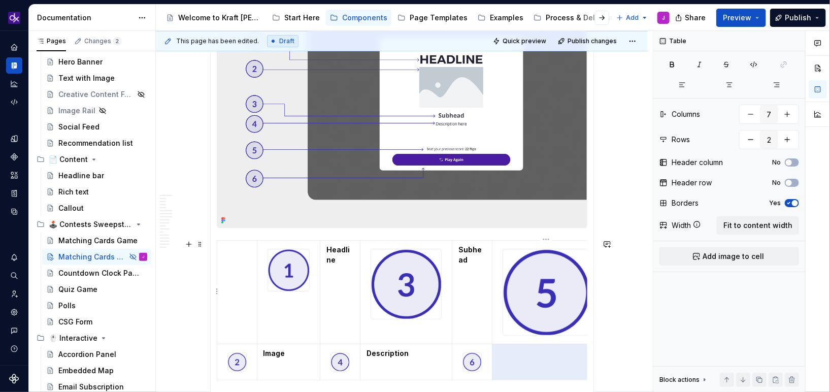
type input "6"
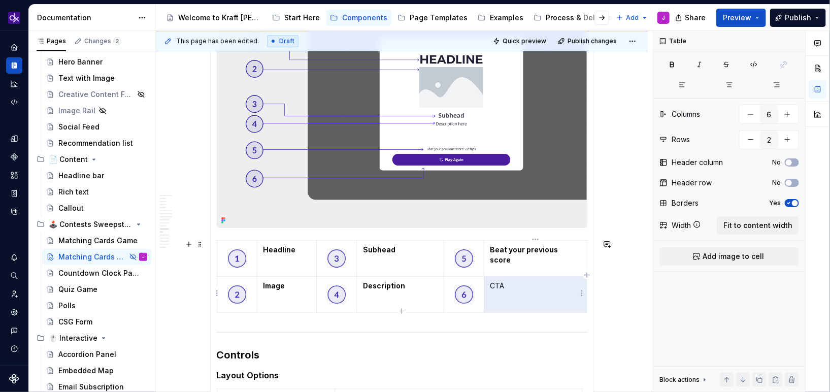
click at [503, 285] on p "CTA" at bounding box center [535, 286] width 90 height 10
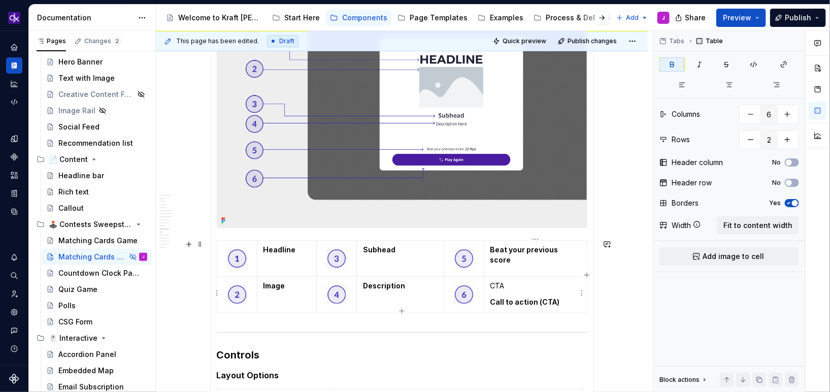
click at [495, 294] on td "CTA Call to action (CTA)" at bounding box center [535, 294] width 103 height 36
click at [616, 316] on div "**********" at bounding box center [404, 212] width 497 height 362
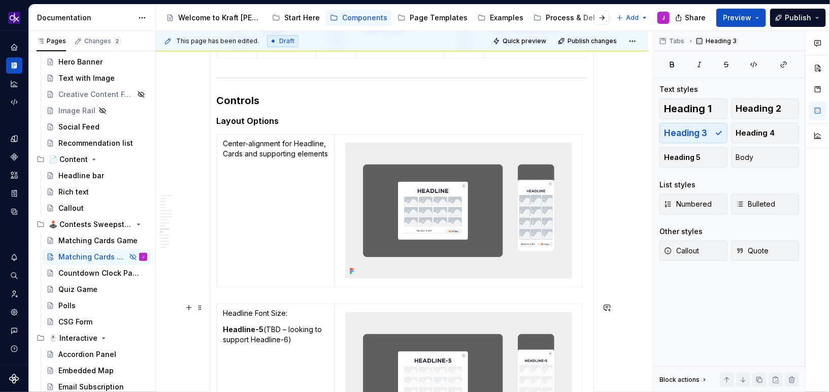
scroll to position [2045, 0]
click at [289, 212] on td "Center-alignment for Headline, Cards and supporting elements" at bounding box center [276, 210] width 118 height 153
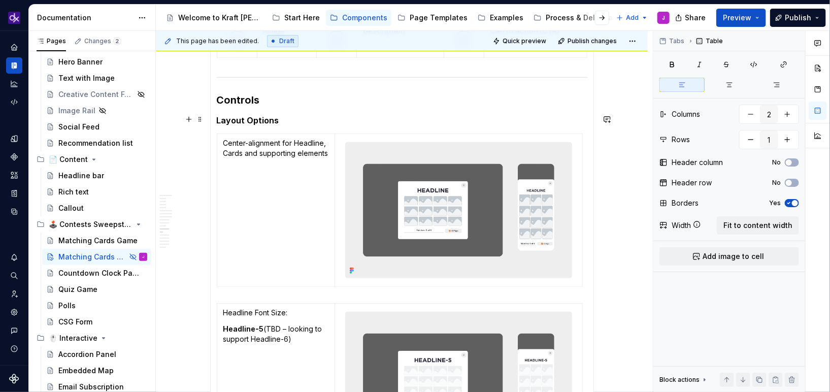
click at [299, 115] on h5 "Layout Options" at bounding box center [402, 120] width 371 height 10
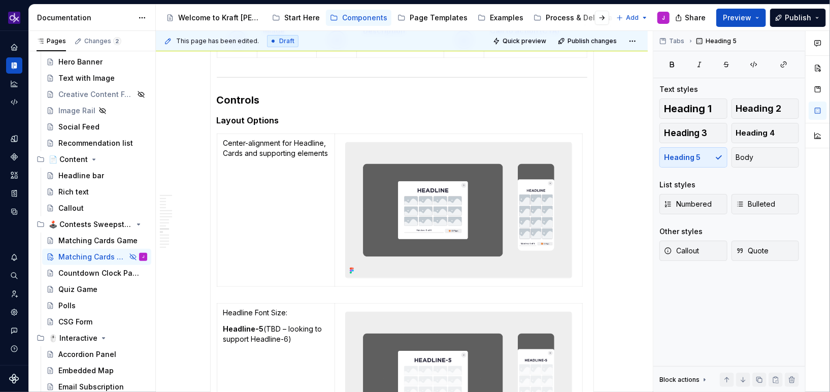
click at [424, 202] on img at bounding box center [458, 211] width 225 height 136
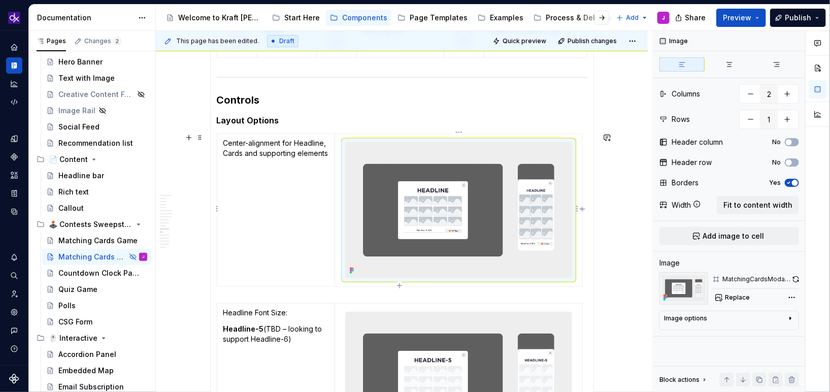
click at [424, 202] on img at bounding box center [458, 211] width 225 height 136
click at [770, 281] on div "MatchingCardsModal - Layout Option - center-alignment" at bounding box center [756, 279] width 69 height 8
click at [739, 297] on span "Replace" at bounding box center [737, 297] width 25 height 8
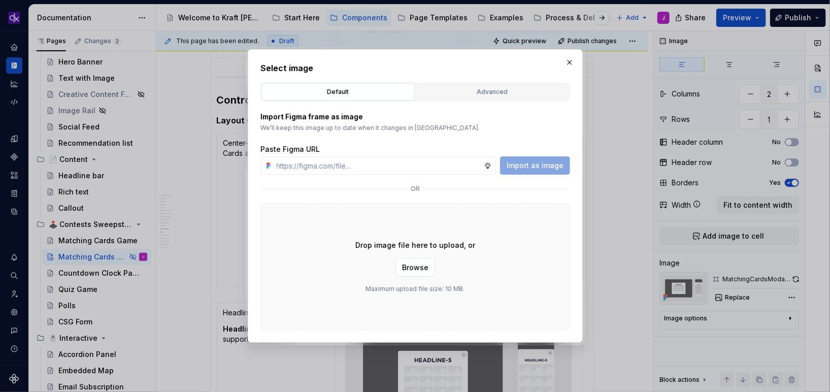
type textarea "*"
click at [528, 98] on button "Advanced" at bounding box center [492, 91] width 153 height 17
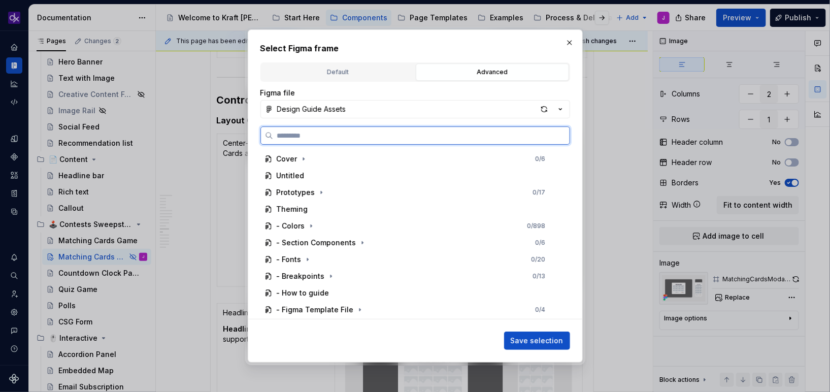
click at [465, 133] on input "search" at bounding box center [421, 135] width 297 height 10
paste input "**********"
type input "**********"
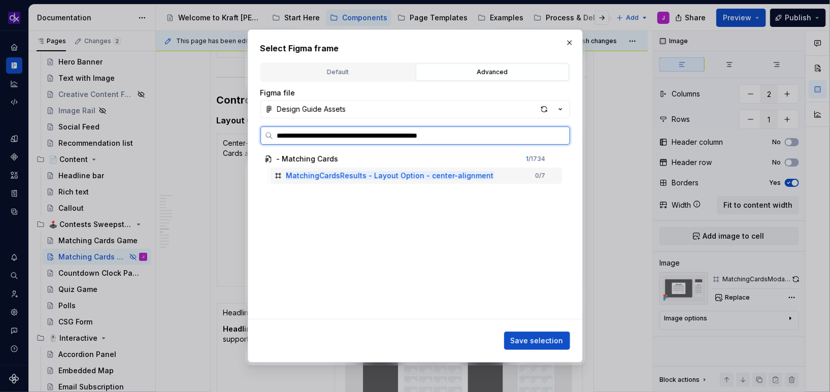
click at [477, 177] on mark "MatchingCardsResults - Layout Option - center-alignment" at bounding box center [390, 175] width 208 height 9
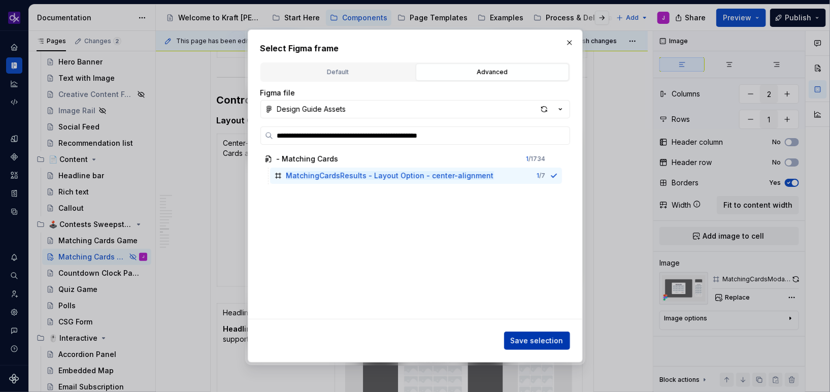
click at [547, 346] on button "Save selection" at bounding box center [537, 341] width 66 height 18
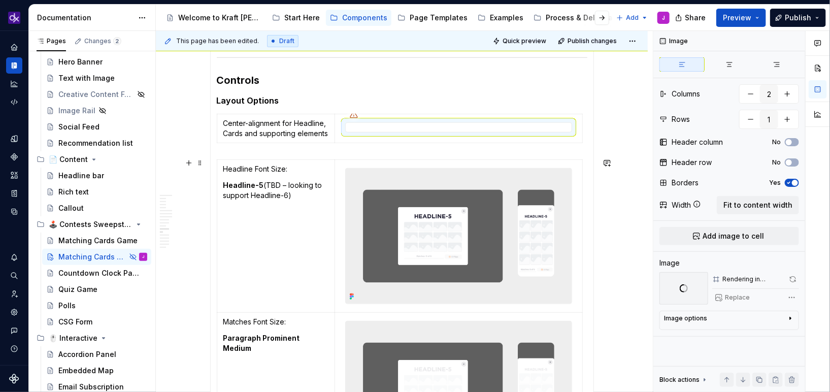
scroll to position [2065, 0]
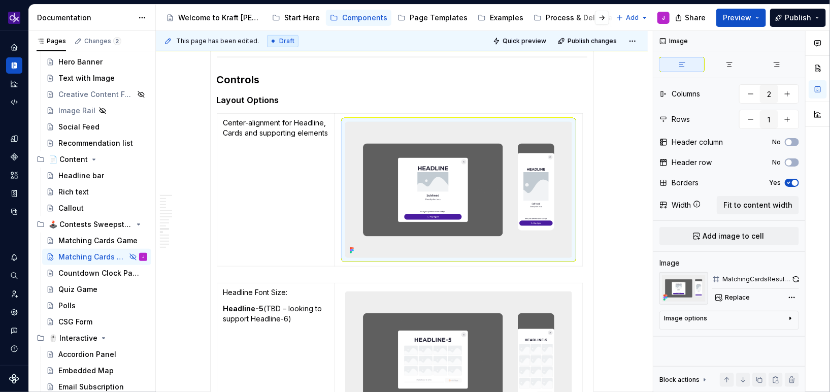
click at [321, 136] on p "Center-alignment for Headline, Cards and supporting elements" at bounding box center [276, 128] width 106 height 20
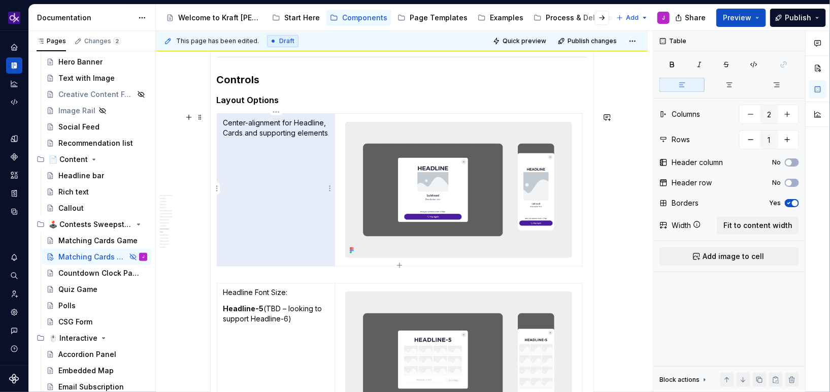
click at [321, 136] on p "Center-alignment for Headline, Cards and supporting elements" at bounding box center [276, 128] width 106 height 20
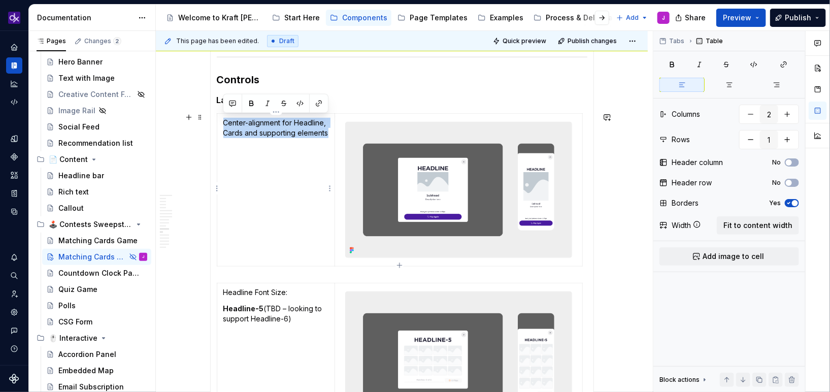
click at [321, 136] on p "Center-alignment for Headline, Cards and supporting elements" at bounding box center [276, 128] width 106 height 20
click at [325, 135] on p "Center-alignment for Headline, Cards and supporting elements" at bounding box center [276, 128] width 106 height 20
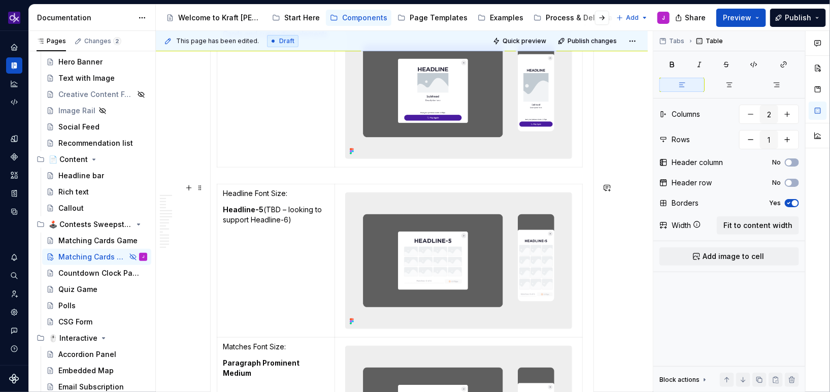
scroll to position [2188, 0]
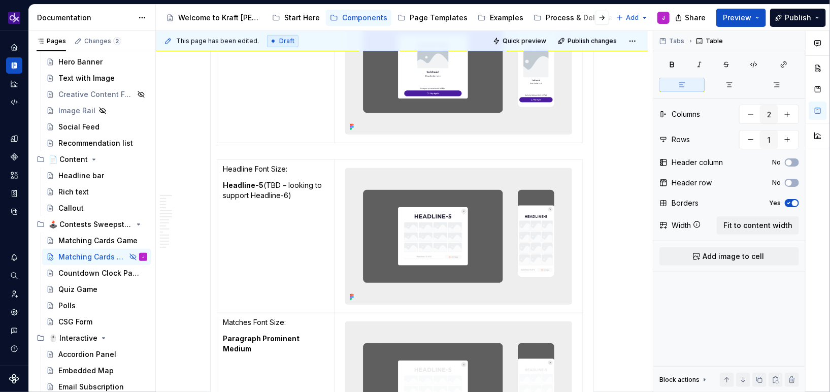
click at [452, 225] on img at bounding box center [458, 237] width 225 height 136
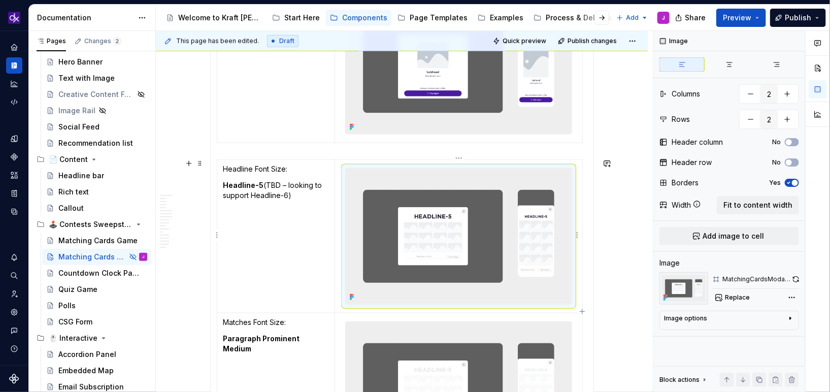
click at [452, 225] on img at bounding box center [458, 237] width 225 height 136
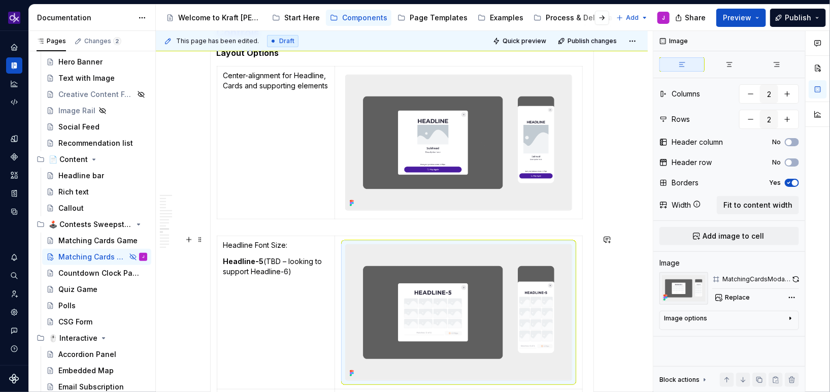
scroll to position [2112, 0]
click at [734, 277] on div "MatchingCardsModal - Layout Option - headline size" at bounding box center [756, 279] width 68 height 8
click at [770, 281] on div "MatchingCardsModal - Layout Option - headline size" at bounding box center [756, 279] width 68 height 8
click at [747, 297] on span "Replace" at bounding box center [737, 297] width 25 height 8
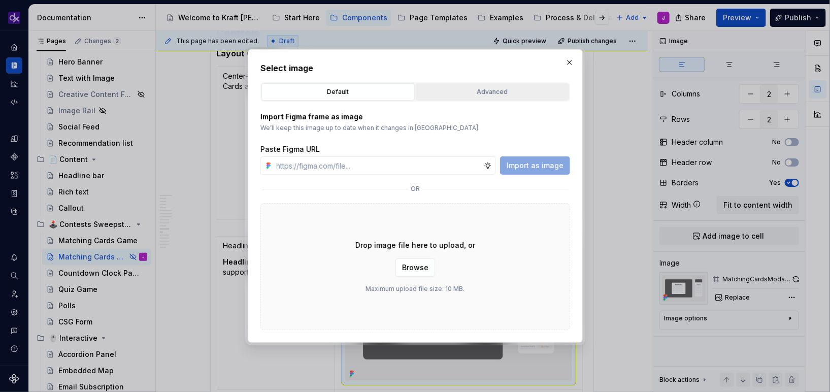
click at [519, 84] on button "Advanced" at bounding box center [492, 91] width 153 height 17
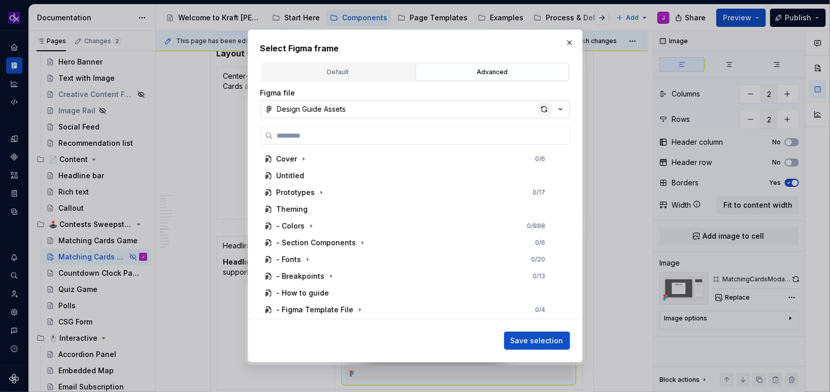
click at [545, 110] on div "button" at bounding box center [544, 109] width 14 height 14
click at [571, 42] on button "button" at bounding box center [570, 43] width 14 height 14
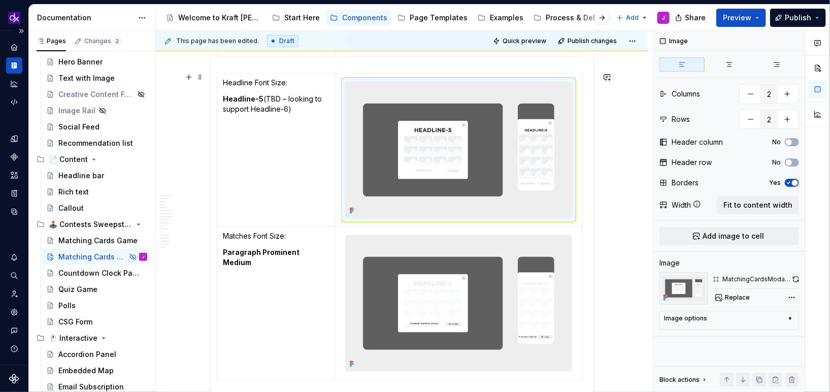
scroll to position [2275, 0]
click at [278, 141] on td "Headline Font Size: Headline-5 (TBD – looking to support Headline-6)" at bounding box center [276, 149] width 118 height 153
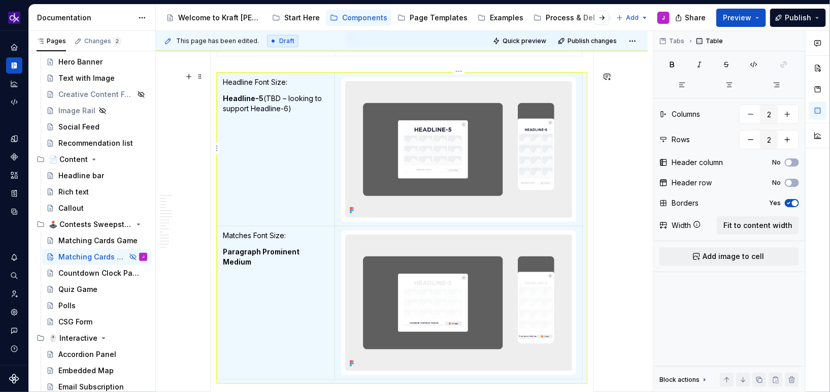
click at [409, 127] on img at bounding box center [458, 150] width 225 height 136
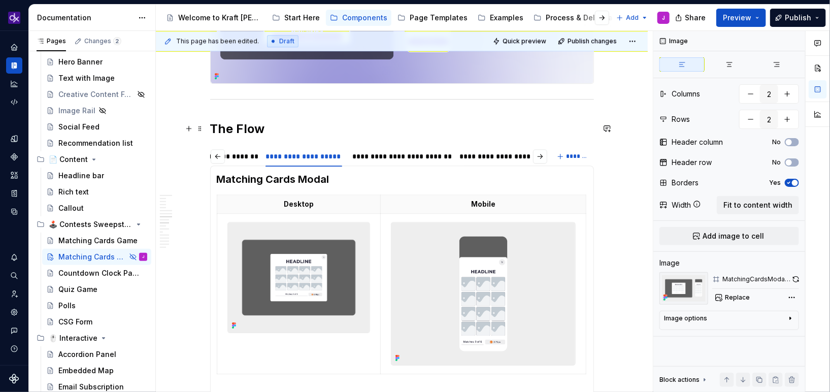
scroll to position [1343, 0]
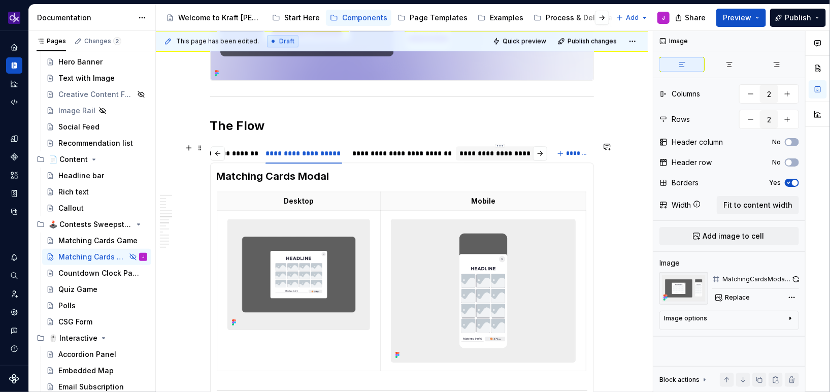
click at [505, 150] on div "**********" at bounding box center [500, 153] width 80 height 10
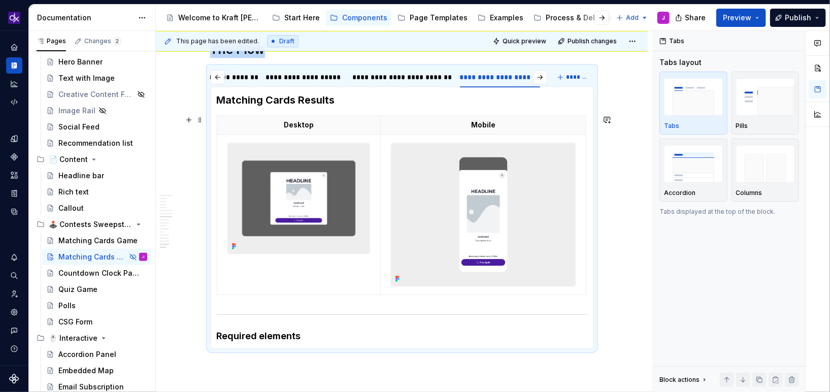
scroll to position [1391, 0]
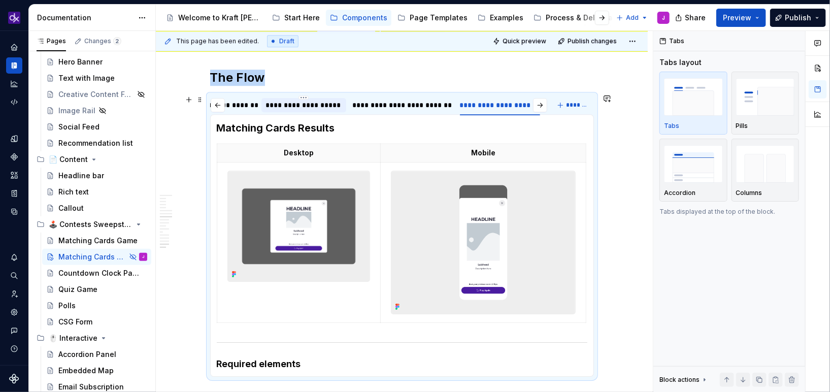
click at [308, 102] on div "**********" at bounding box center [304, 105] width 77 height 10
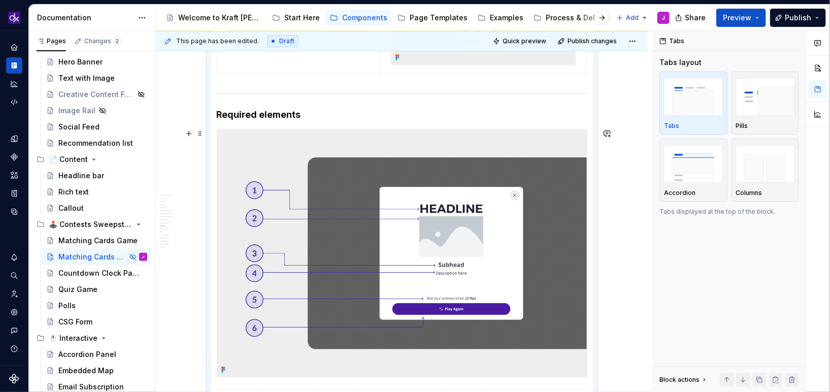
scroll to position [1681, 0]
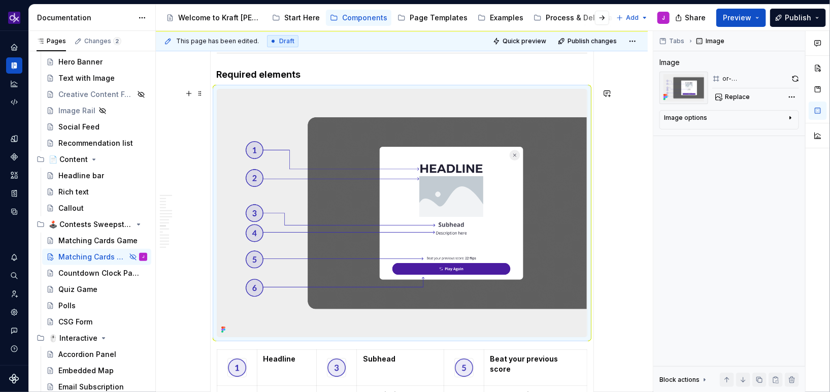
click at [222, 89] on img at bounding box center [402, 212] width 370 height 247
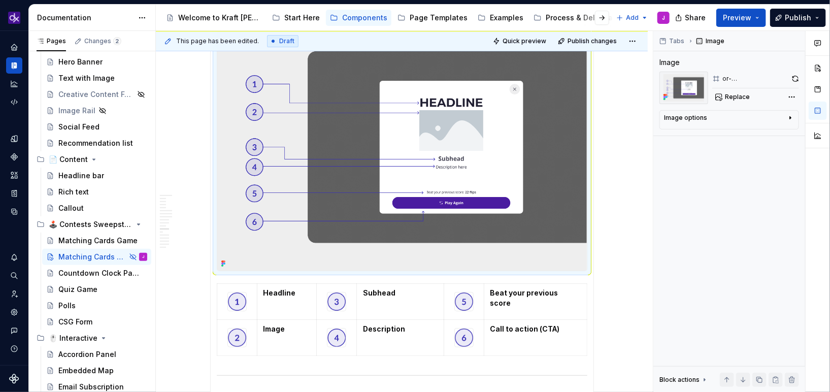
copy h4 "Required elements"
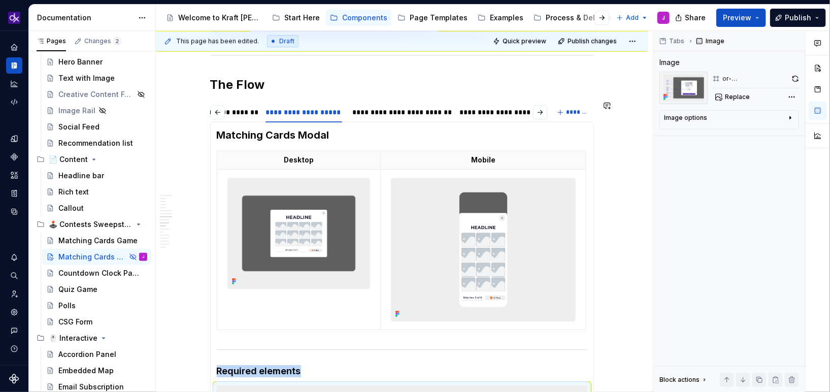
scroll to position [1373, 0]
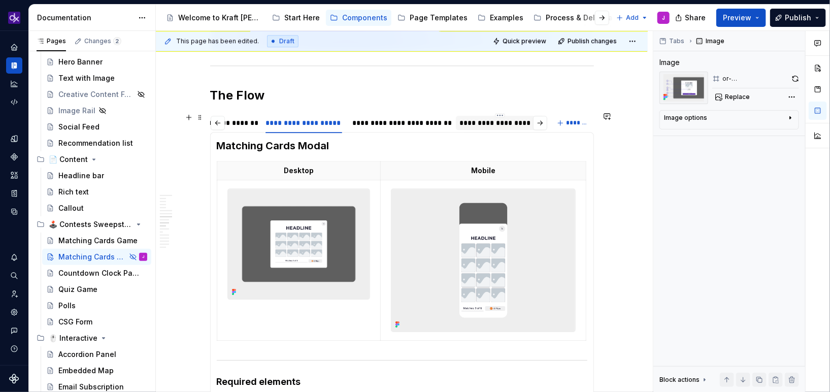
click at [508, 118] on div "**********" at bounding box center [500, 123] width 80 height 10
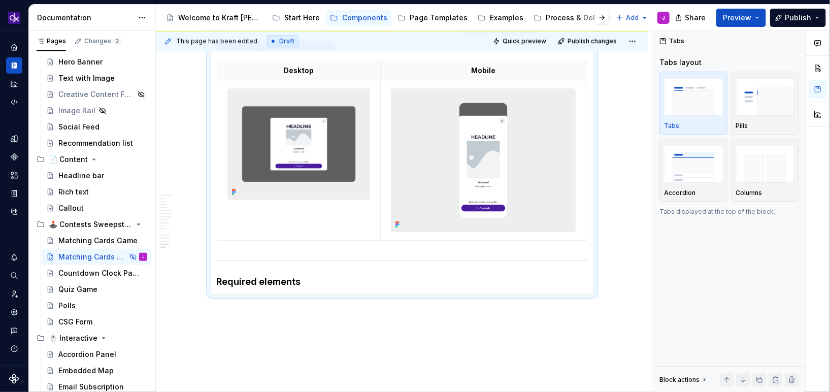
scroll to position [1483, 0]
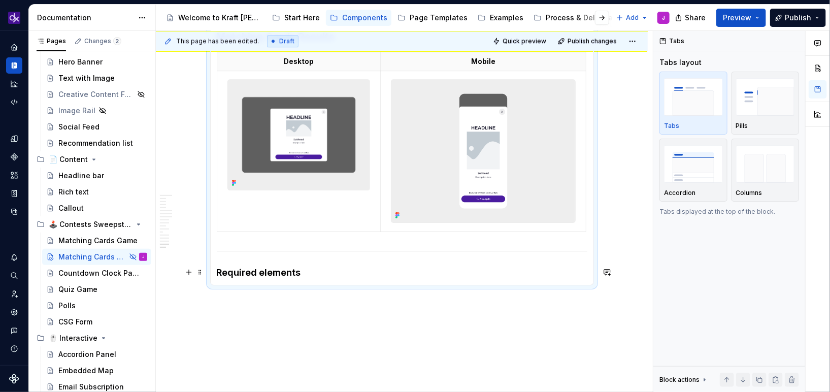
click at [347, 276] on h4 "Required elements" at bounding box center [402, 273] width 371 height 12
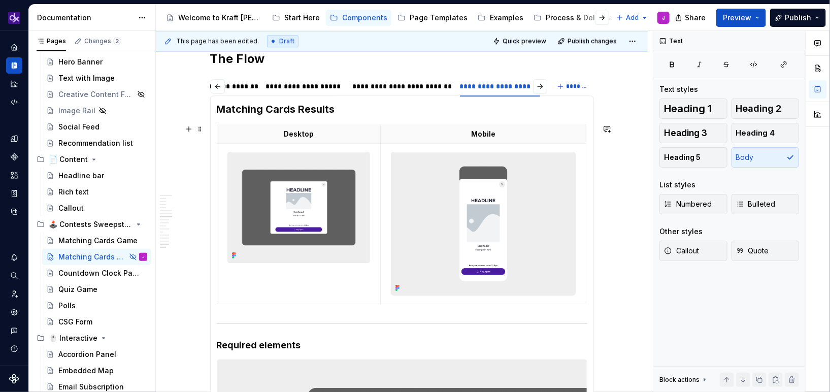
scroll to position [1403, 0]
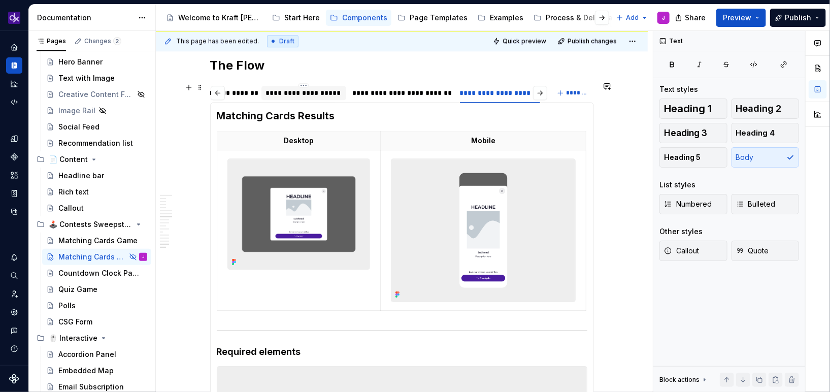
click at [313, 90] on div "**********" at bounding box center [304, 93] width 77 height 10
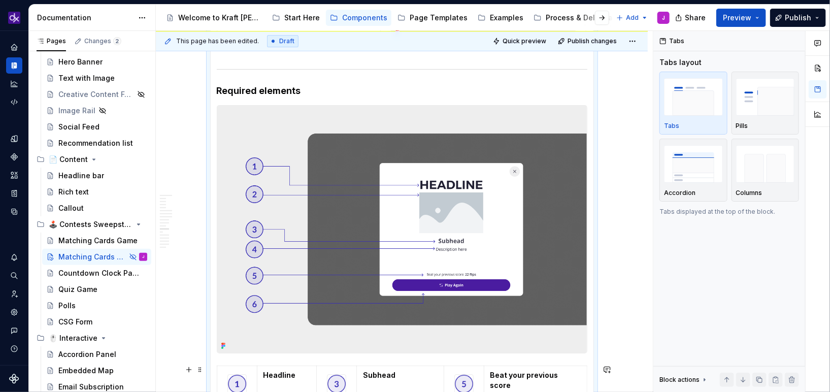
scroll to position [1777, 0]
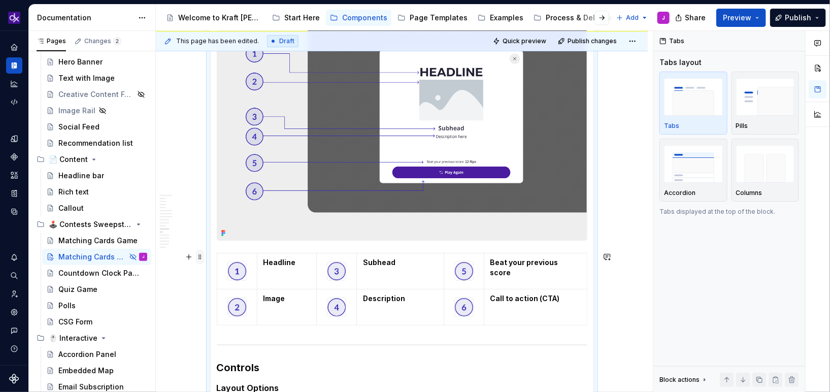
click at [200, 258] on span at bounding box center [200, 257] width 8 height 14
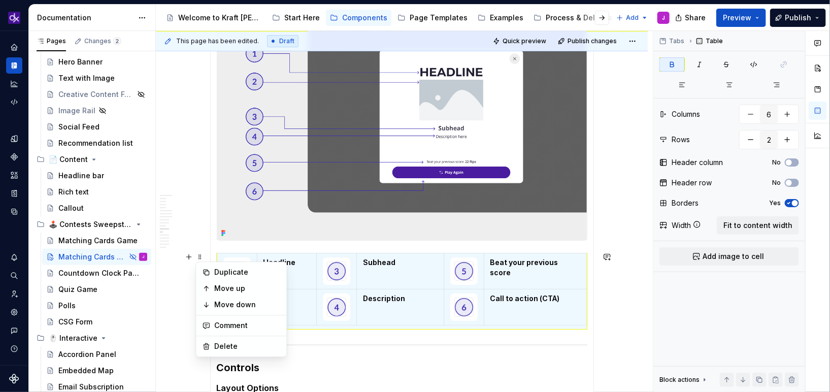
click at [500, 286] on td "Beat your previous score" at bounding box center [535, 271] width 103 height 36
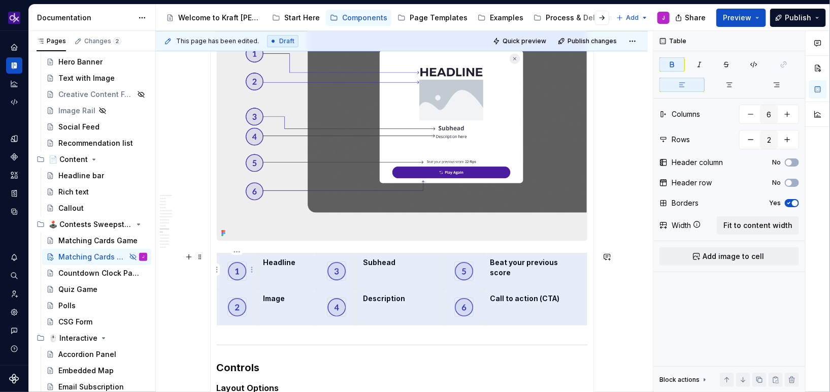
drag, startPoint x: 568, startPoint y: 298, endPoint x: 232, endPoint y: 264, distance: 337.8
click at [232, 264] on tbody "Headline Subhead Beat your previous score Image Description Call to action (CTA)" at bounding box center [402, 289] width 370 height 72
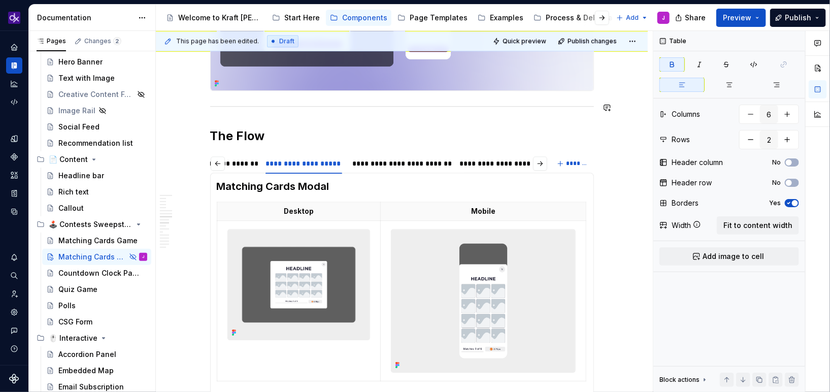
scroll to position [1322, 0]
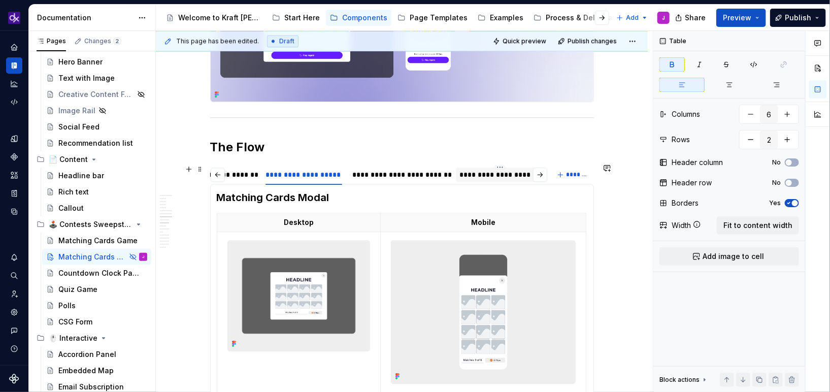
click at [500, 172] on div "**********" at bounding box center [500, 175] width 80 height 10
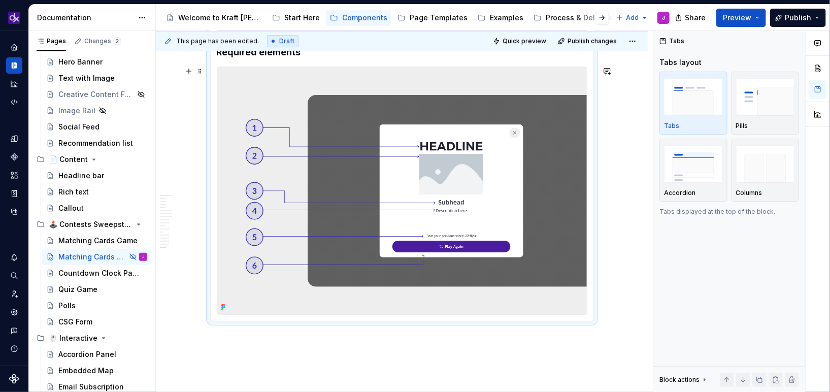
scroll to position [1822, 0]
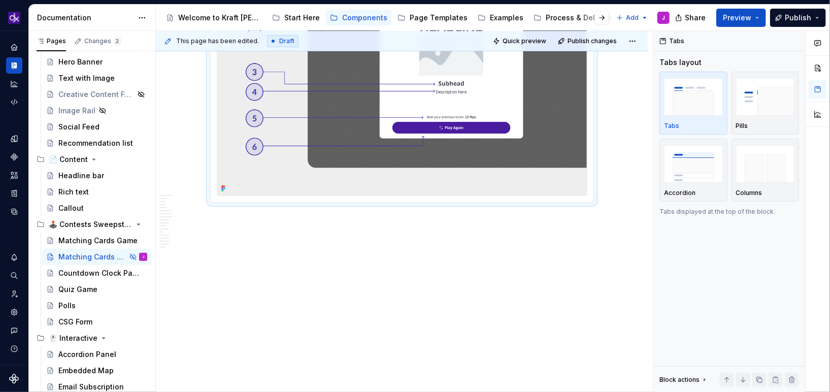
click at [382, 195] on div at bounding box center [402, 72] width 371 height 248
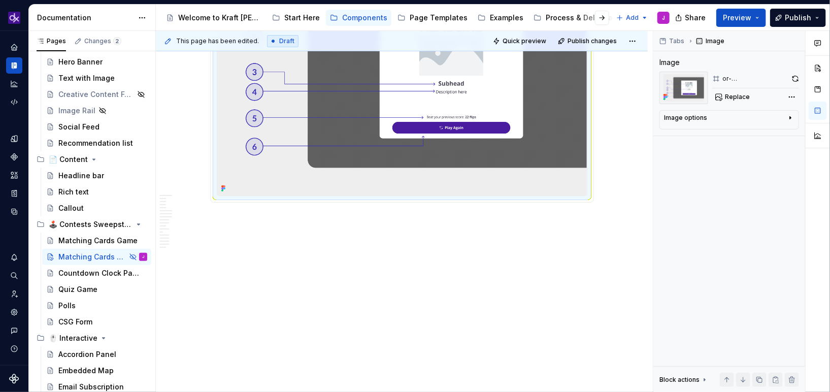
click at [377, 221] on p at bounding box center [402, 221] width 384 height 12
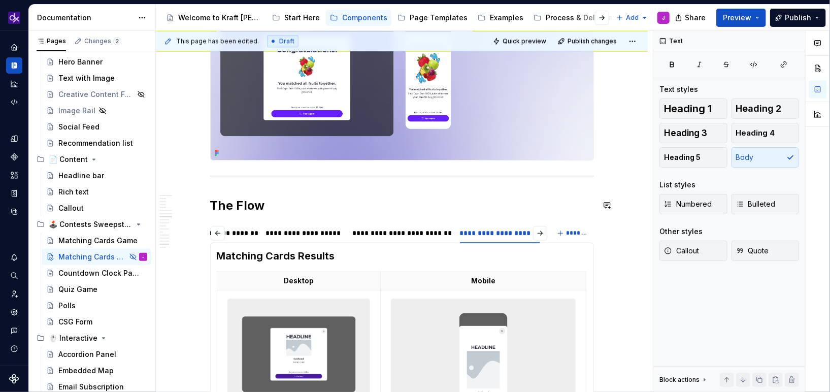
scroll to position [1251, 0]
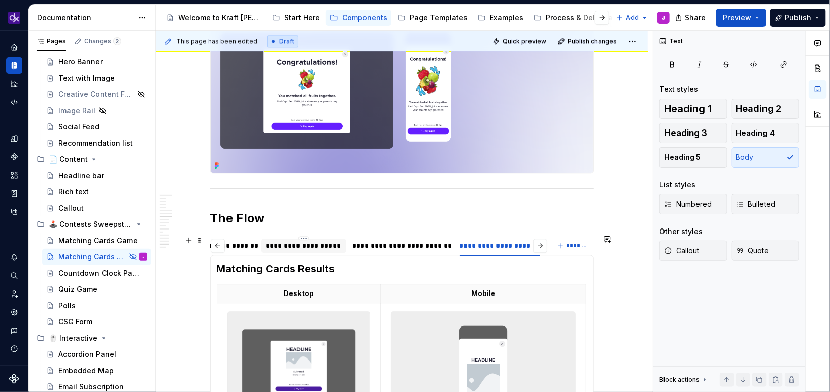
click at [316, 244] on div "**********" at bounding box center [304, 246] width 77 height 10
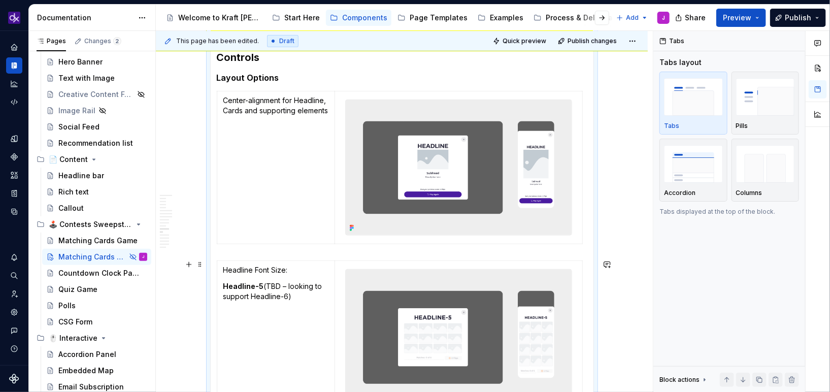
scroll to position [2088, 0]
click at [447, 180] on img at bounding box center [458, 168] width 225 height 136
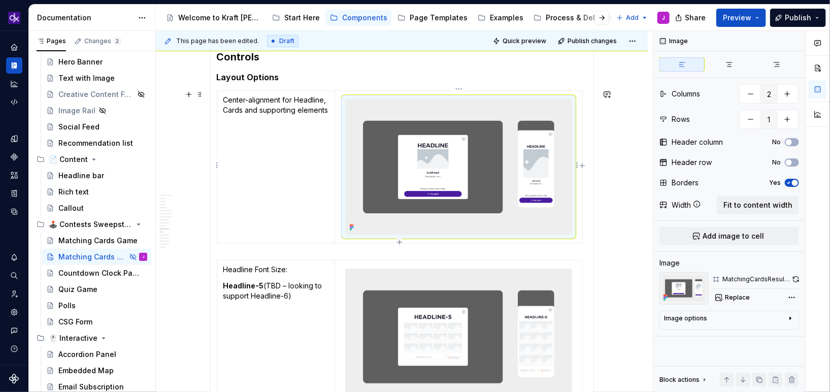
click at [447, 180] on img at bounding box center [458, 168] width 225 height 136
click at [743, 292] on button "Replace" at bounding box center [733, 297] width 42 height 14
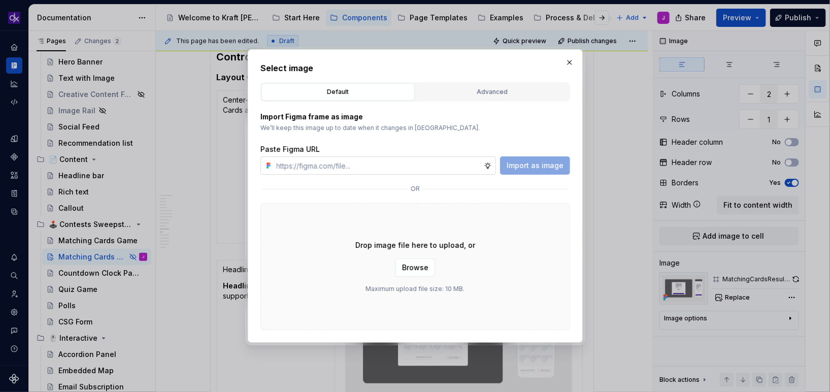
type textarea "*"
click at [494, 95] on div "Advanced" at bounding box center [492, 92] width 146 height 10
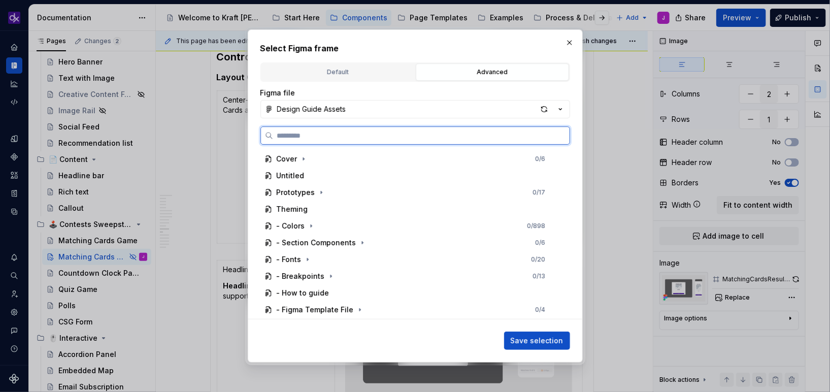
paste input "**********"
type input "**********"
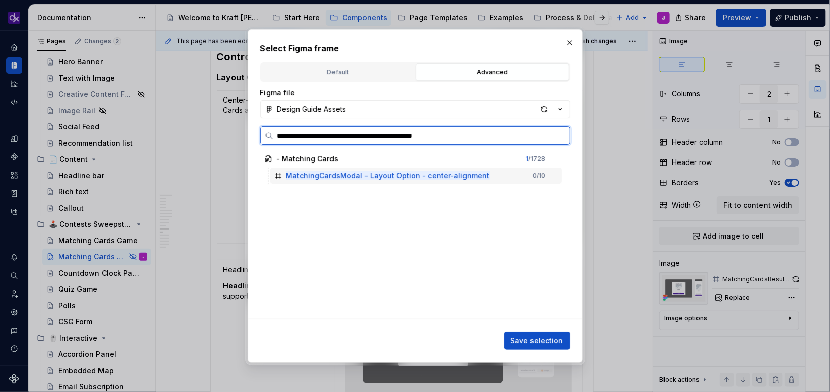
click at [473, 177] on mark "MatchingCardsModal - Layout Option - center-alignment" at bounding box center [388, 175] width 204 height 9
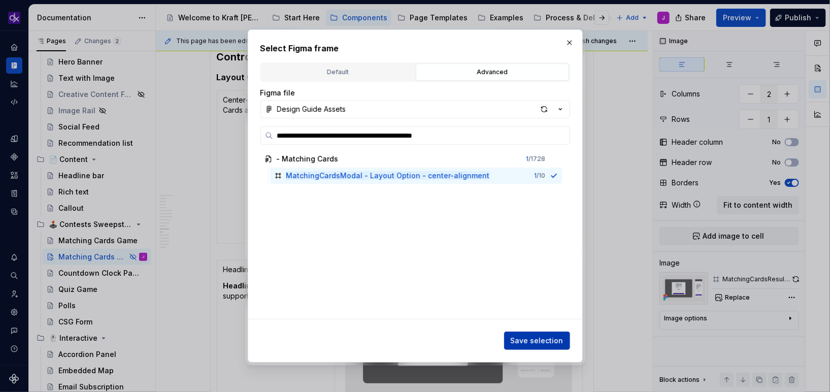
click at [533, 340] on span "Save selection" at bounding box center [537, 341] width 53 height 10
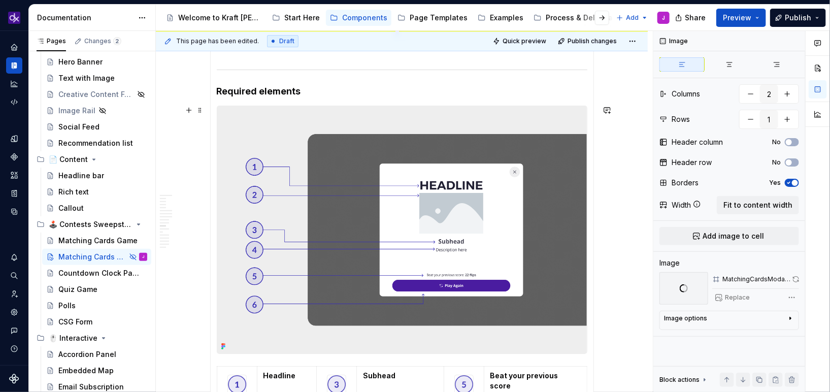
scroll to position [1663, 0]
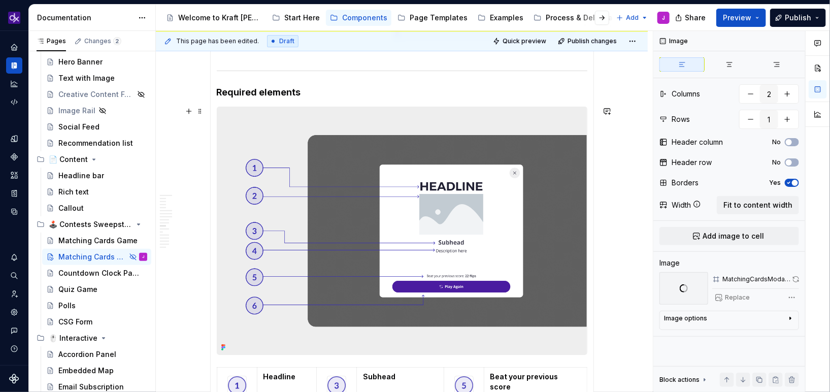
click at [362, 250] on img at bounding box center [402, 230] width 370 height 247
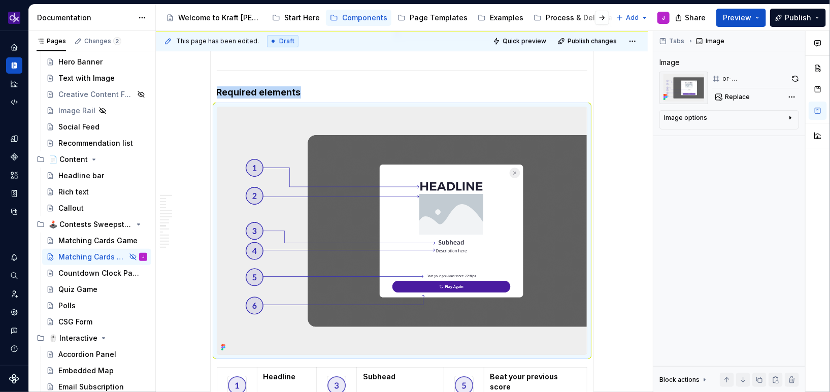
click at [348, 151] on img at bounding box center [402, 230] width 370 height 247
click at [739, 97] on span "Replace" at bounding box center [737, 97] width 25 height 8
type textarea "*"
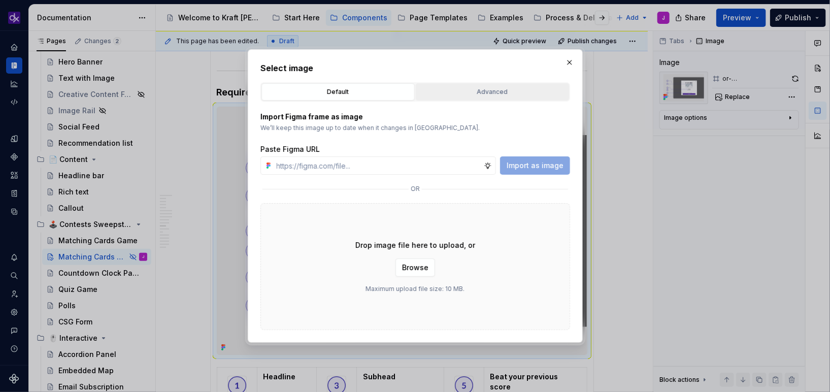
click at [483, 92] on div "Advanced" at bounding box center [492, 92] width 146 height 10
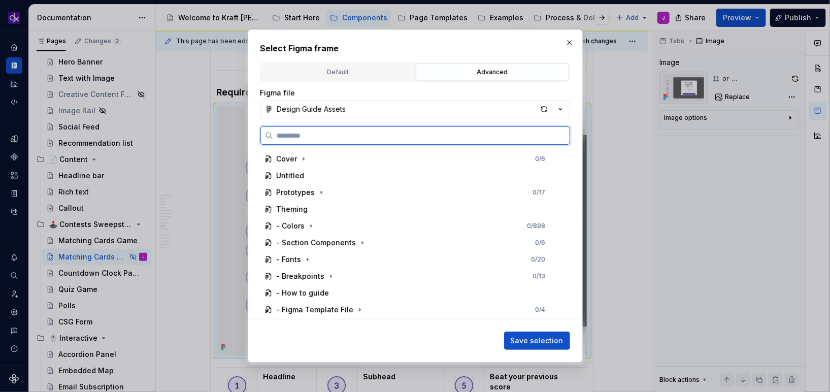
click at [350, 135] on input "search" at bounding box center [421, 135] width 297 height 10
paste input "**********"
type input "**********"
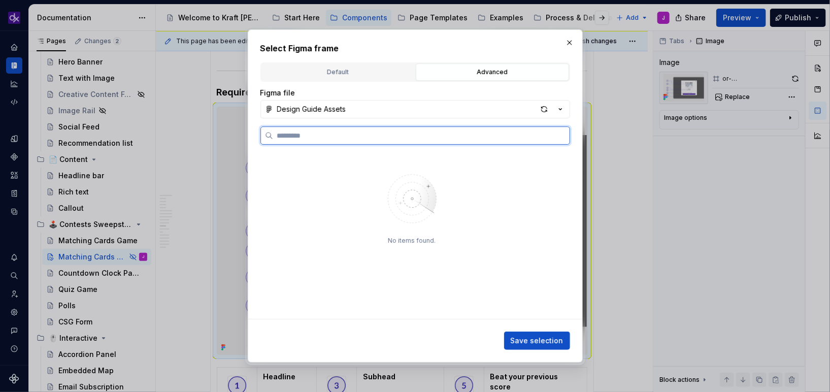
scroll to position [0, 0]
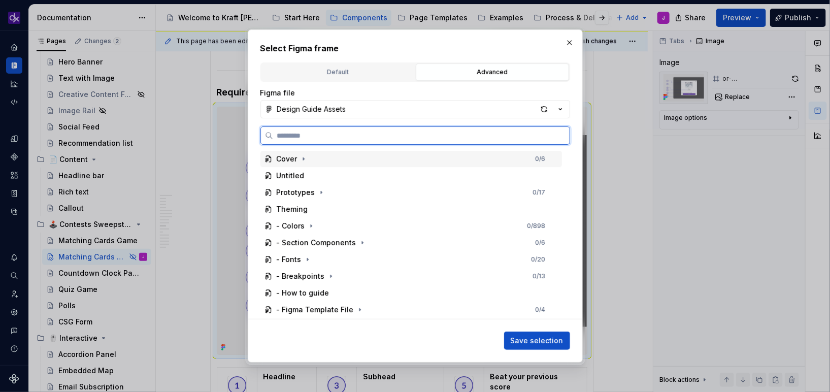
paste input "**********"
type input "**********"
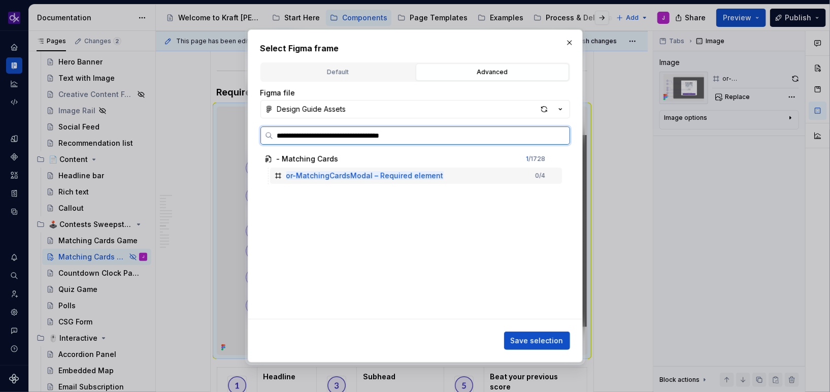
click at [408, 176] on mark "or-MatchingCardsModal – Required element" at bounding box center [364, 175] width 157 height 9
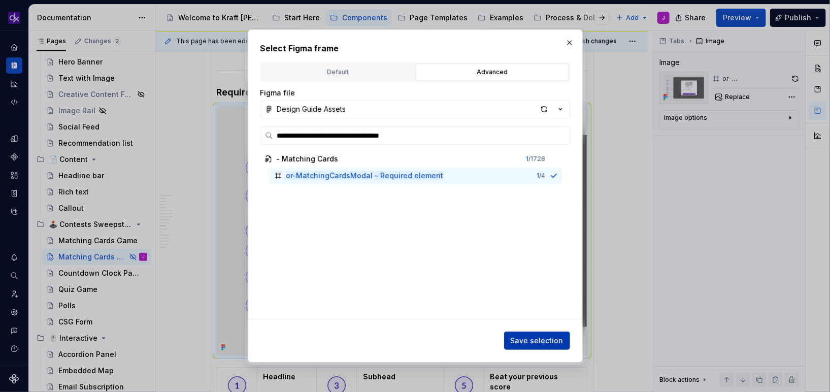
click at [534, 342] on span "Save selection" at bounding box center [537, 341] width 53 height 10
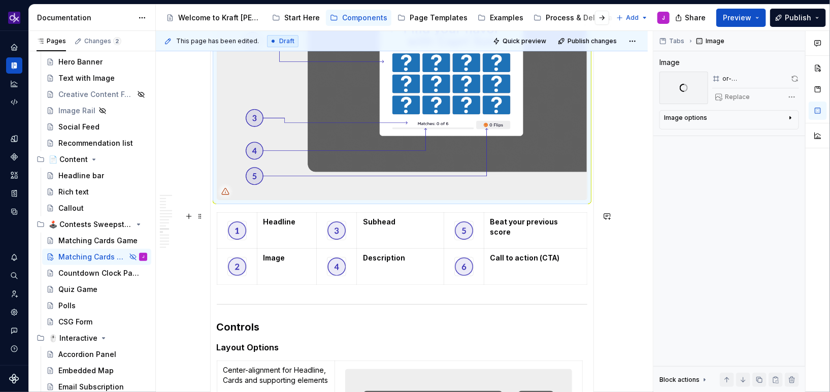
scroll to position [1803, 0]
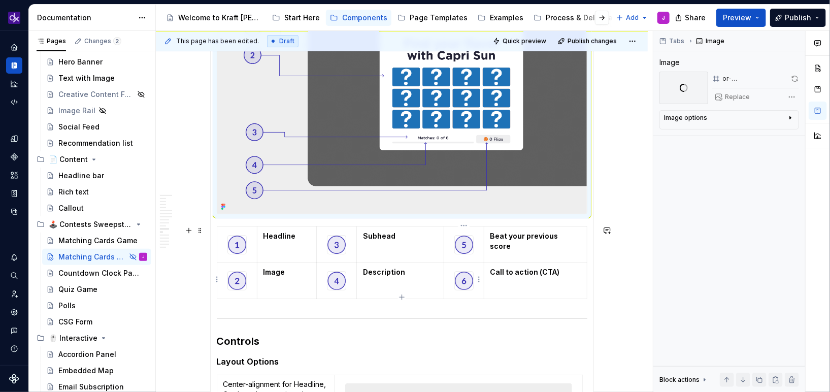
click at [466, 281] on img at bounding box center [464, 281] width 18 height 18
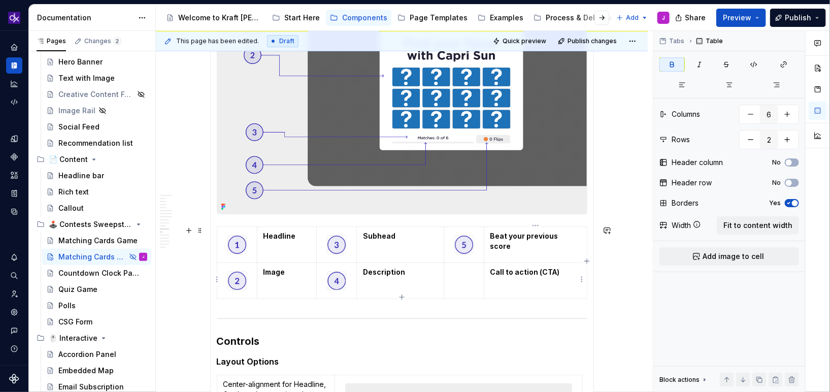
click at [512, 273] on strong "Call to action (CTA)" at bounding box center [525, 272] width 70 height 9
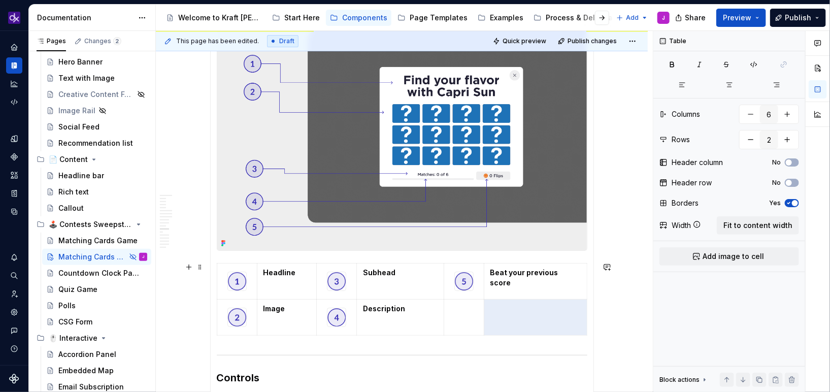
scroll to position [1765, 0]
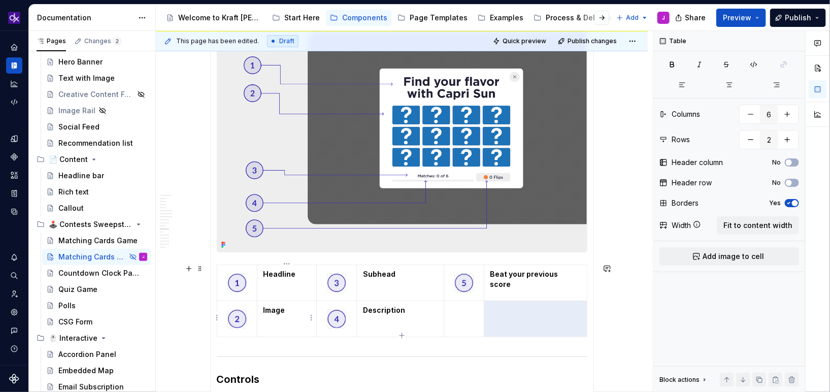
click at [275, 313] on strong "Image" at bounding box center [275, 310] width 22 height 9
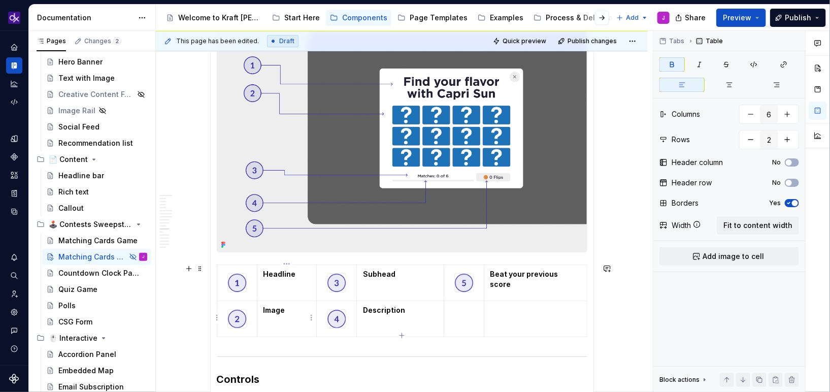
click at [275, 313] on strong "Image" at bounding box center [275, 310] width 22 height 9
click at [279, 309] on strong "Image" at bounding box center [275, 310] width 22 height 9
click at [383, 275] on strong "Subhead" at bounding box center [379, 274] width 32 height 9
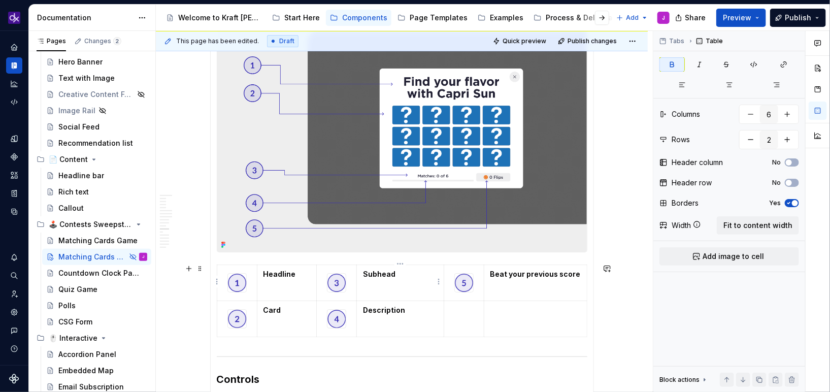
click at [383, 275] on strong "Subhead" at bounding box center [379, 274] width 32 height 9
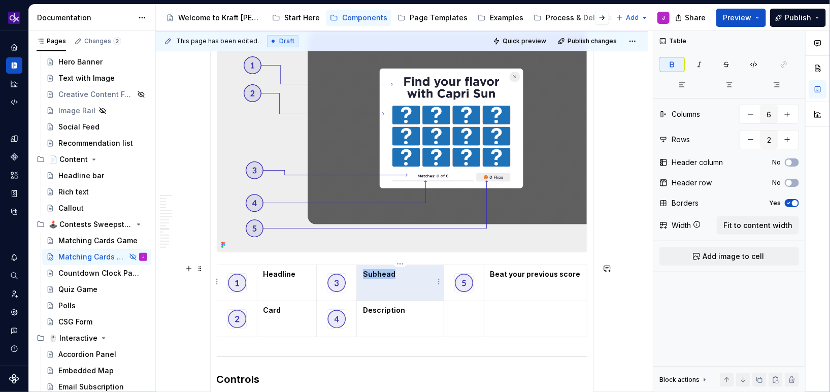
click at [383, 275] on strong "Subhead" at bounding box center [379, 274] width 32 height 9
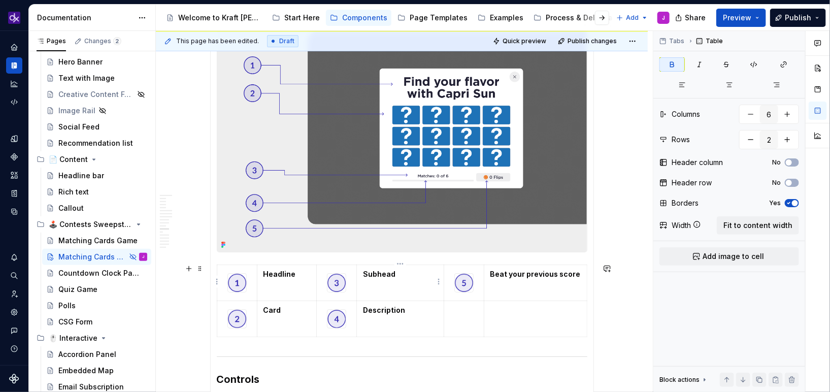
click at [383, 275] on strong "Subhead" at bounding box center [379, 274] width 32 height 9
click at [380, 307] on strong "Description" at bounding box center [384, 310] width 42 height 9
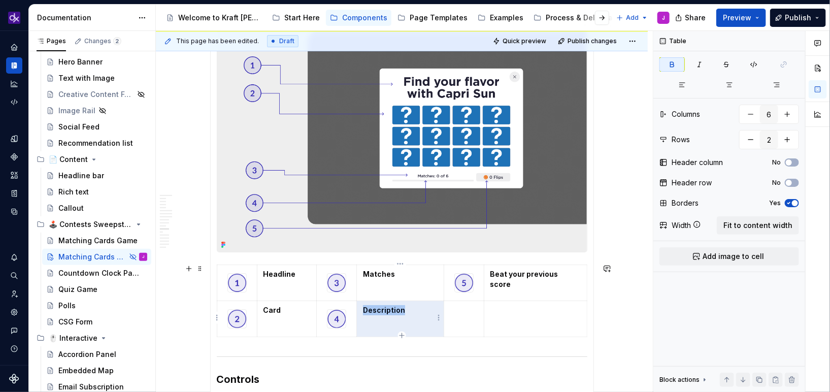
click at [378, 307] on strong "Description" at bounding box center [384, 310] width 42 height 9
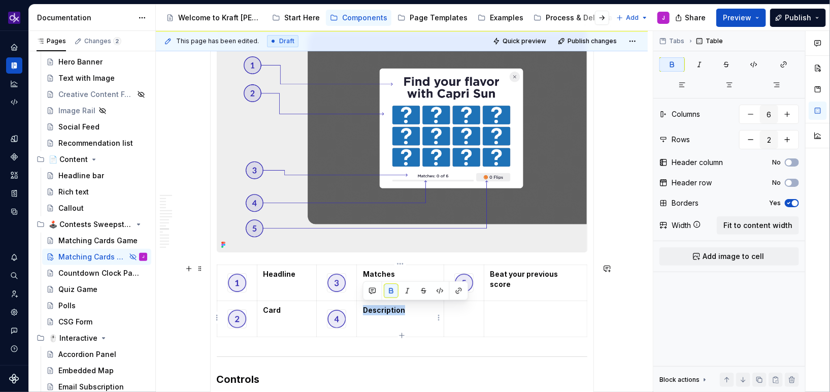
click at [378, 307] on strong "Description" at bounding box center [384, 310] width 42 height 9
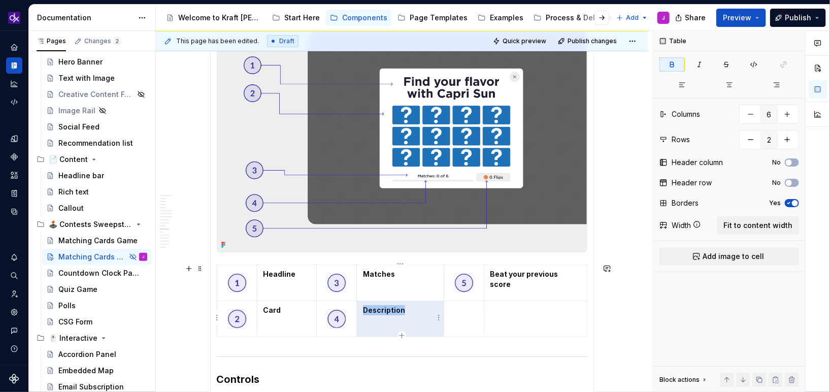
click at [378, 307] on strong "Description" at bounding box center [384, 310] width 42 height 9
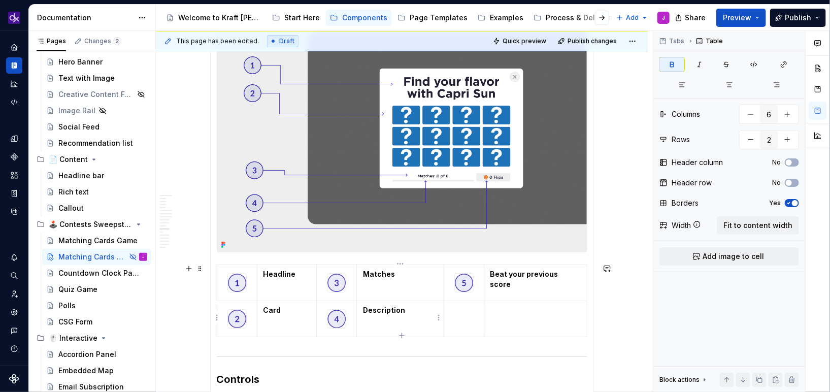
click at [378, 307] on strong "Description" at bounding box center [384, 310] width 42 height 9
click at [538, 270] on strong "Beat your previous score" at bounding box center [525, 279] width 70 height 19
click at [508, 282] on strong "Beat your previous scoreFlips" at bounding box center [525, 279] width 70 height 19
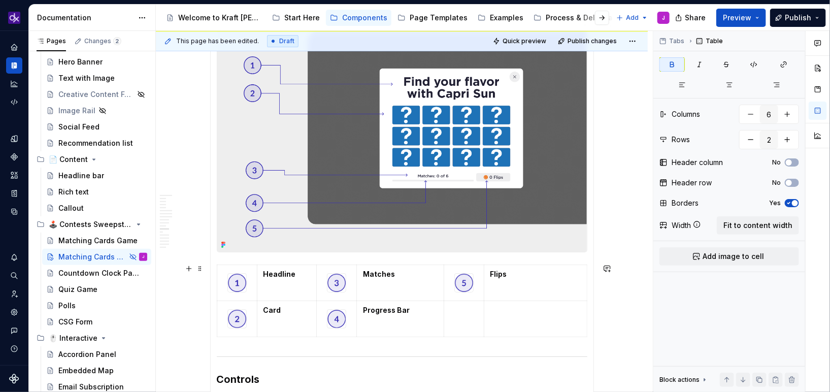
click at [625, 288] on div "**********" at bounding box center [402, 144] width 492 height 3448
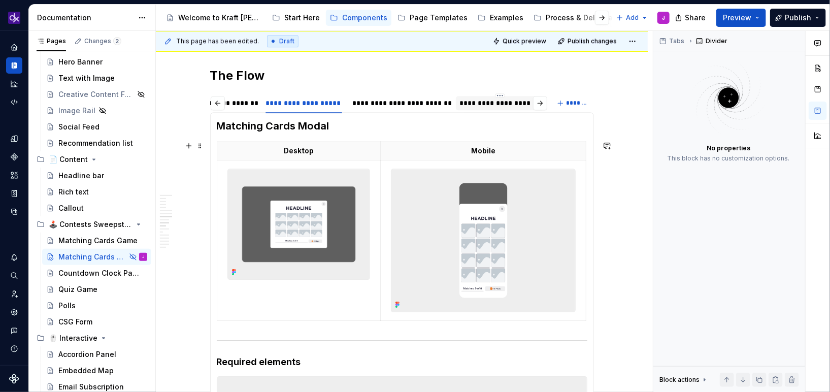
scroll to position [1400, 0]
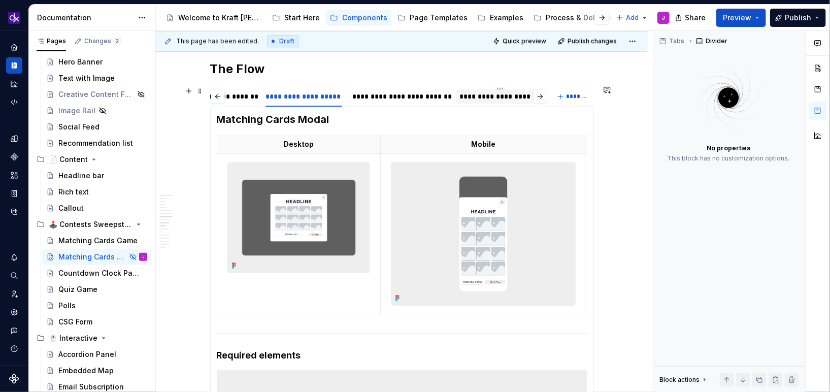
click at [498, 93] on div "**********" at bounding box center [500, 96] width 80 height 10
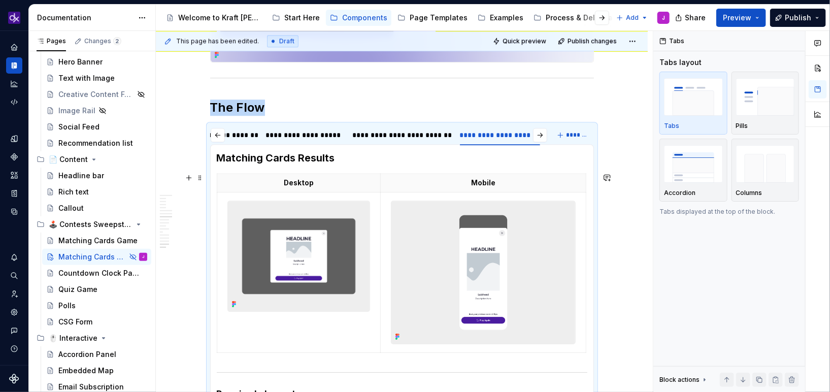
scroll to position [1359, 0]
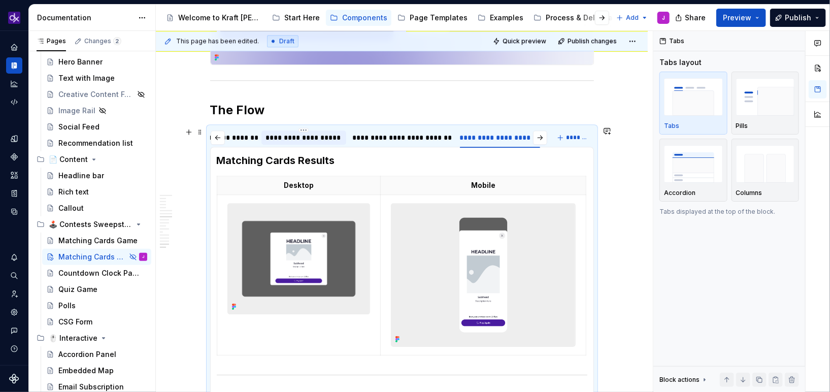
click at [311, 140] on div "**********" at bounding box center [304, 138] width 77 height 10
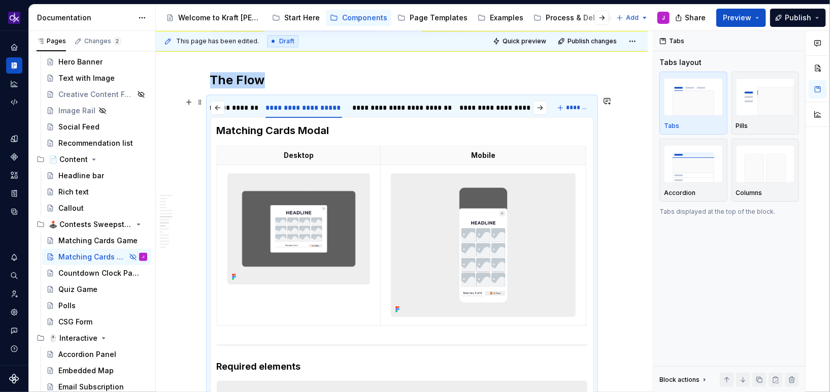
scroll to position [1377, 0]
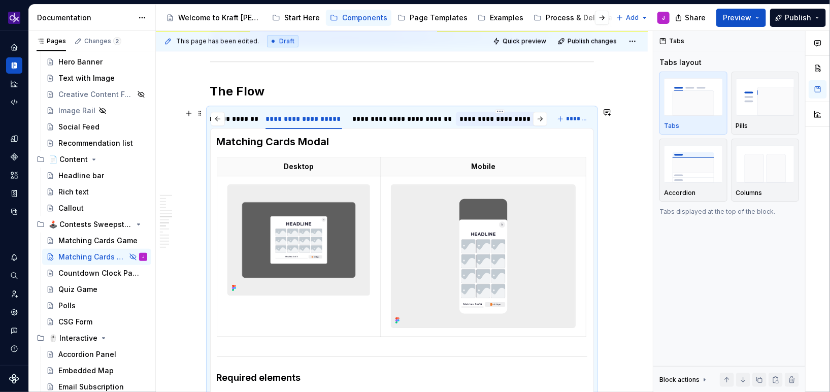
click at [505, 118] on div "**********" at bounding box center [500, 119] width 80 height 10
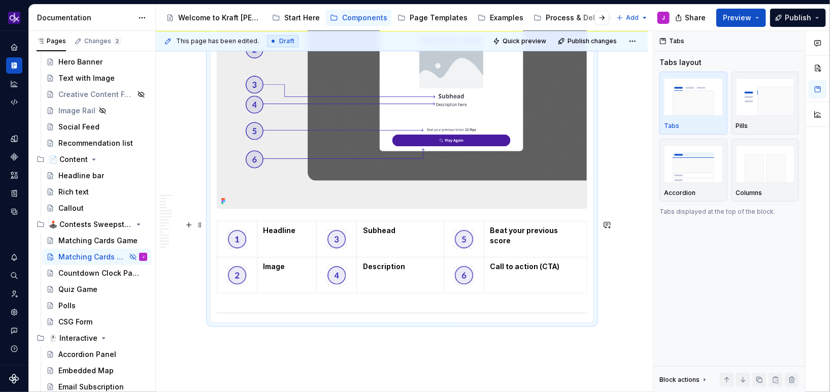
scroll to position [1869, 0]
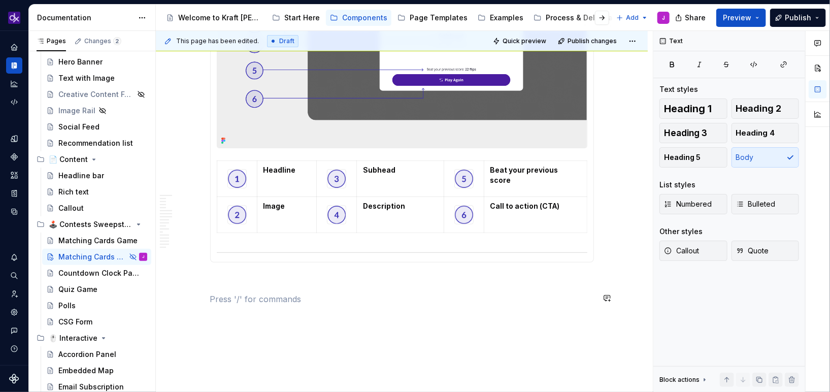
click at [319, 297] on p at bounding box center [402, 299] width 384 height 12
click at [330, 279] on p at bounding box center [402, 281] width 384 height 12
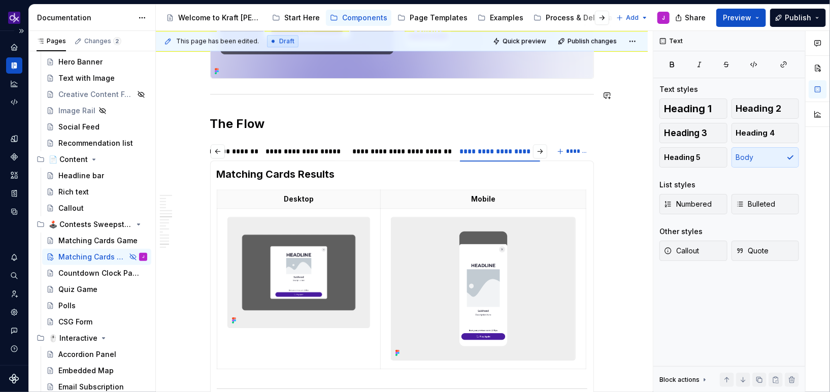
scroll to position [1309, 0]
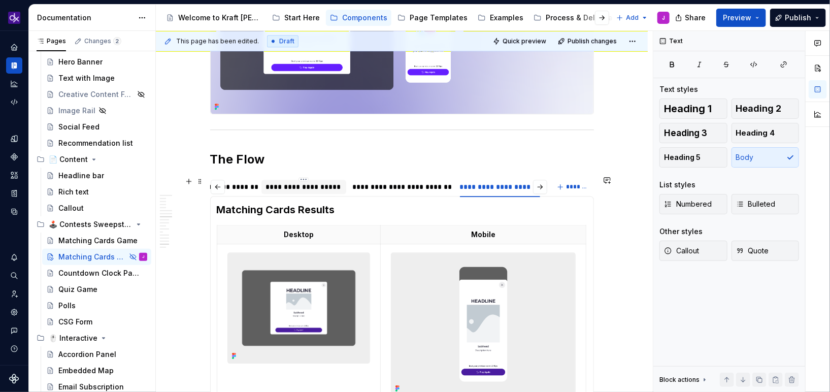
click at [323, 186] on div "**********" at bounding box center [304, 187] width 77 height 10
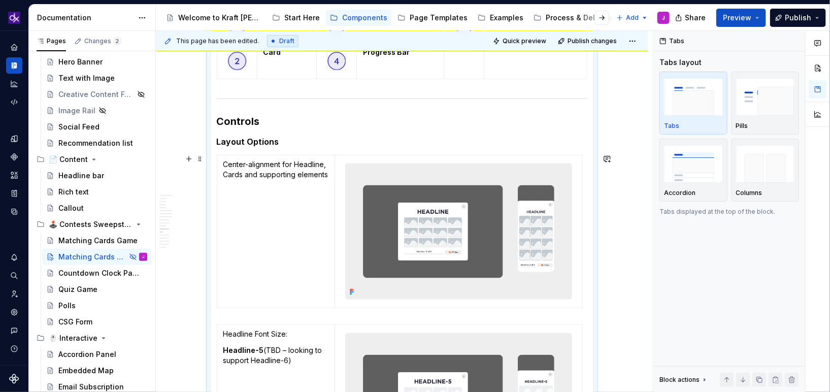
scroll to position [1976, 0]
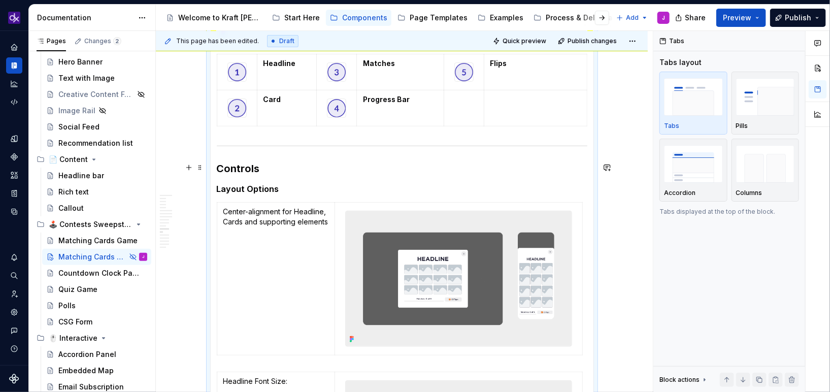
click at [249, 166] on h3 "Controls" at bounding box center [402, 168] width 371 height 14
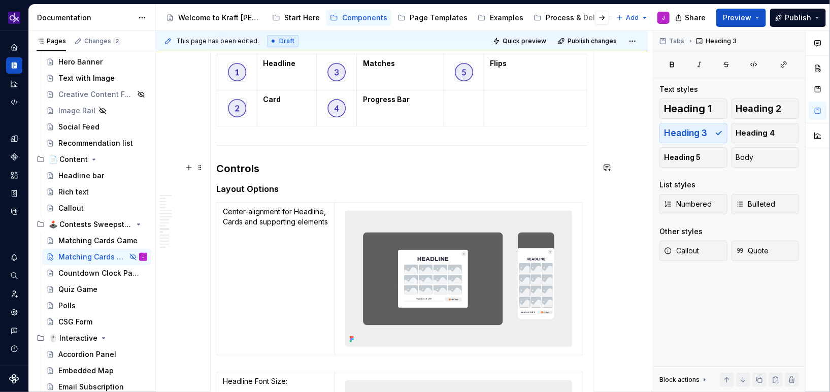
click at [249, 166] on h3 "Controls" at bounding box center [402, 168] width 371 height 14
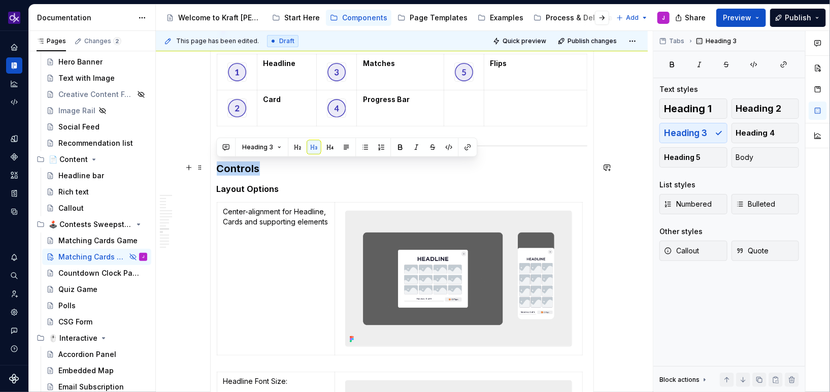
click at [249, 166] on h3 "Controls" at bounding box center [402, 168] width 371 height 14
copy h3 "Controls"
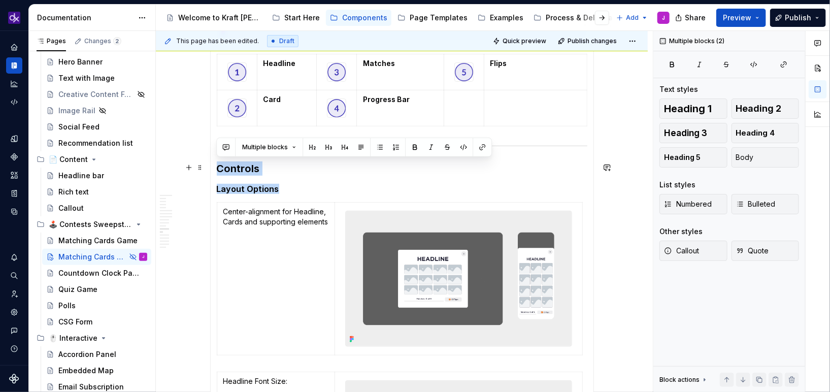
drag, startPoint x: 285, startPoint y: 188, endPoint x: 214, endPoint y: 163, distance: 76.0
copy section-item-column "Controls Layout Options"
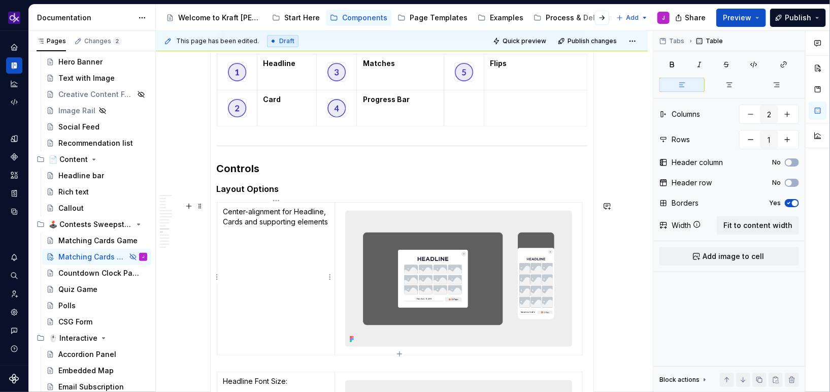
click at [282, 273] on td "Center-alignment for Headline, Cards and supporting elements" at bounding box center [276, 278] width 118 height 153
click at [225, 213] on p "Center-alignment for Headline, Cards and supporting elements" at bounding box center [276, 217] width 106 height 20
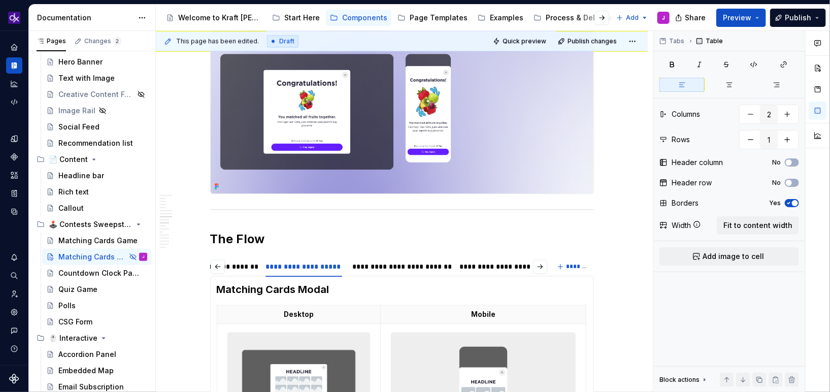
scroll to position [1220, 0]
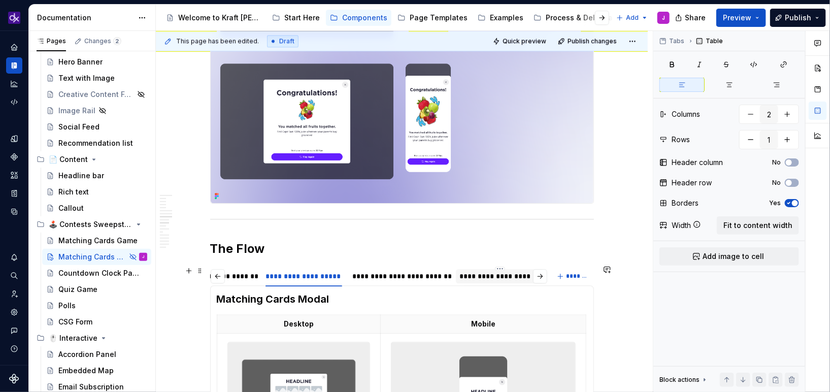
click at [510, 281] on div "**********" at bounding box center [500, 276] width 88 height 14
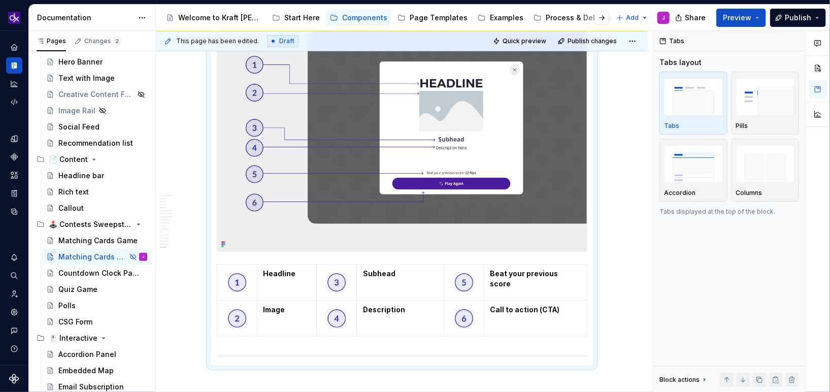
scroll to position [1910, 0]
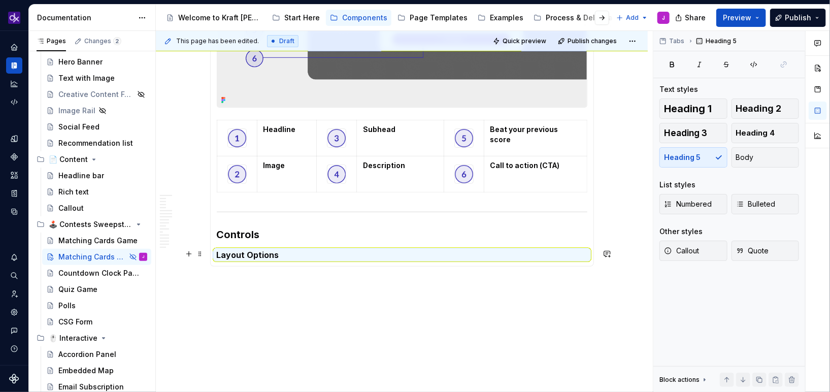
click at [268, 250] on h5 "Layout Options" at bounding box center [402, 255] width 371 height 10
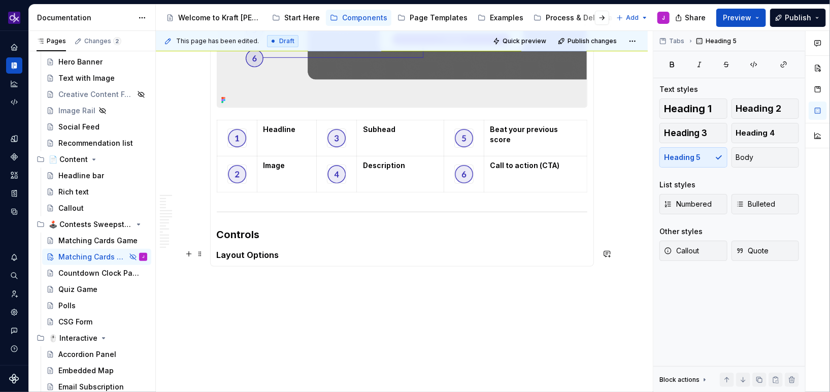
click at [279, 250] on h5 "Layout Options" at bounding box center [402, 255] width 371 height 10
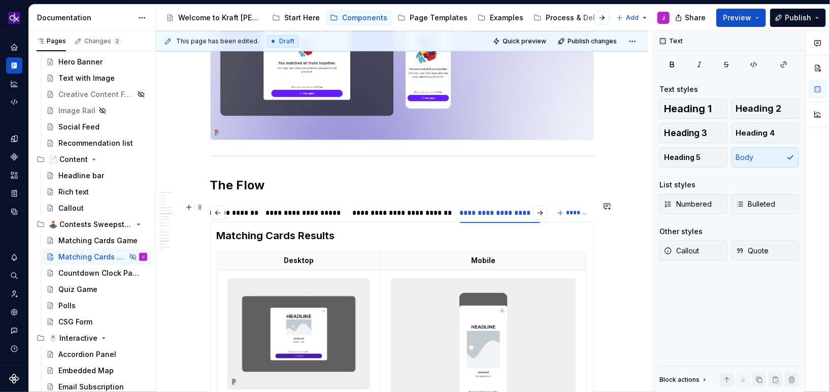
scroll to position [1264, 0]
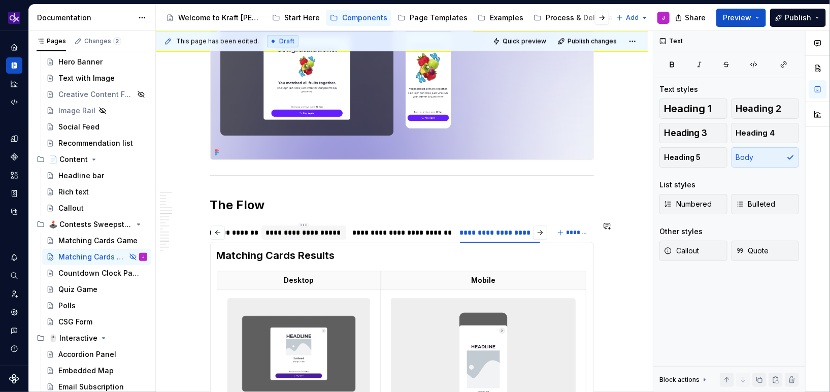
click at [318, 235] on div "**********" at bounding box center [304, 232] width 77 height 10
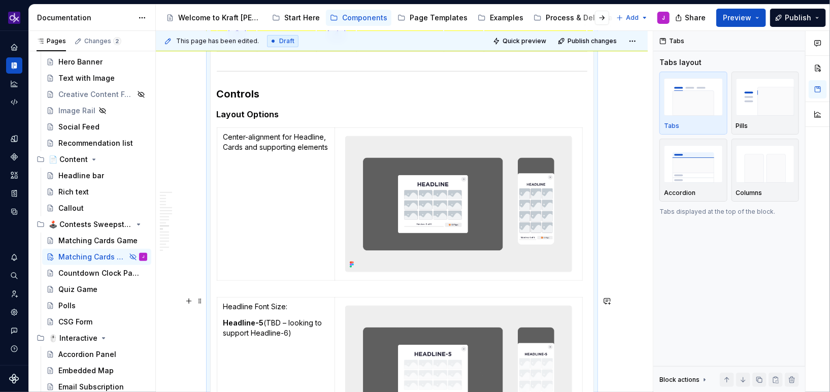
scroll to position [2053, 0]
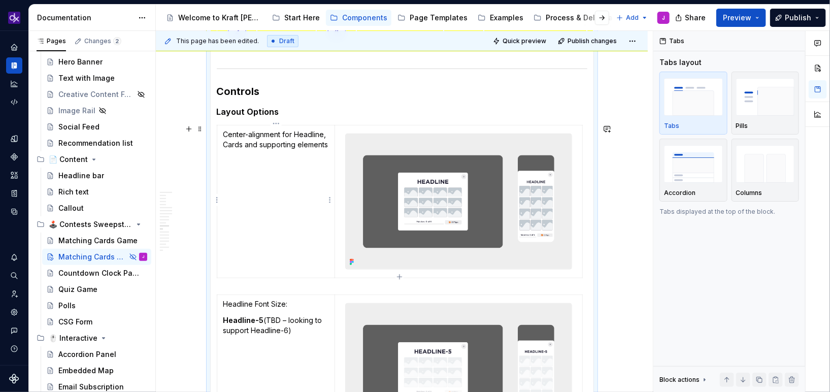
click at [229, 141] on p "Center-alignment for Headline, Cards and supporting elements" at bounding box center [276, 139] width 106 height 20
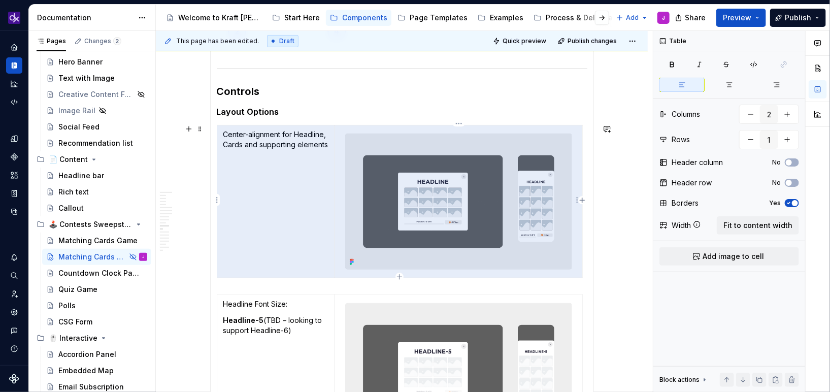
drag, startPoint x: 225, startPoint y: 133, endPoint x: 406, endPoint y: 258, distance: 220.4
click at [406, 258] on tr "Center-alignment for Headline, Cards and supporting elements" at bounding box center [400, 201] width 366 height 153
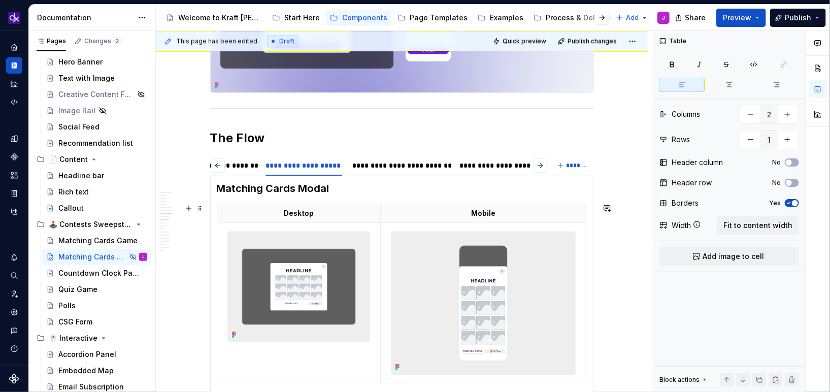
scroll to position [1319, 0]
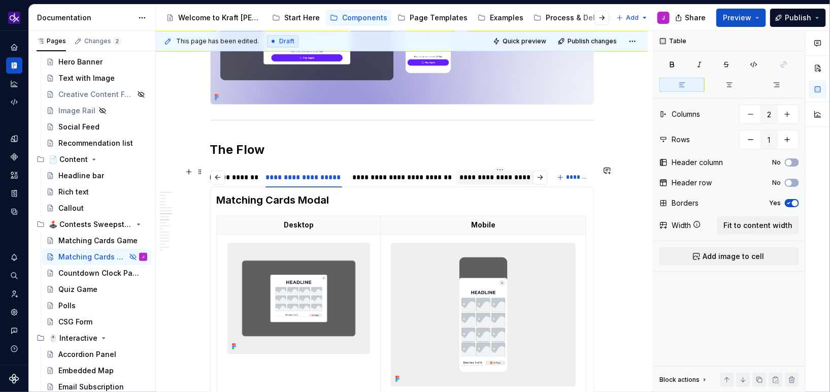
click at [493, 181] on div "**********" at bounding box center [500, 177] width 80 height 10
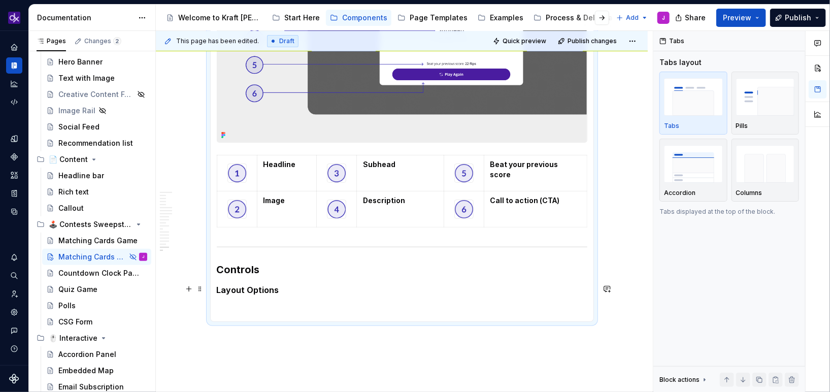
scroll to position [1883, 0]
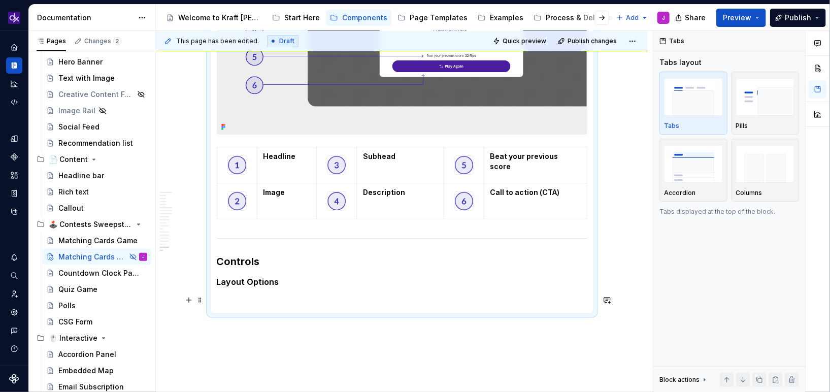
click at [310, 295] on p at bounding box center [402, 301] width 371 height 12
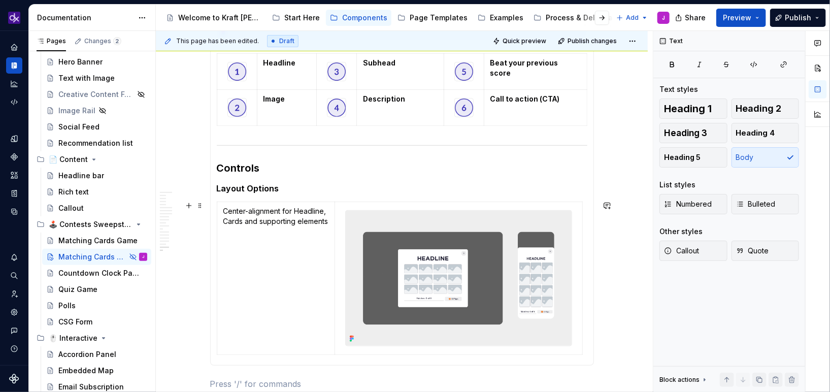
scroll to position [1977, 0]
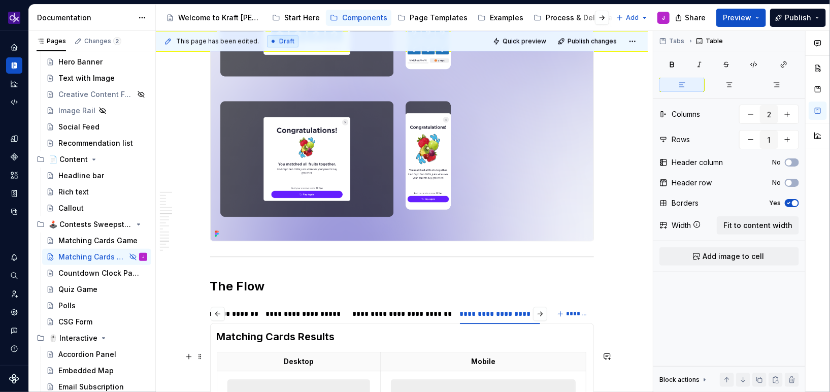
scroll to position [1311, 0]
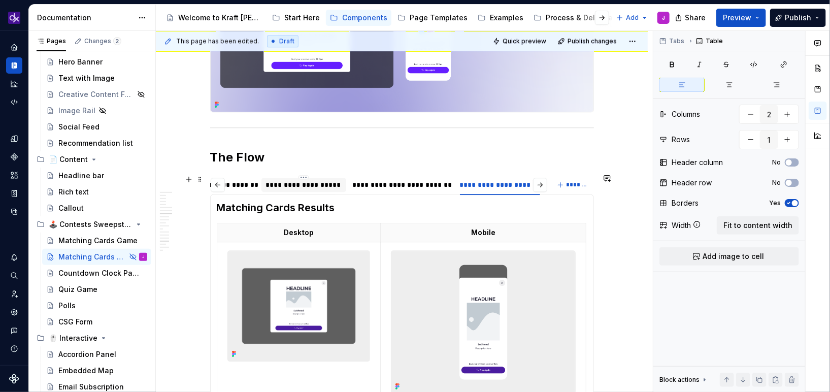
click at [328, 187] on div "**********" at bounding box center [304, 185] width 77 height 10
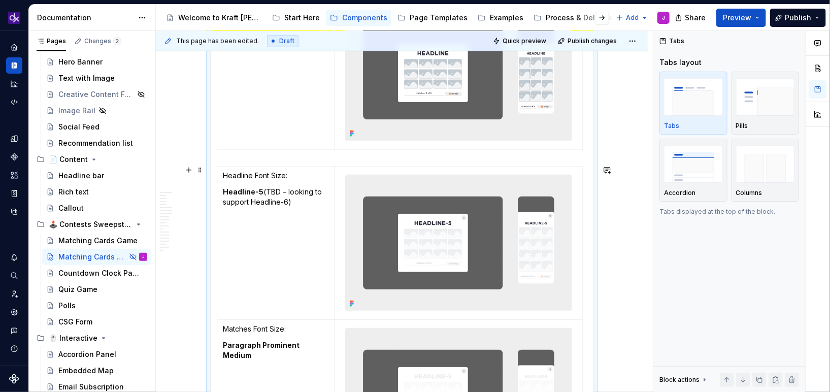
scroll to position [2183, 0]
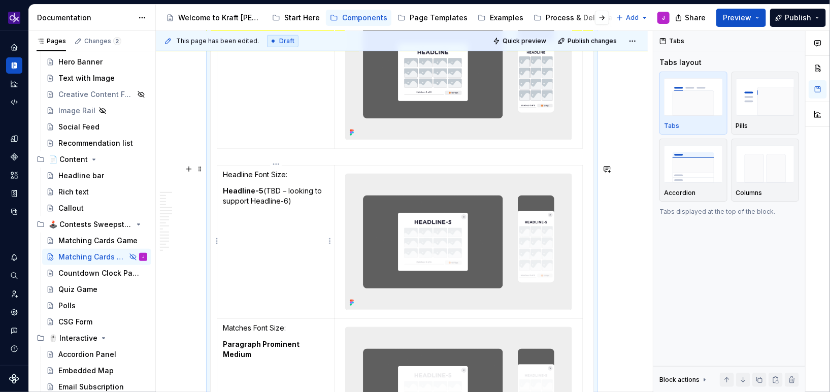
click at [226, 173] on p "Headline Font Size:" at bounding box center [276, 175] width 106 height 10
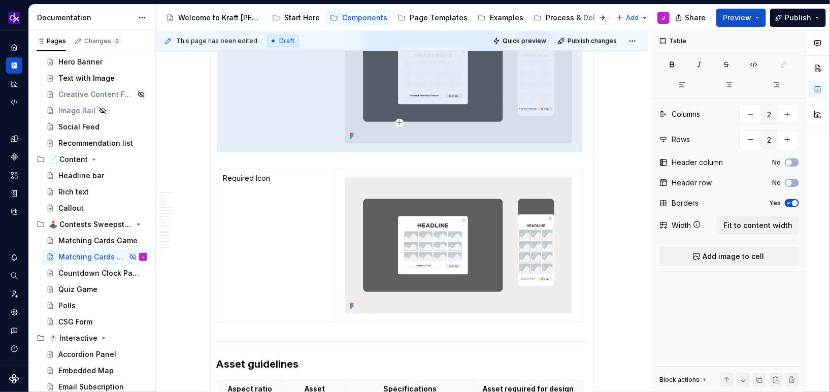
scroll to position [2495, 0]
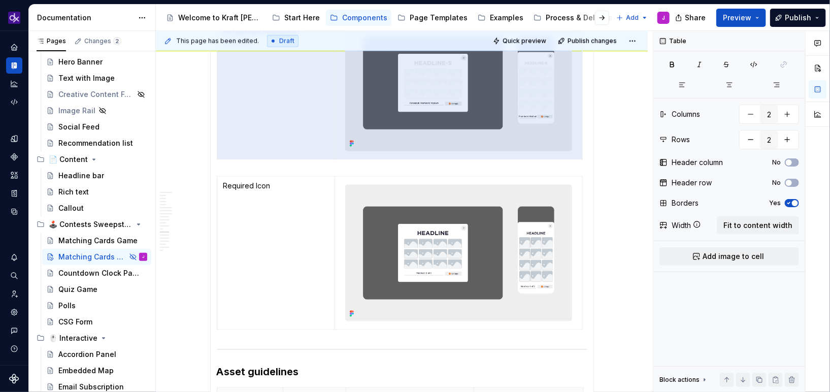
drag, startPoint x: 222, startPoint y: 175, endPoint x: 397, endPoint y: 160, distance: 175.8
click at [397, 160] on div "Headline Font Size: Headline-5 (TBD – looking to support Headline-6) Matches Fo…" at bounding box center [402, 8] width 371 height 311
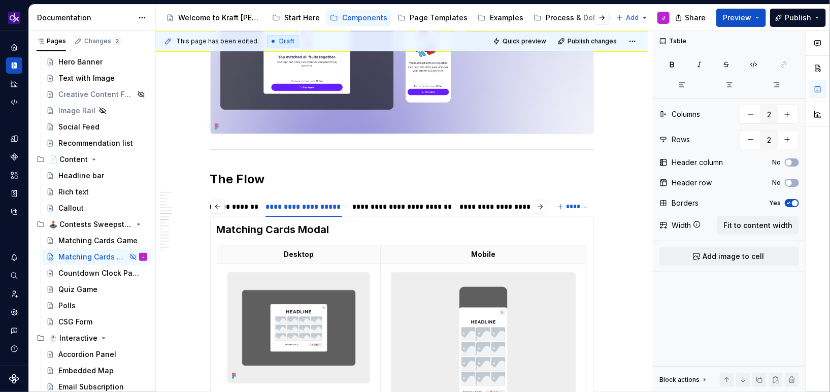
scroll to position [1297, 0]
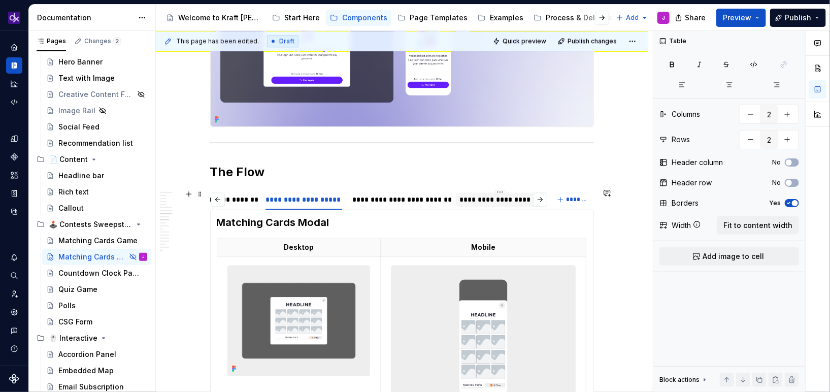
click at [500, 201] on div "**********" at bounding box center [500, 199] width 80 height 10
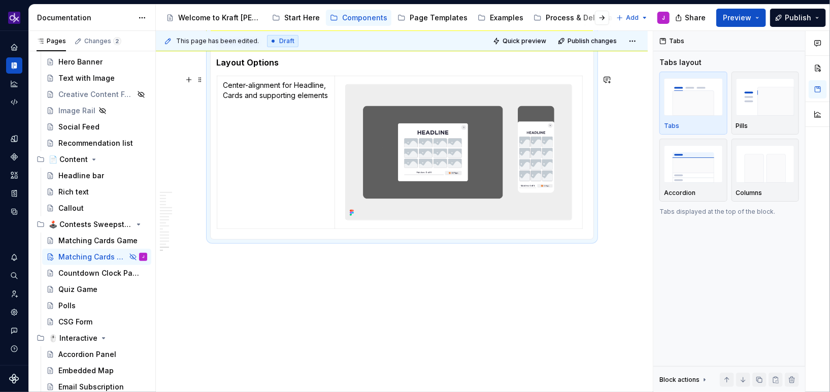
scroll to position [2088, 0]
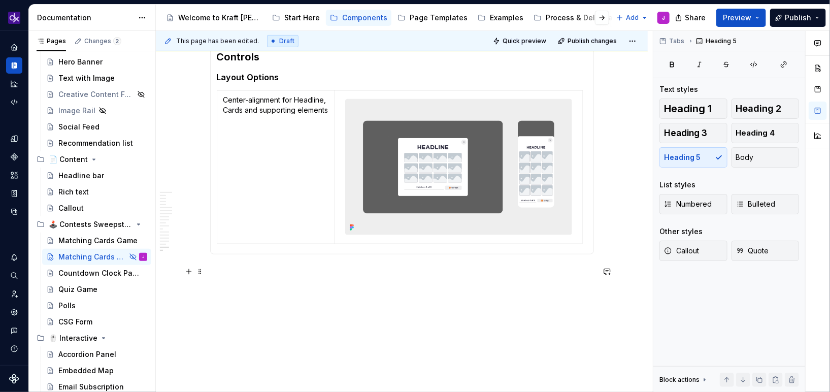
click at [282, 271] on p at bounding box center [402, 273] width 384 height 12
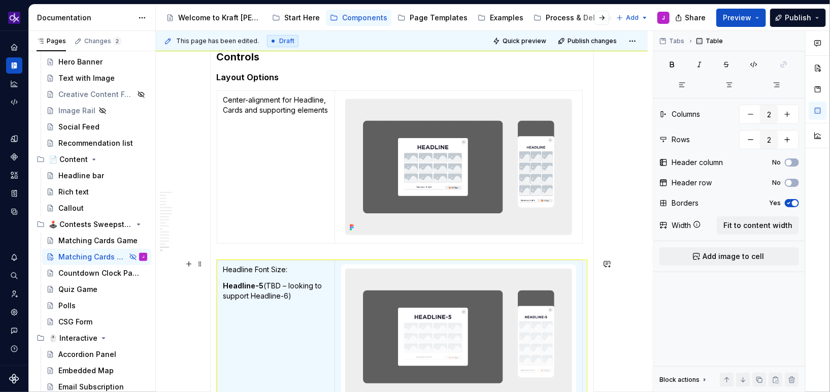
click at [253, 260] on td "Headline Font Size: Headline-5 (TBD – looking to support Headline-6)" at bounding box center [276, 336] width 118 height 153
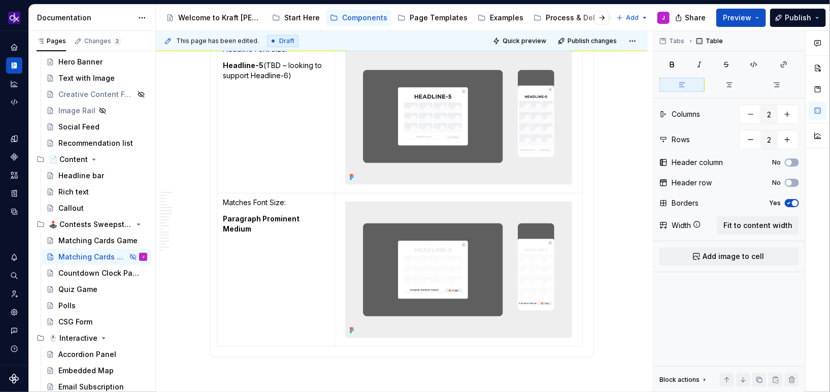
scroll to position [2304, 0]
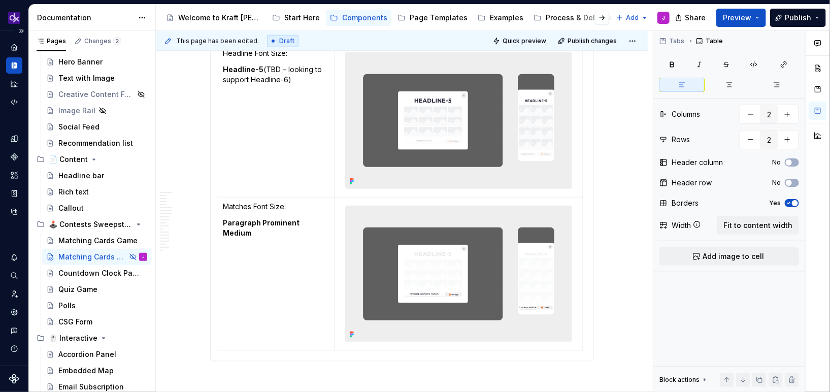
type textarea "*"
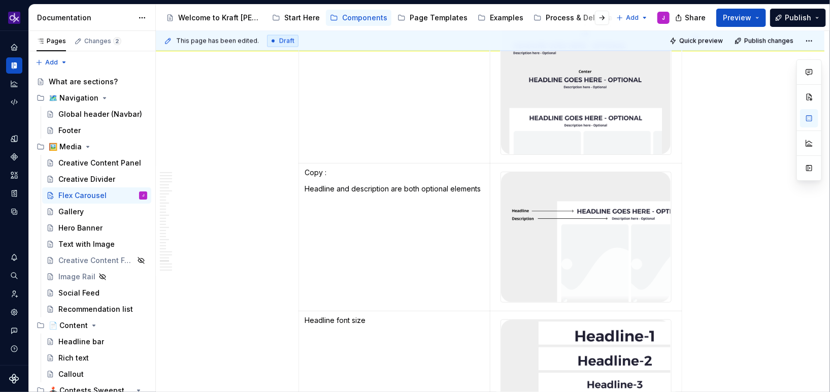
scroll to position [4148, 0]
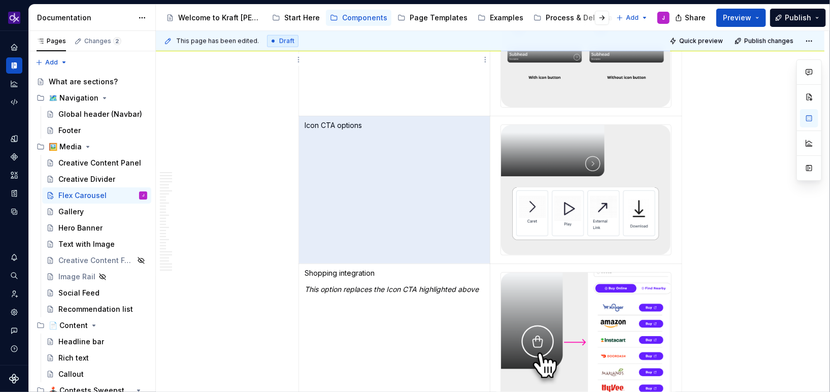
type textarea "*"
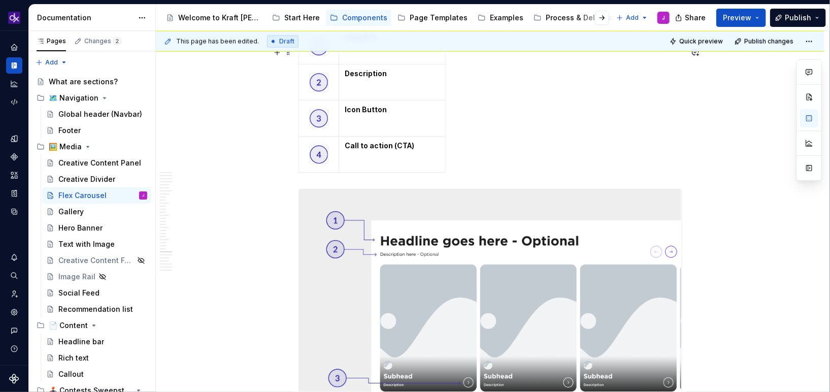
scroll to position [2801, 0]
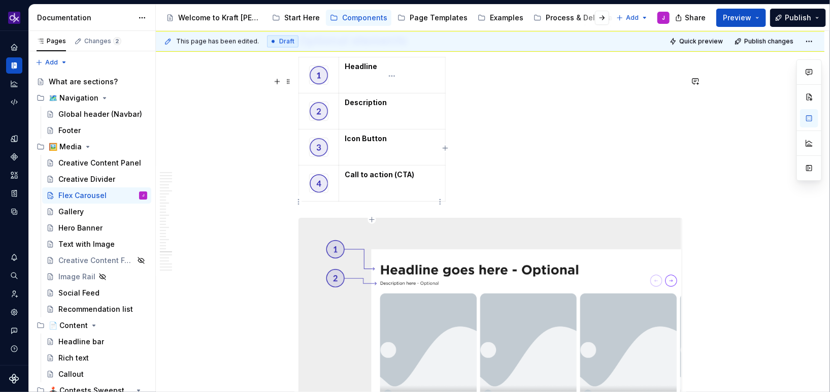
click at [392, 179] on strong "Call to action (CTA)" at bounding box center [380, 174] width 70 height 9
click at [386, 179] on strong "Call to action (CTA)" at bounding box center [380, 174] width 70 height 9
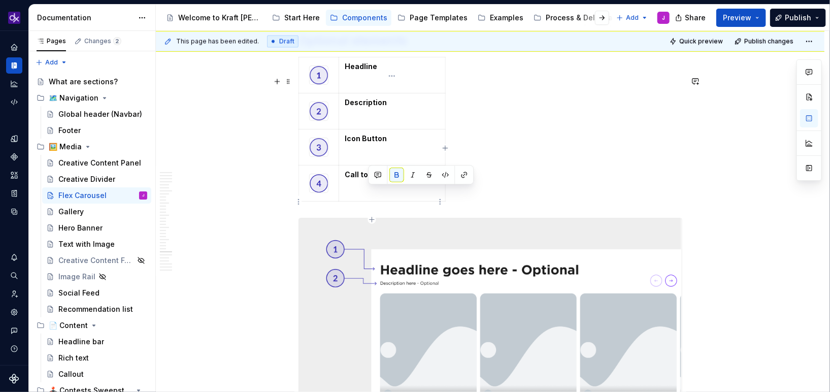
click at [386, 179] on strong "Call to action (CTA)" at bounding box center [380, 174] width 70 height 9
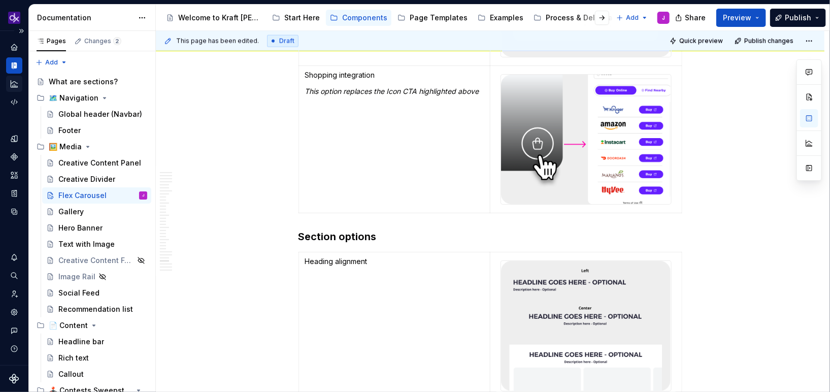
scroll to position [4337, 0]
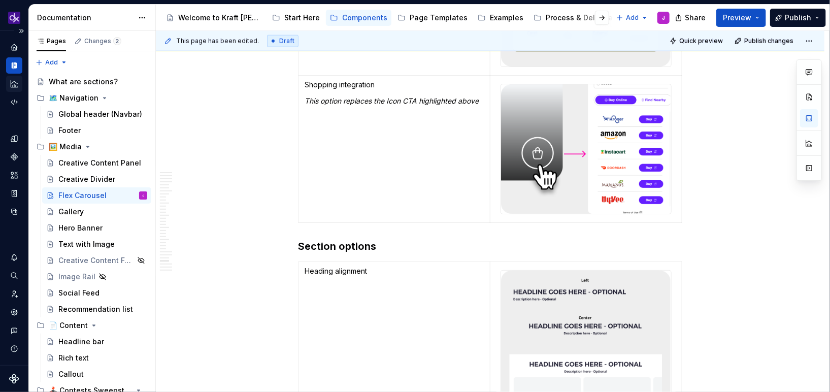
type textarea "*"
